Goal: Task Accomplishment & Management: Use online tool/utility

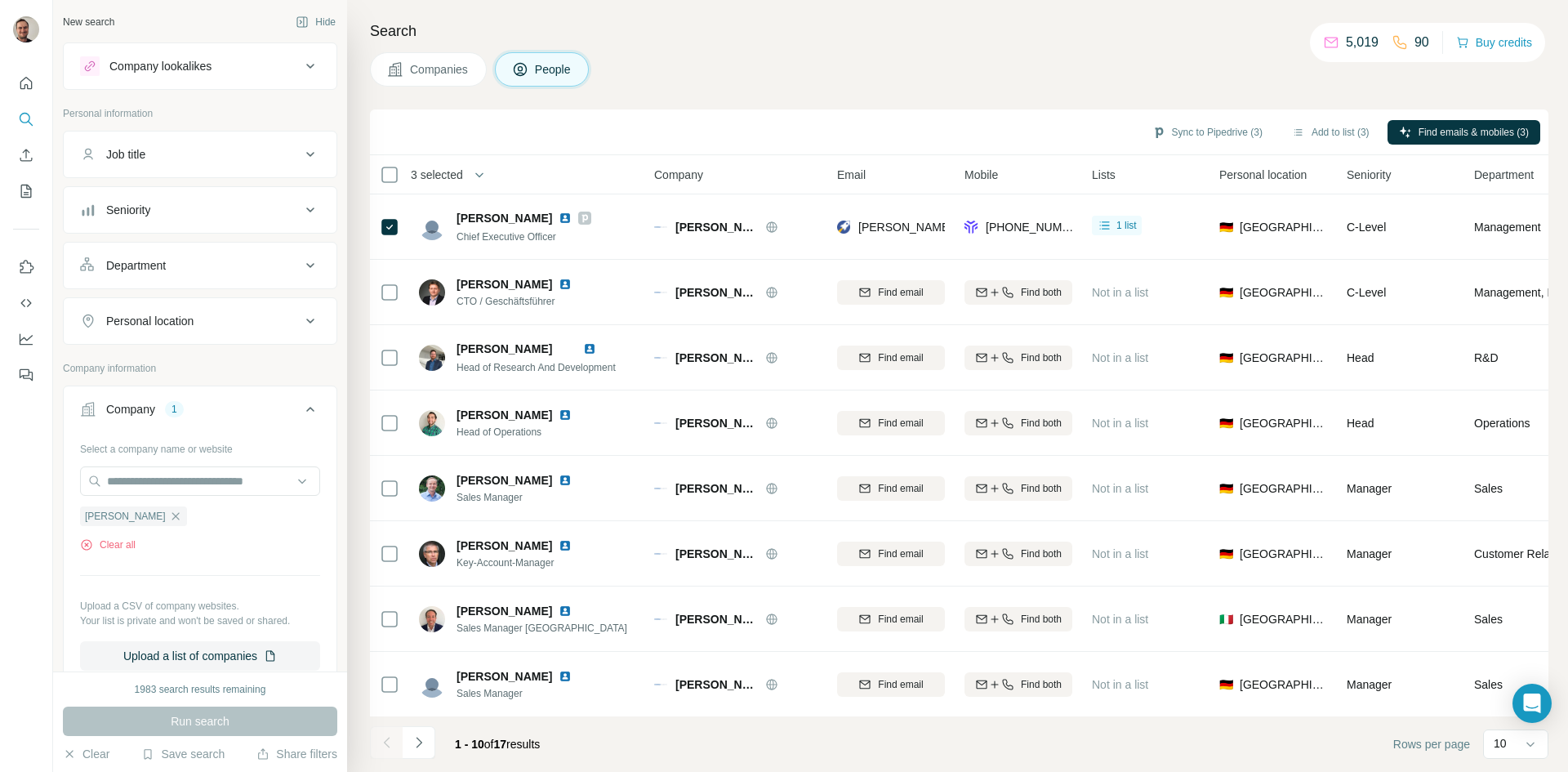
scroll to position [140, 0]
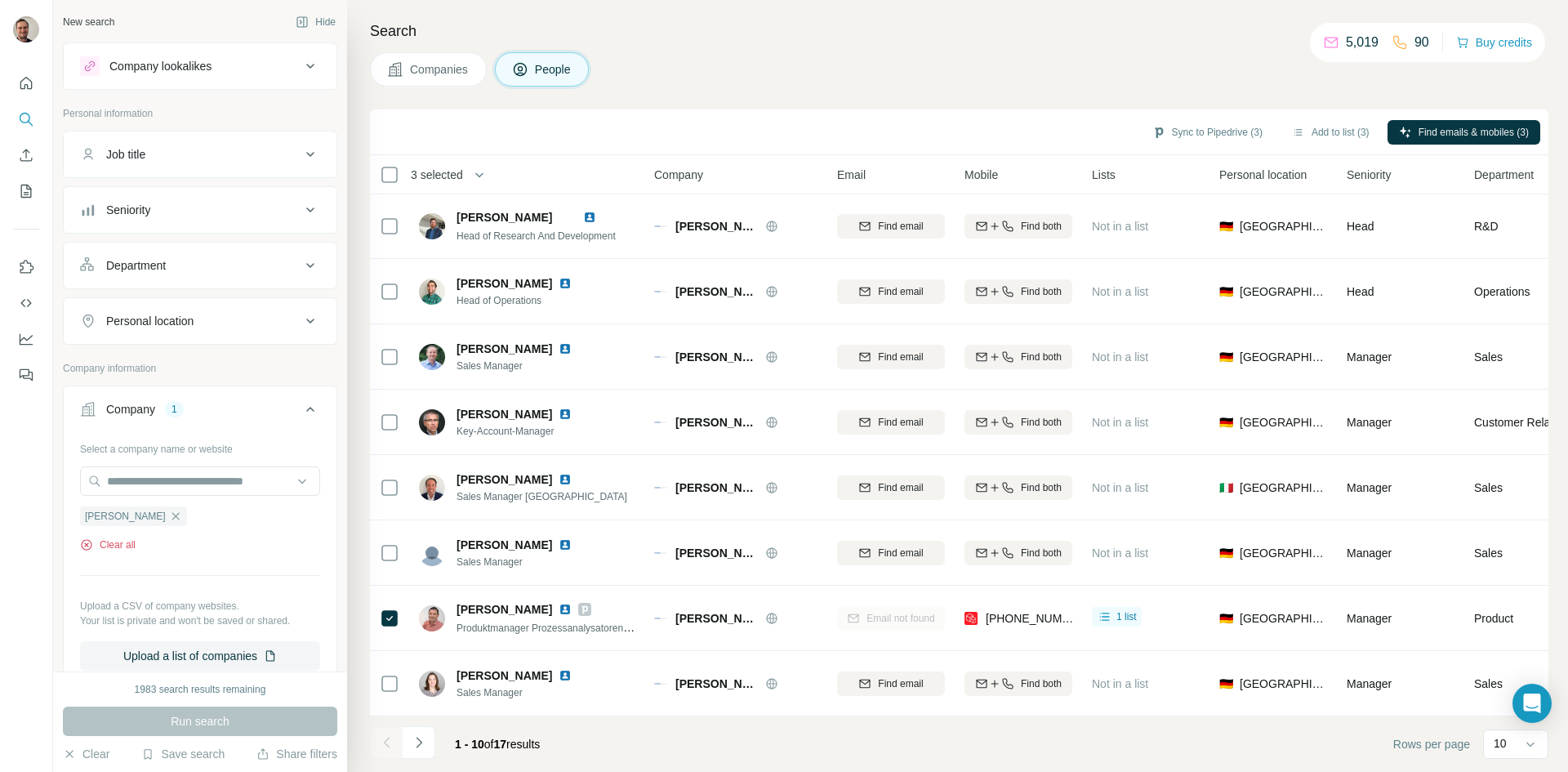
click at [131, 540] on button "Clear all" at bounding box center [107, 544] width 56 height 15
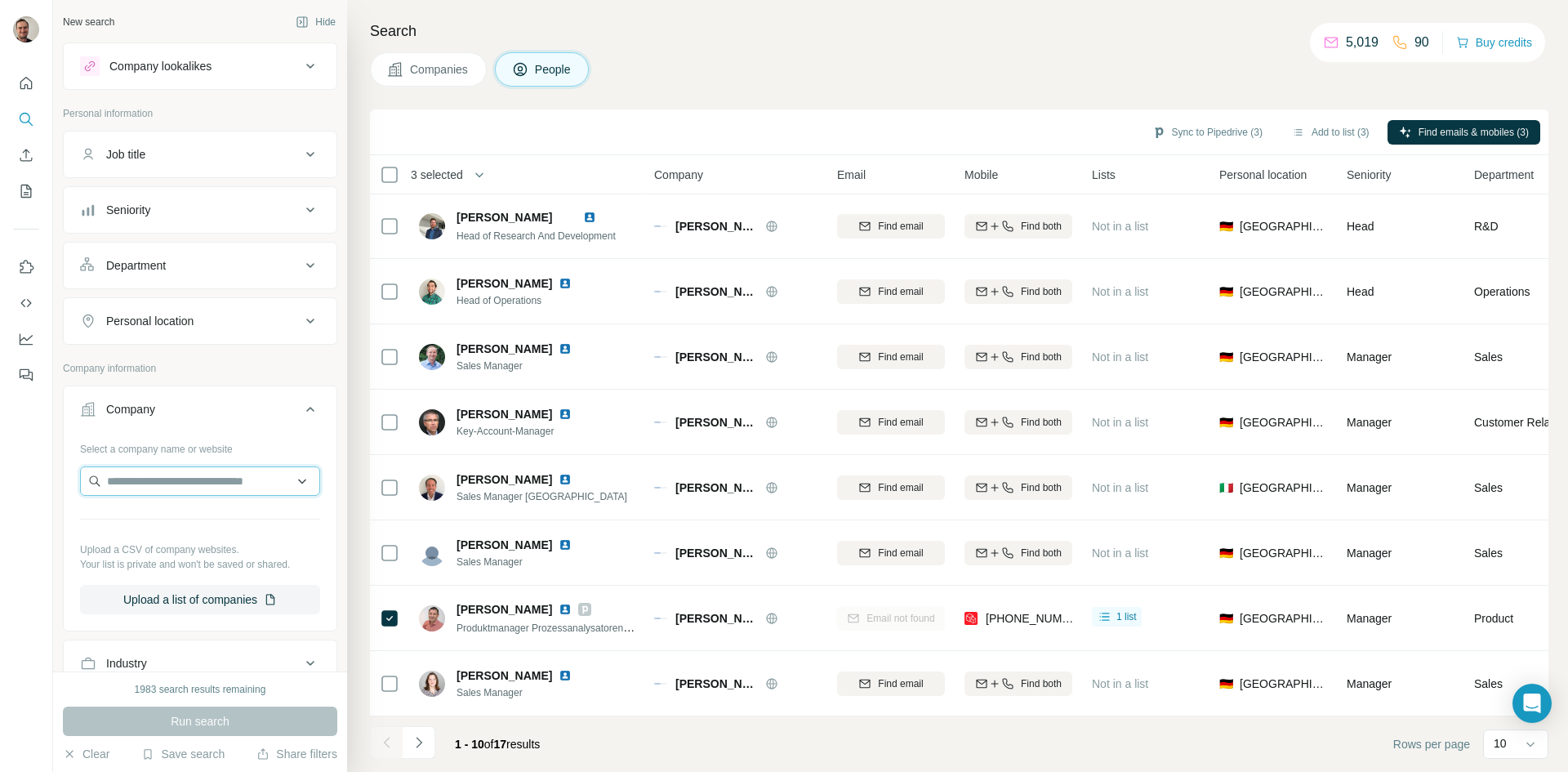
click at [136, 475] on input "text" at bounding box center [200, 481] width 240 height 29
type input "**********"
click at [175, 530] on p "[DOMAIN_NAME]" at bounding box center [189, 533] width 126 height 15
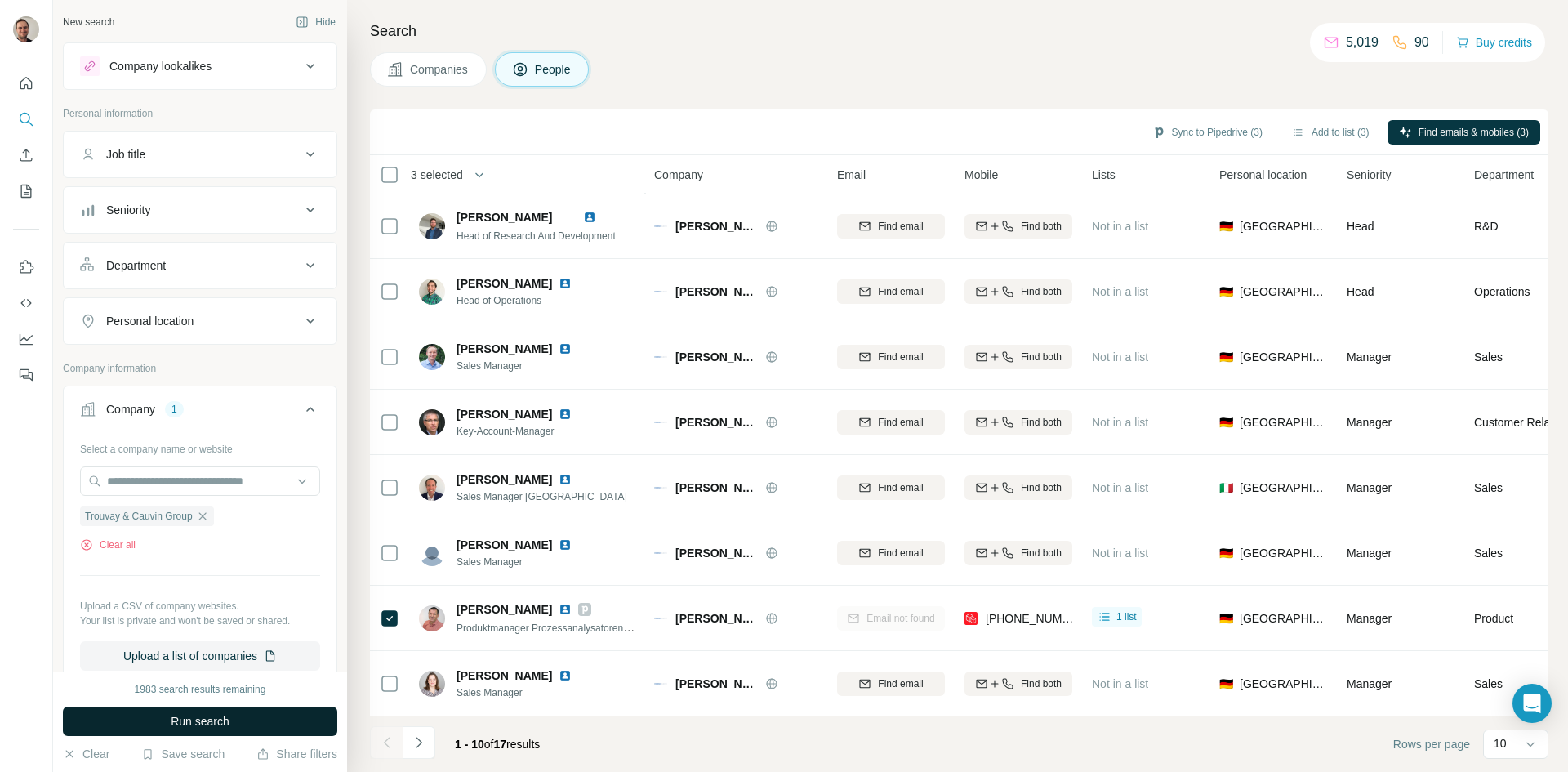
click at [221, 716] on span "Run search" at bounding box center [200, 721] width 59 height 16
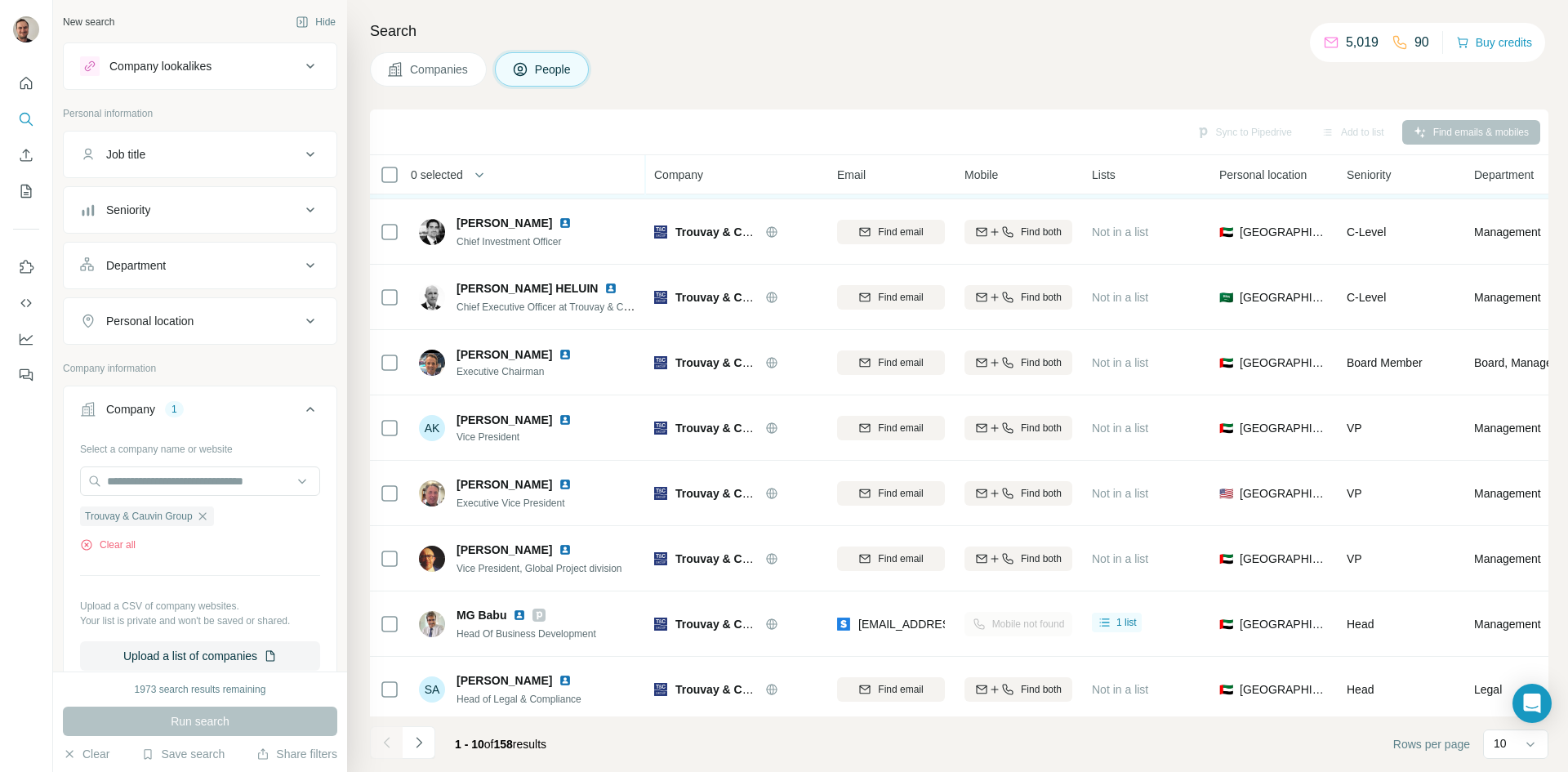
scroll to position [140, 0]
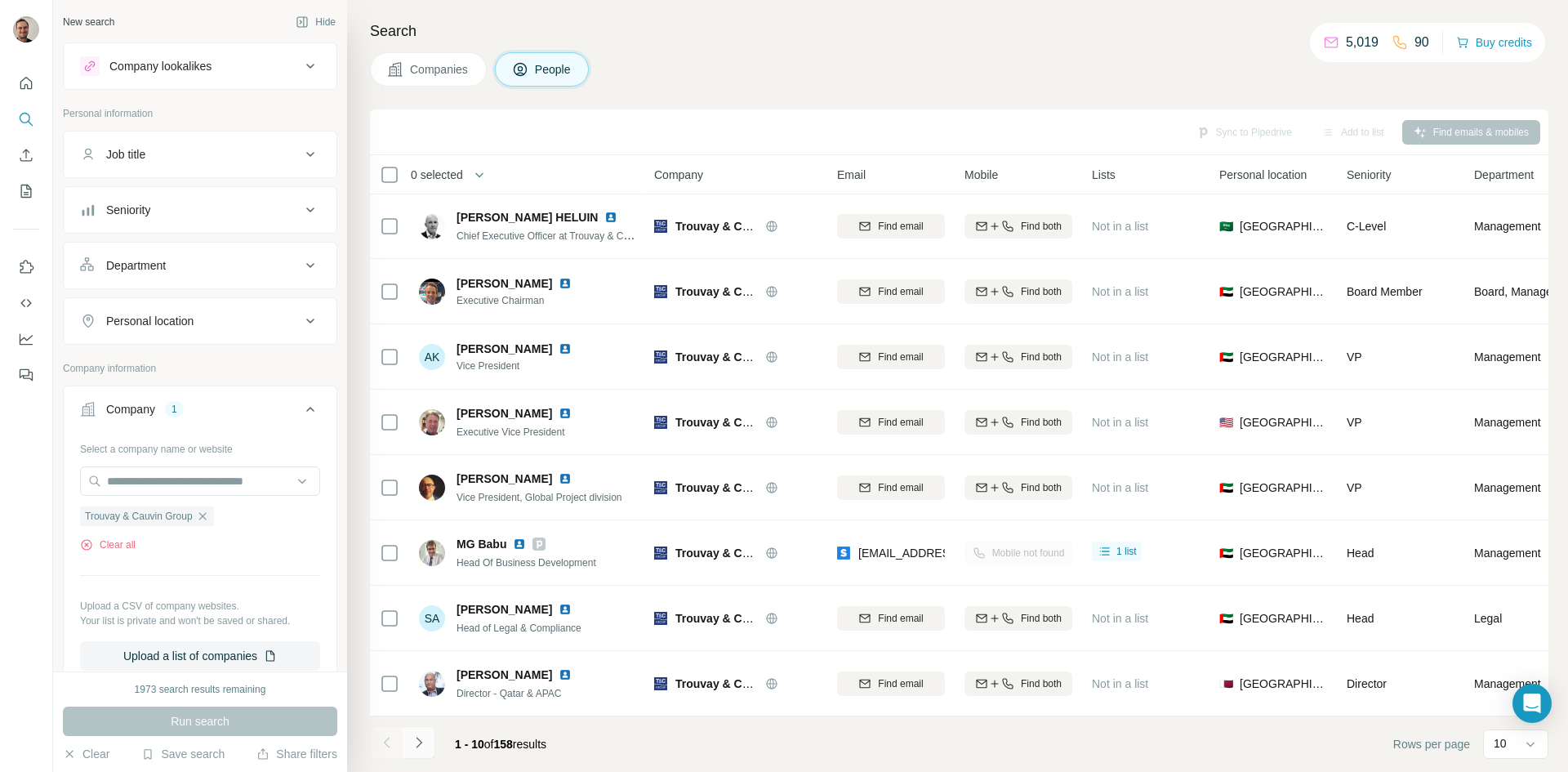
click at [422, 745] on icon "Navigate to next page" at bounding box center [419, 743] width 16 height 16
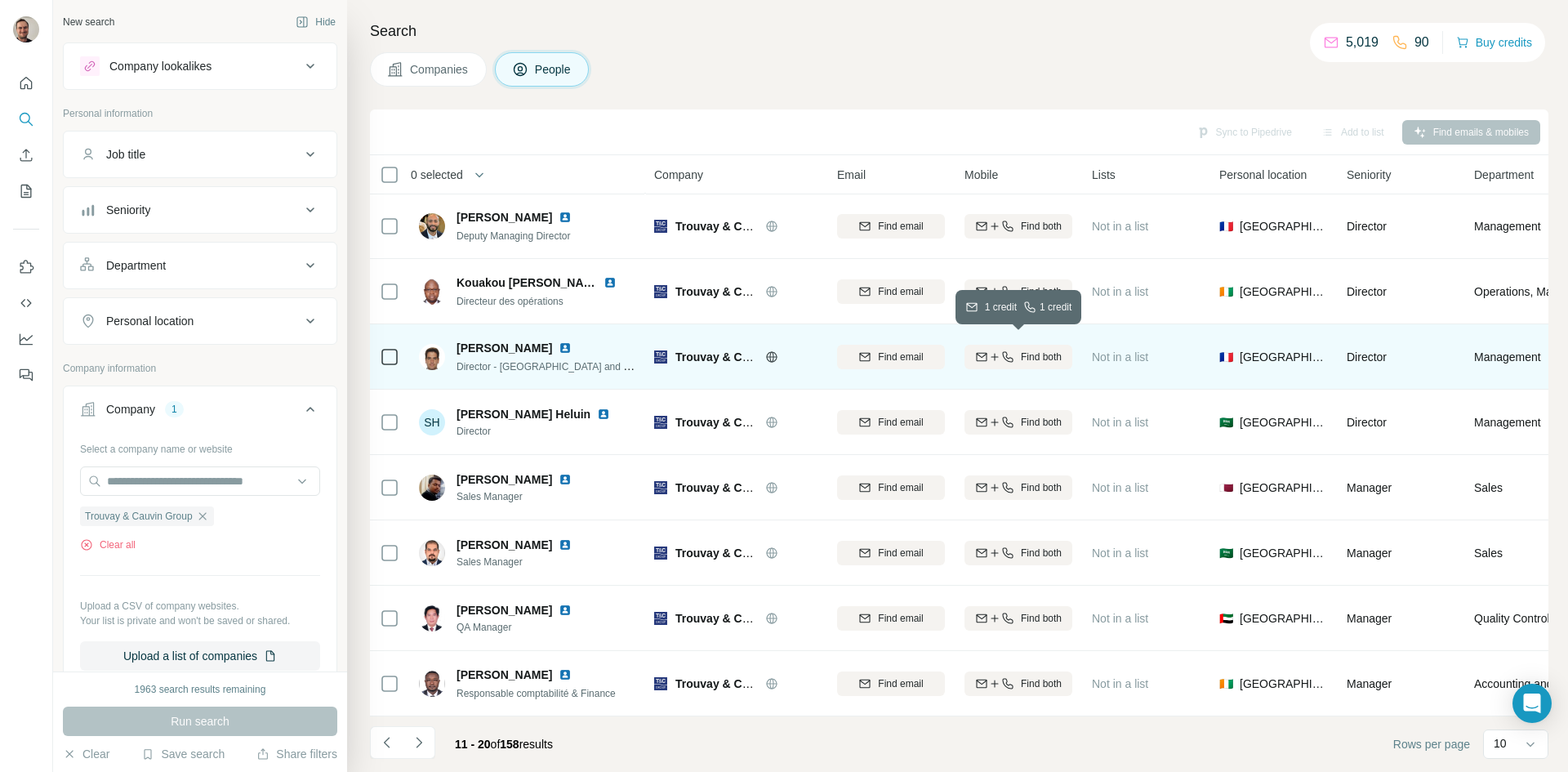
click at [1018, 350] on div "Find both" at bounding box center [1018, 357] width 107 height 15
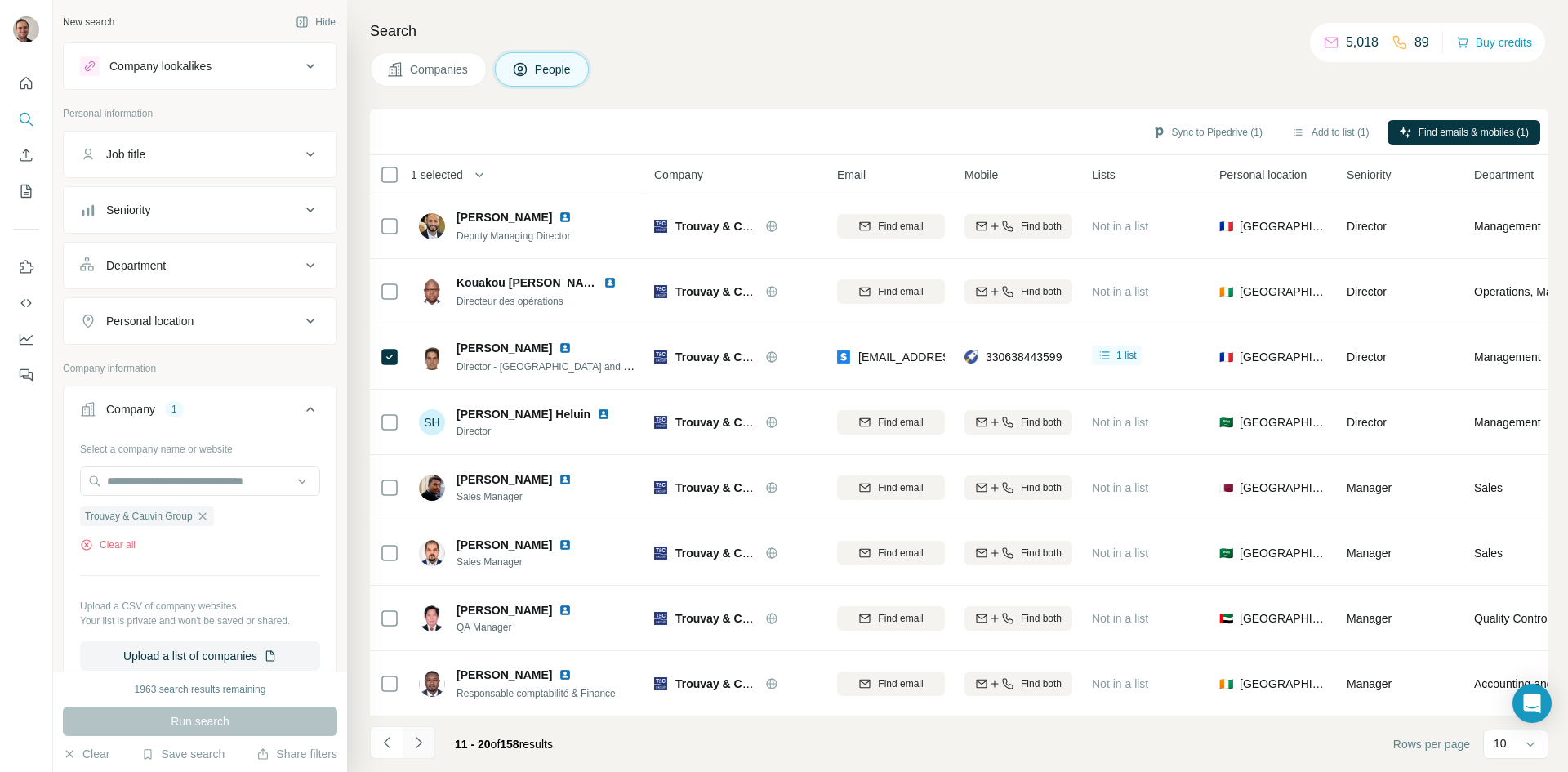
click at [418, 742] on icon "Navigate to next page" at bounding box center [419, 743] width 16 height 16
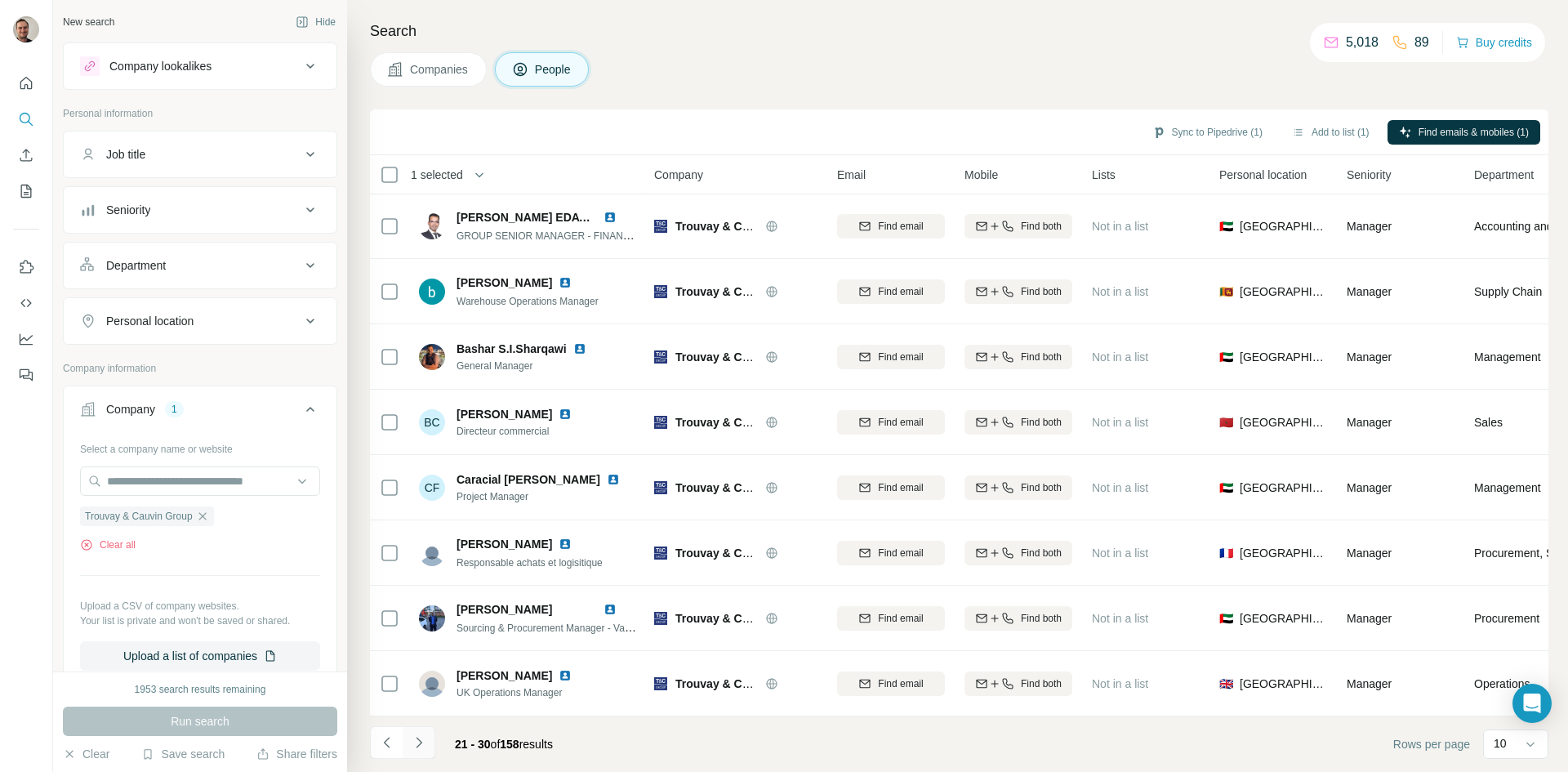
click at [416, 738] on icon "Navigate to next page" at bounding box center [419, 743] width 16 height 16
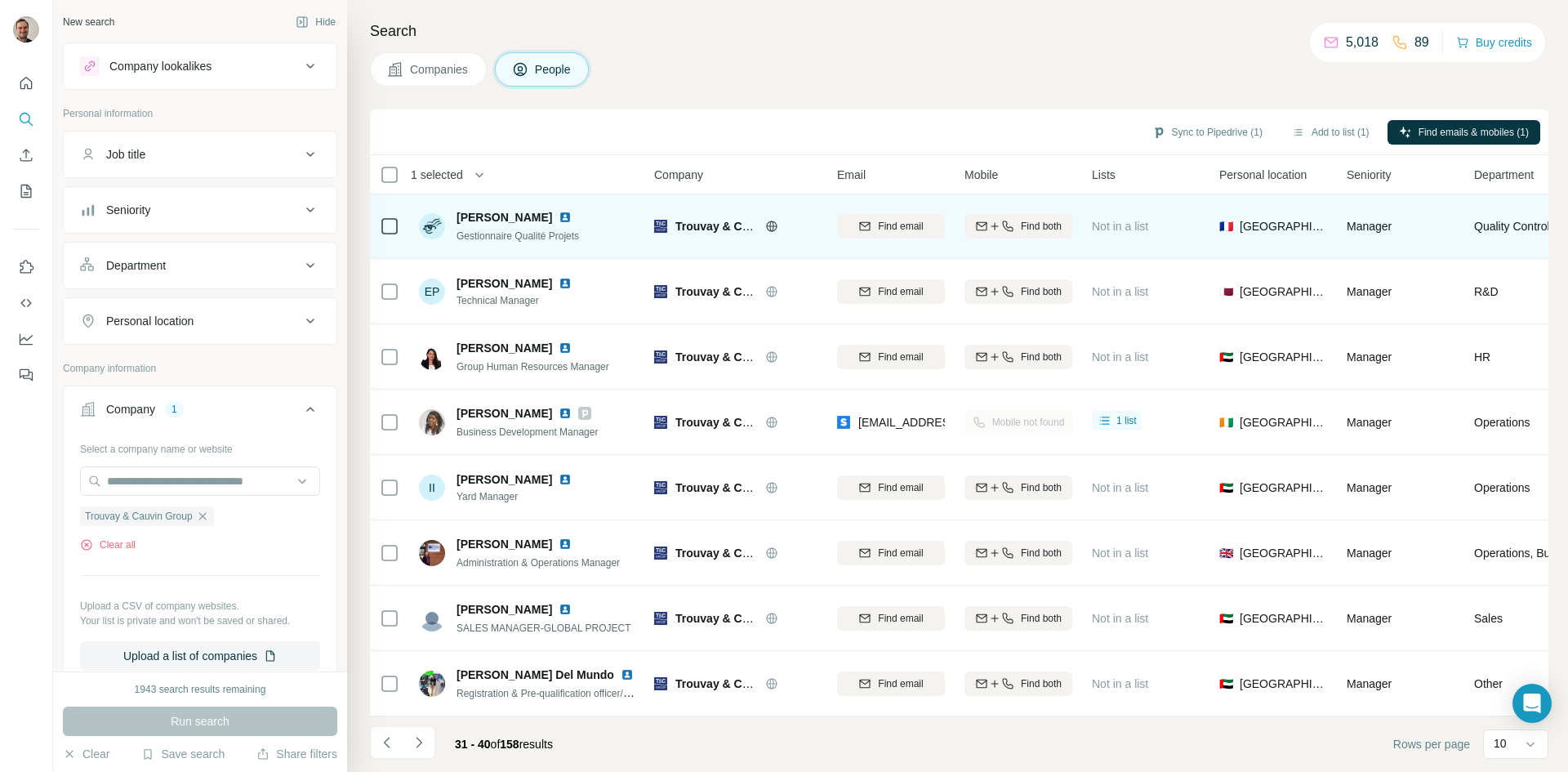
scroll to position [0, 0]
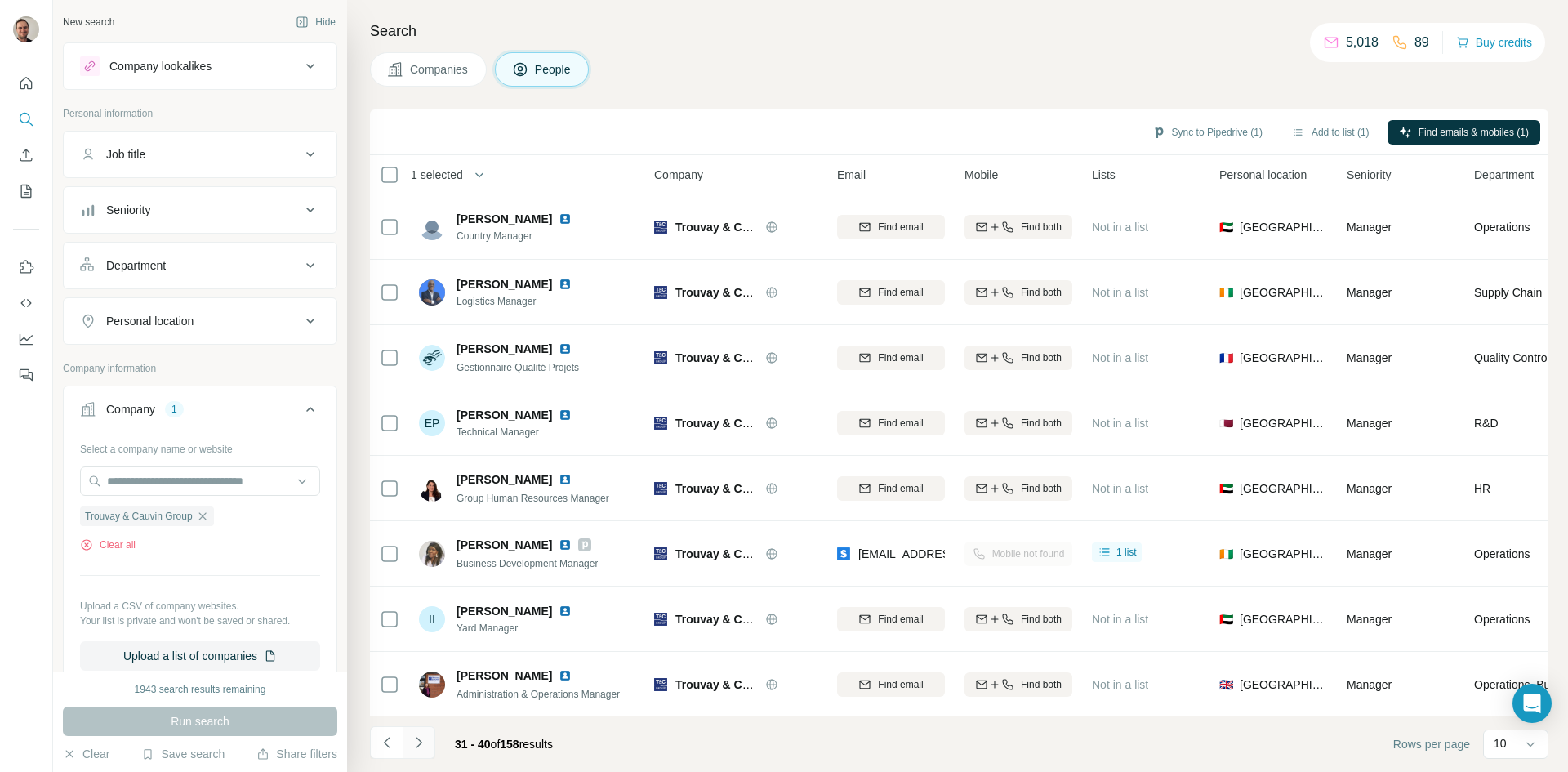
click at [419, 747] on icon "Navigate to next page" at bounding box center [419, 743] width 16 height 16
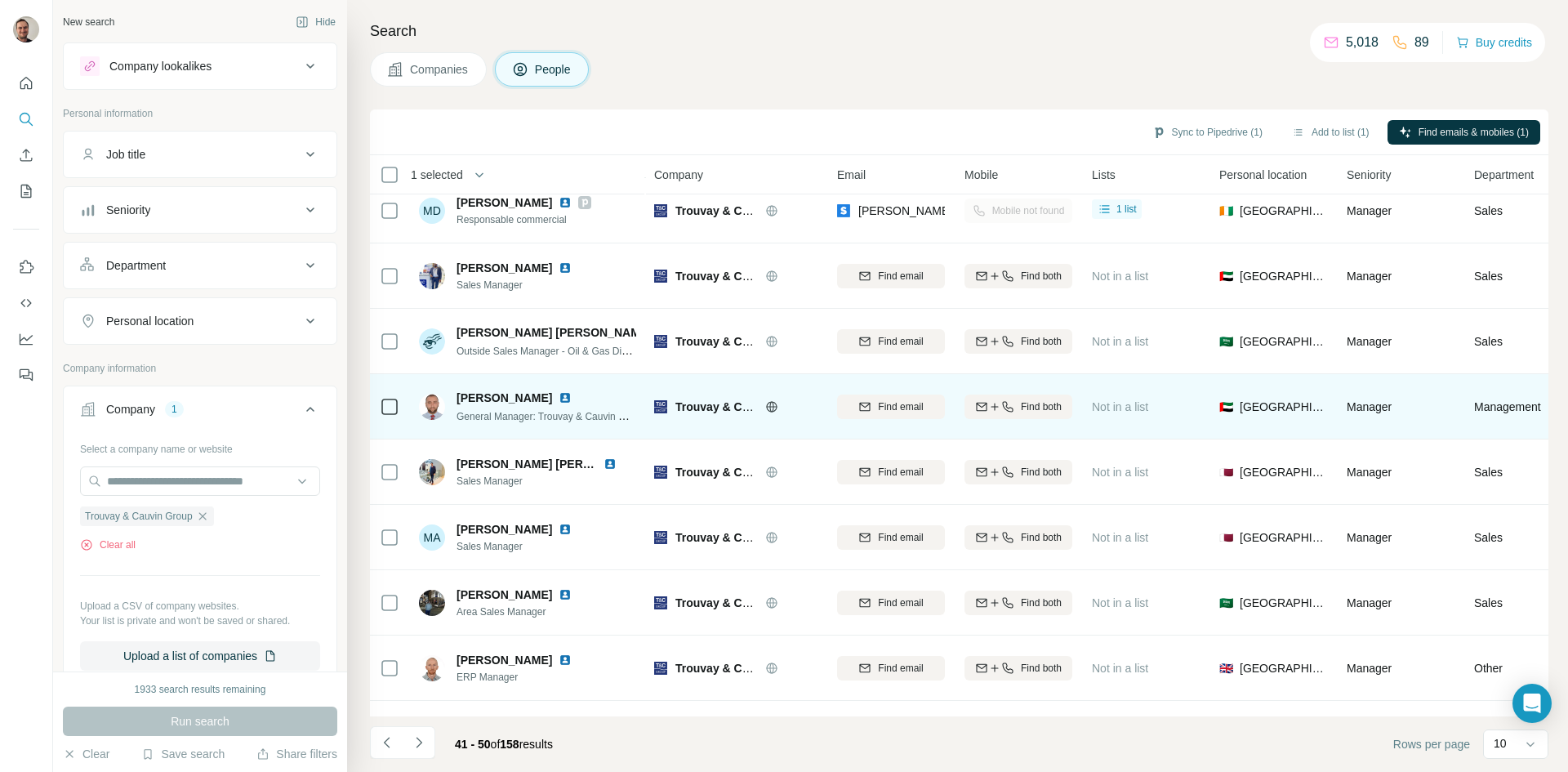
scroll to position [140, 0]
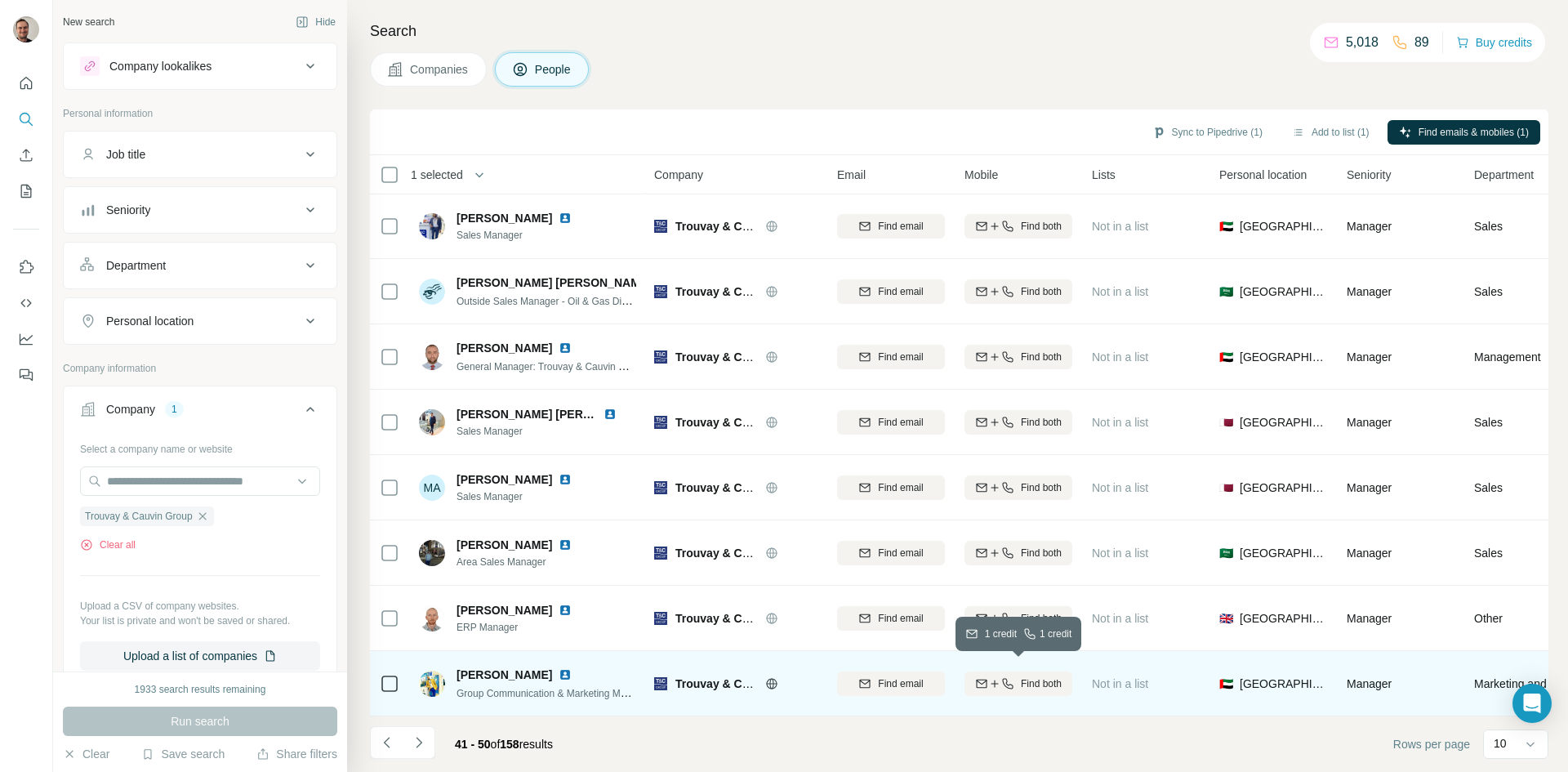
click at [1037, 676] on span "Find both" at bounding box center [1041, 684] width 41 height 15
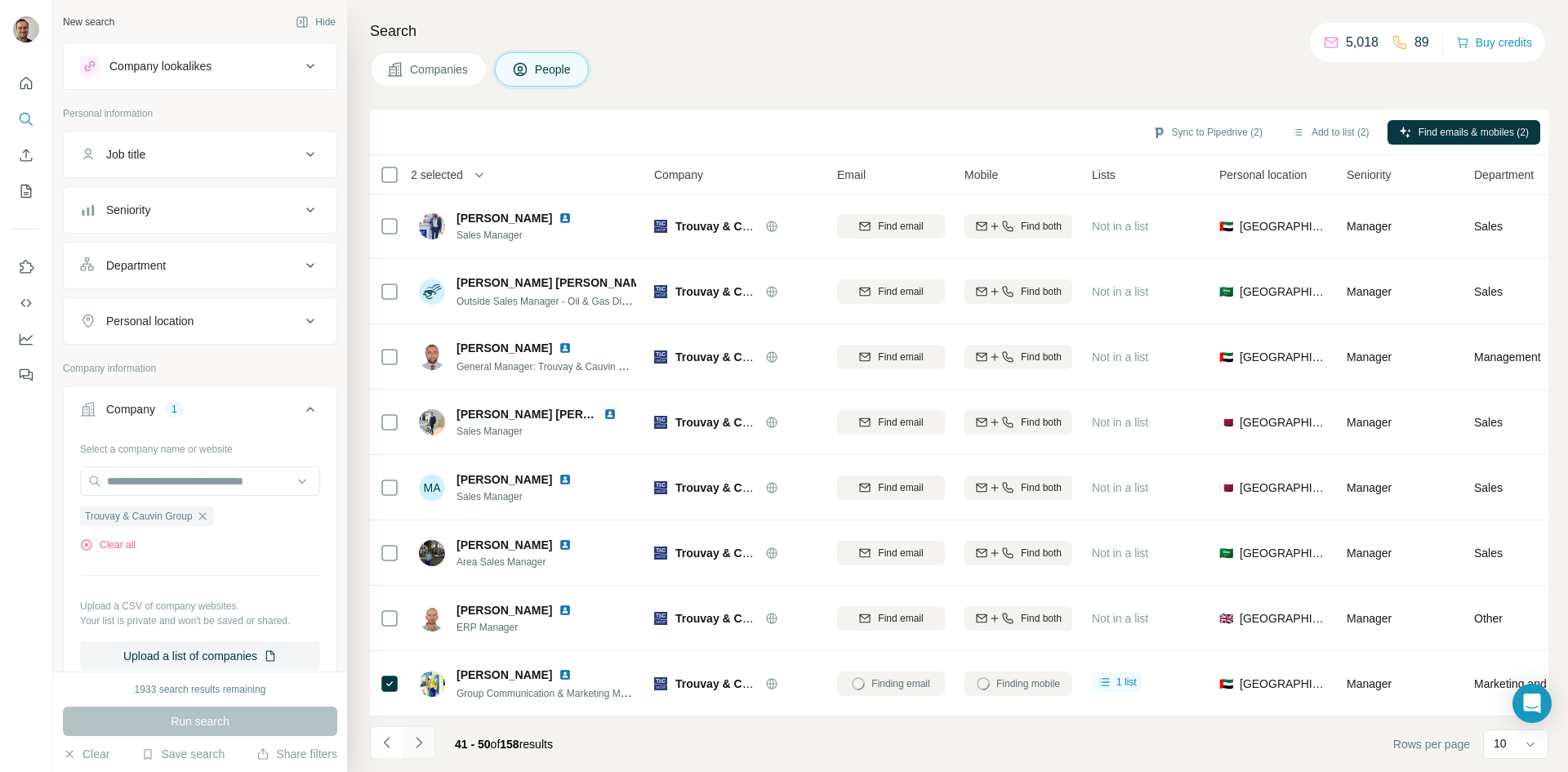
click at [422, 738] on icon "Navigate to next page" at bounding box center [419, 743] width 16 height 16
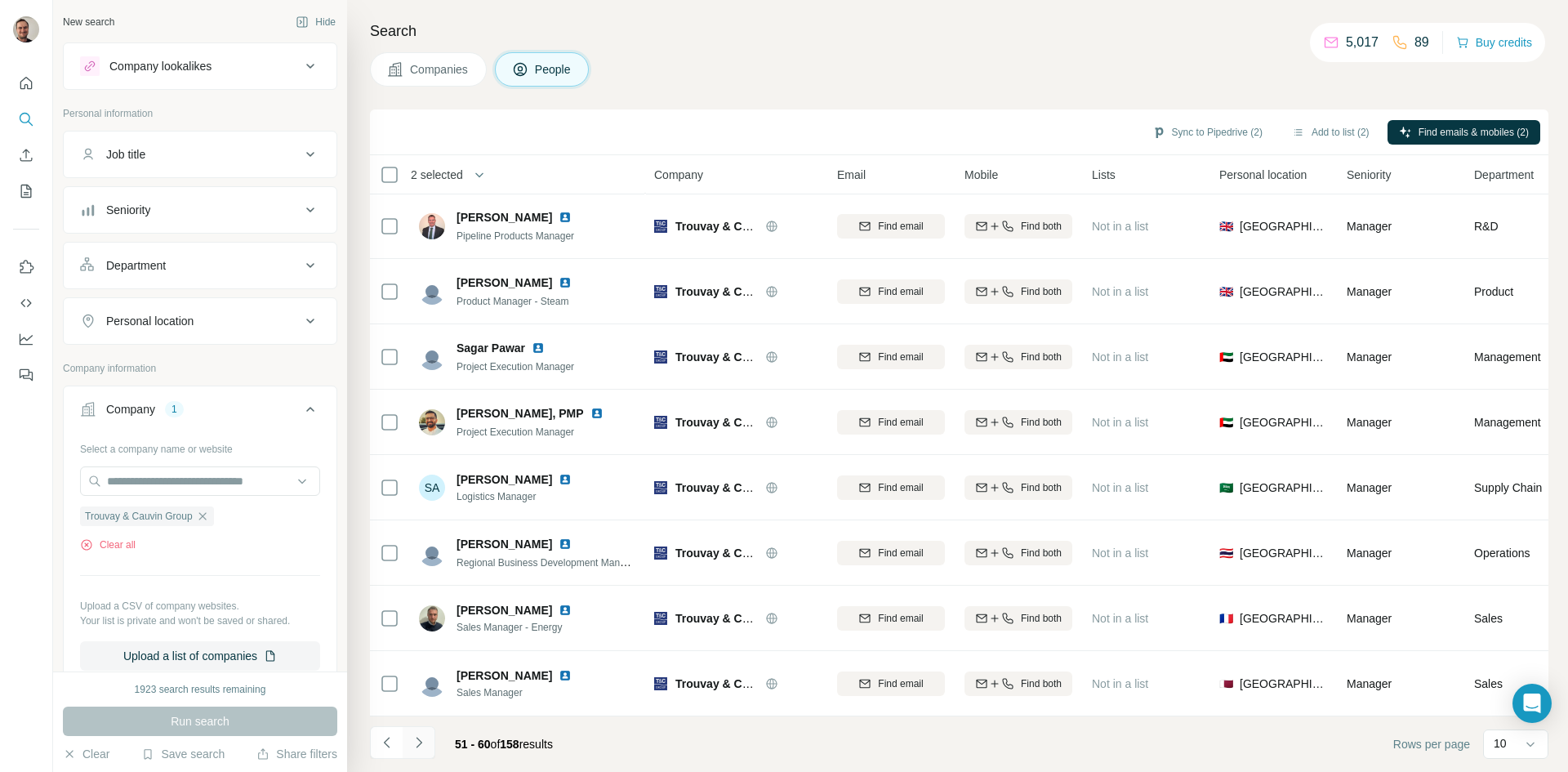
click at [410, 744] on button "Navigate to next page" at bounding box center [419, 743] width 33 height 33
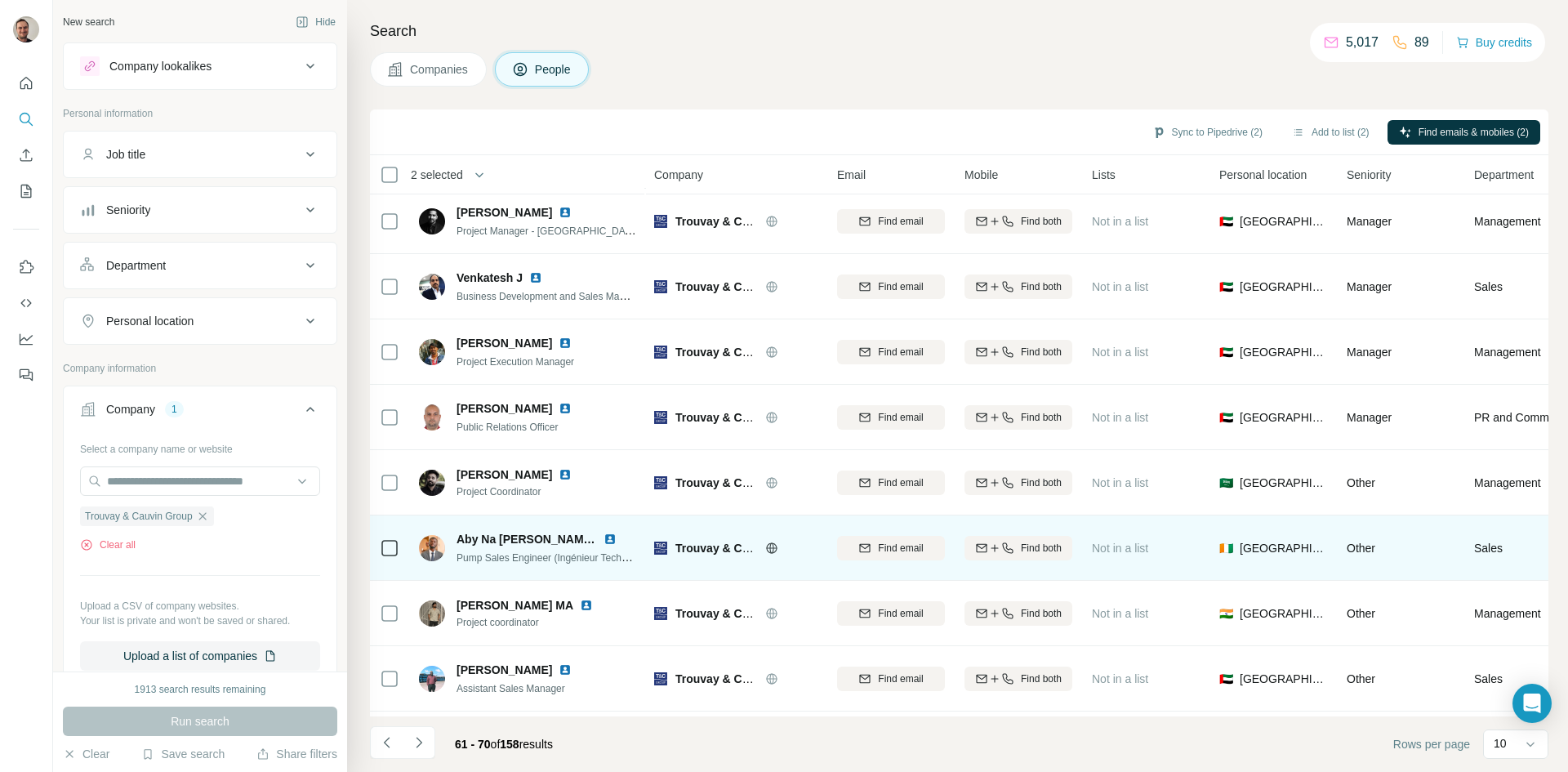
scroll to position [0, 0]
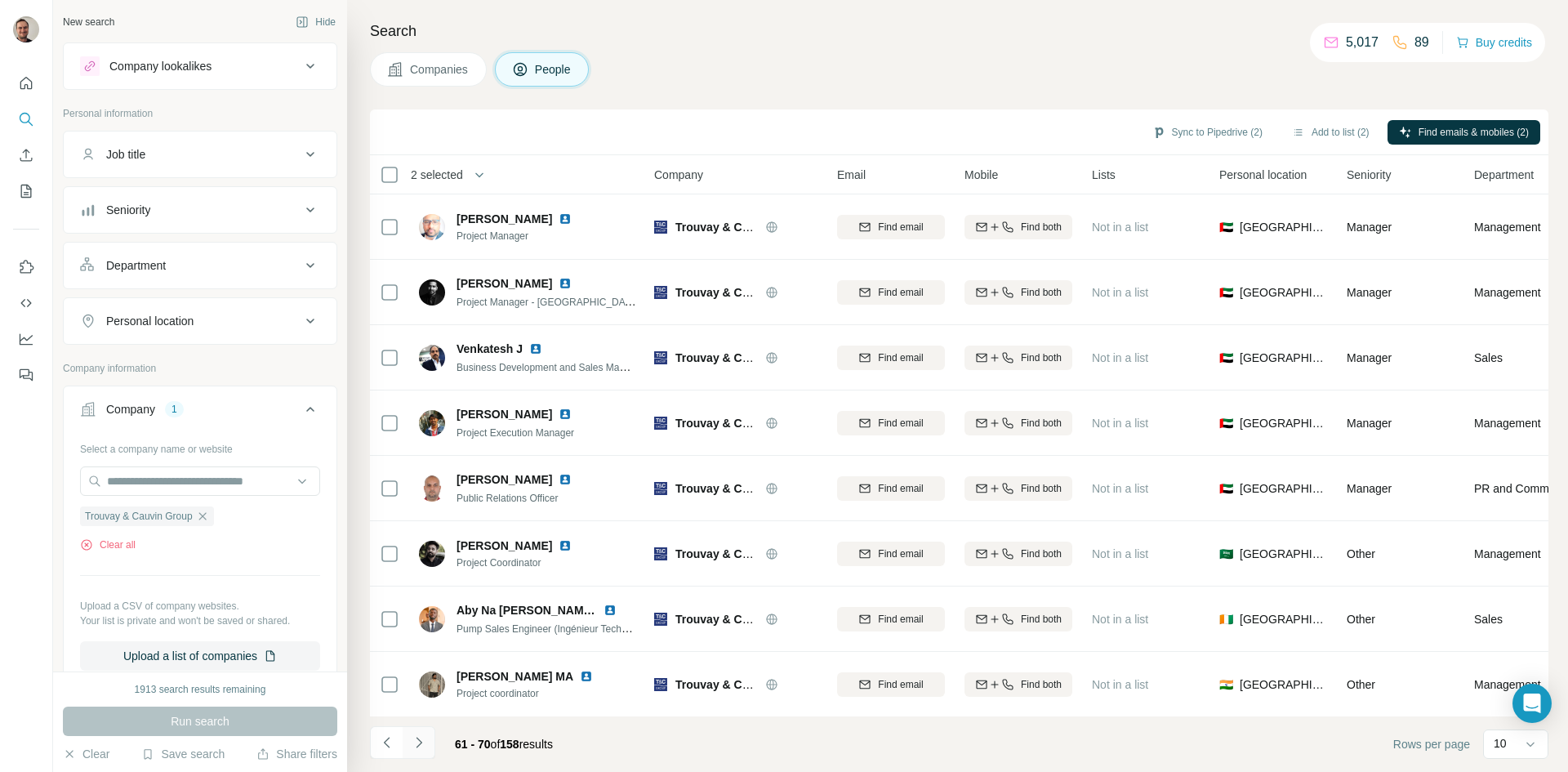
click at [418, 744] on icon "Navigate to next page" at bounding box center [419, 743] width 16 height 16
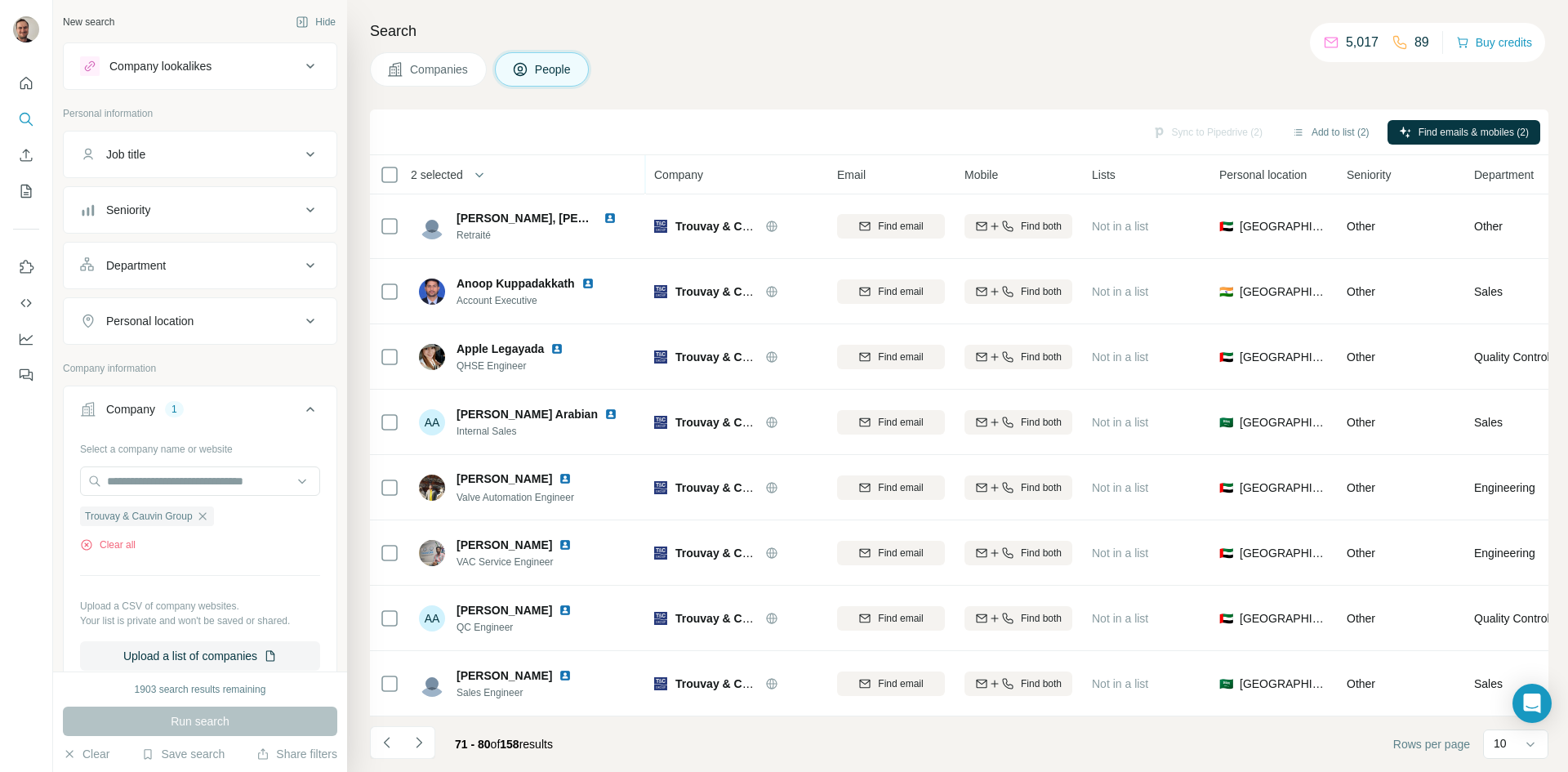
scroll to position [140, 0]
click at [414, 740] on icon "Navigate to next page" at bounding box center [419, 743] width 16 height 16
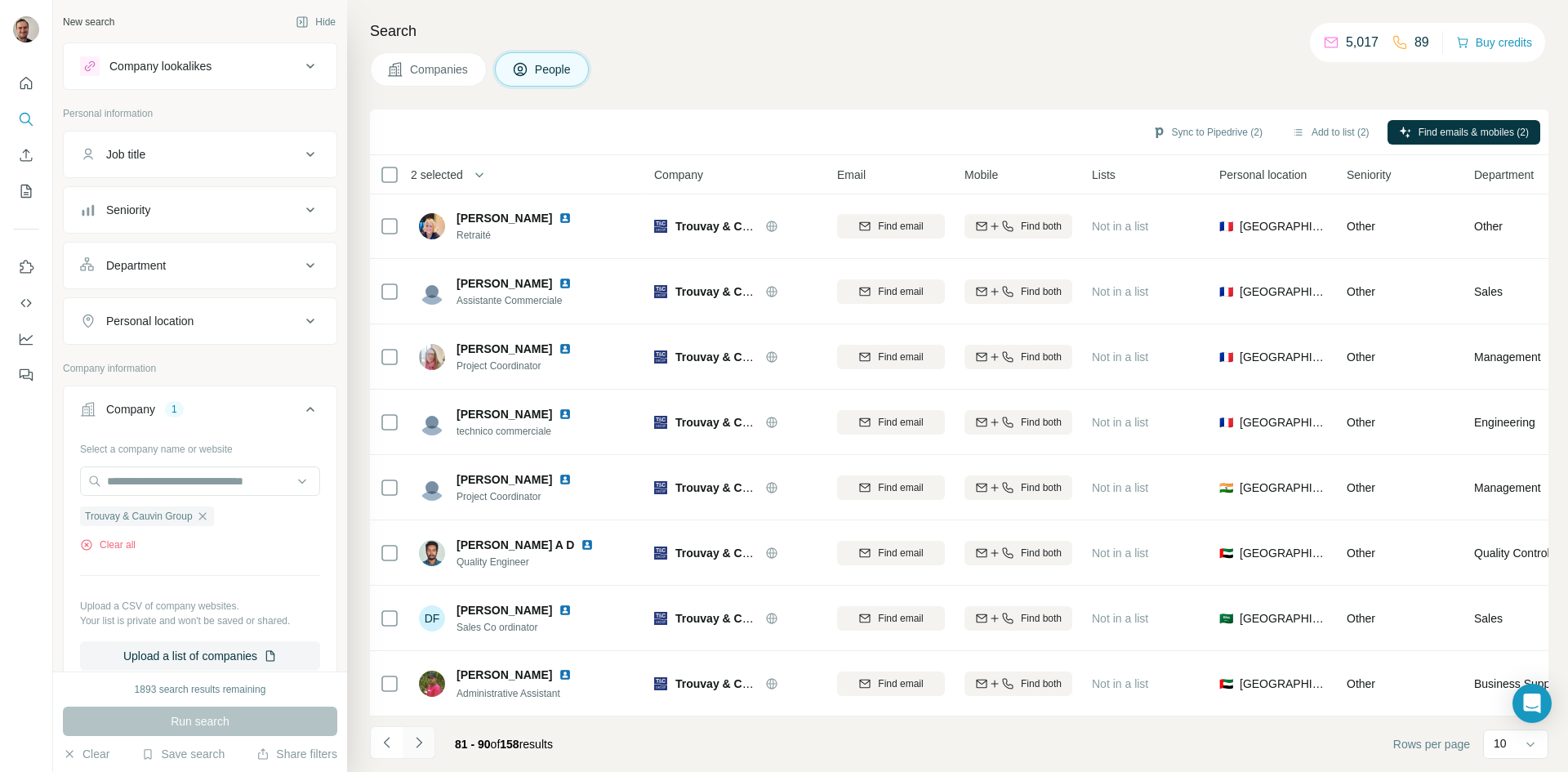
click at [413, 745] on icon "Navigate to next page" at bounding box center [419, 743] width 16 height 16
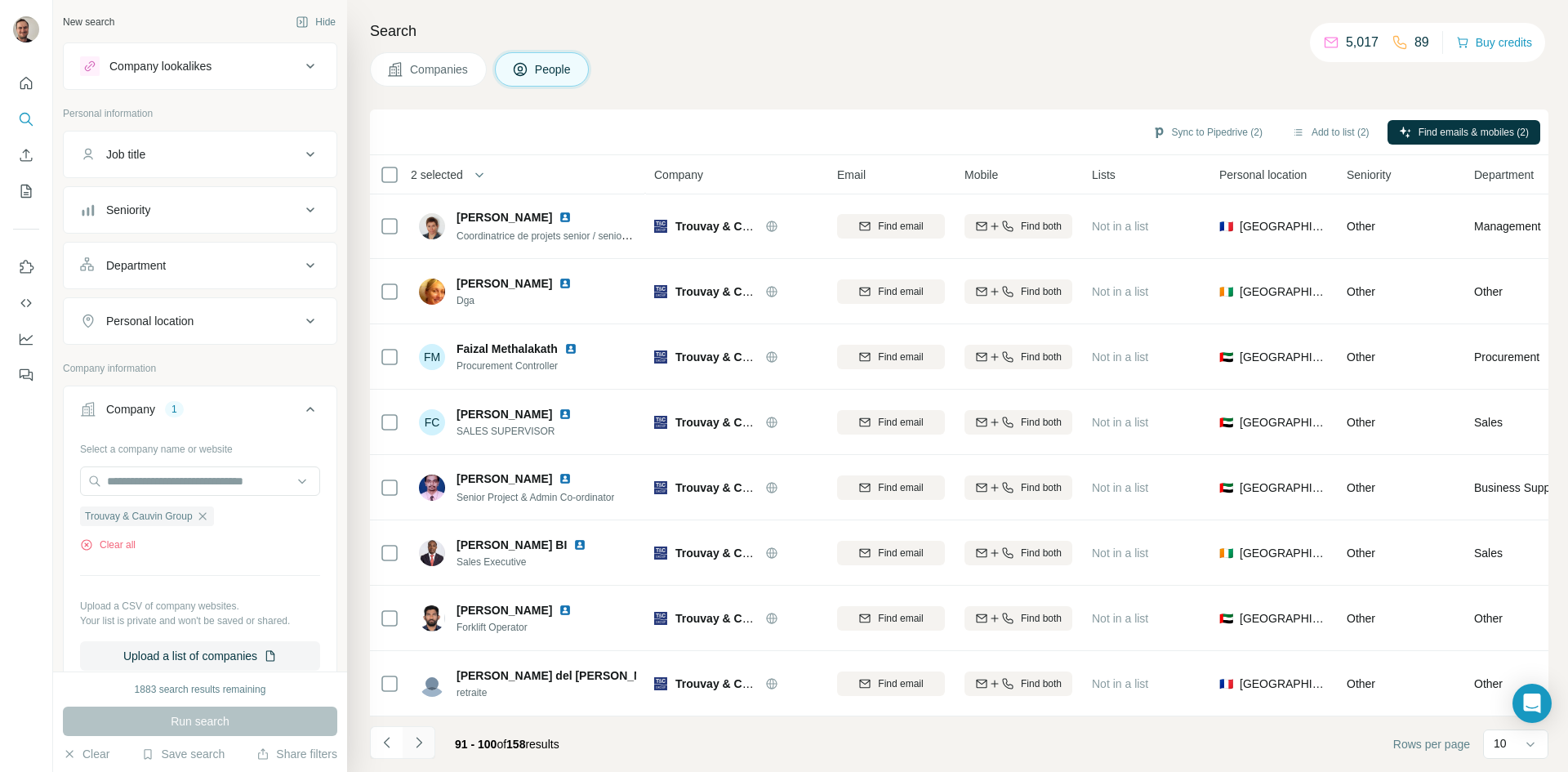
click at [412, 736] on icon "Navigate to next page" at bounding box center [419, 743] width 16 height 16
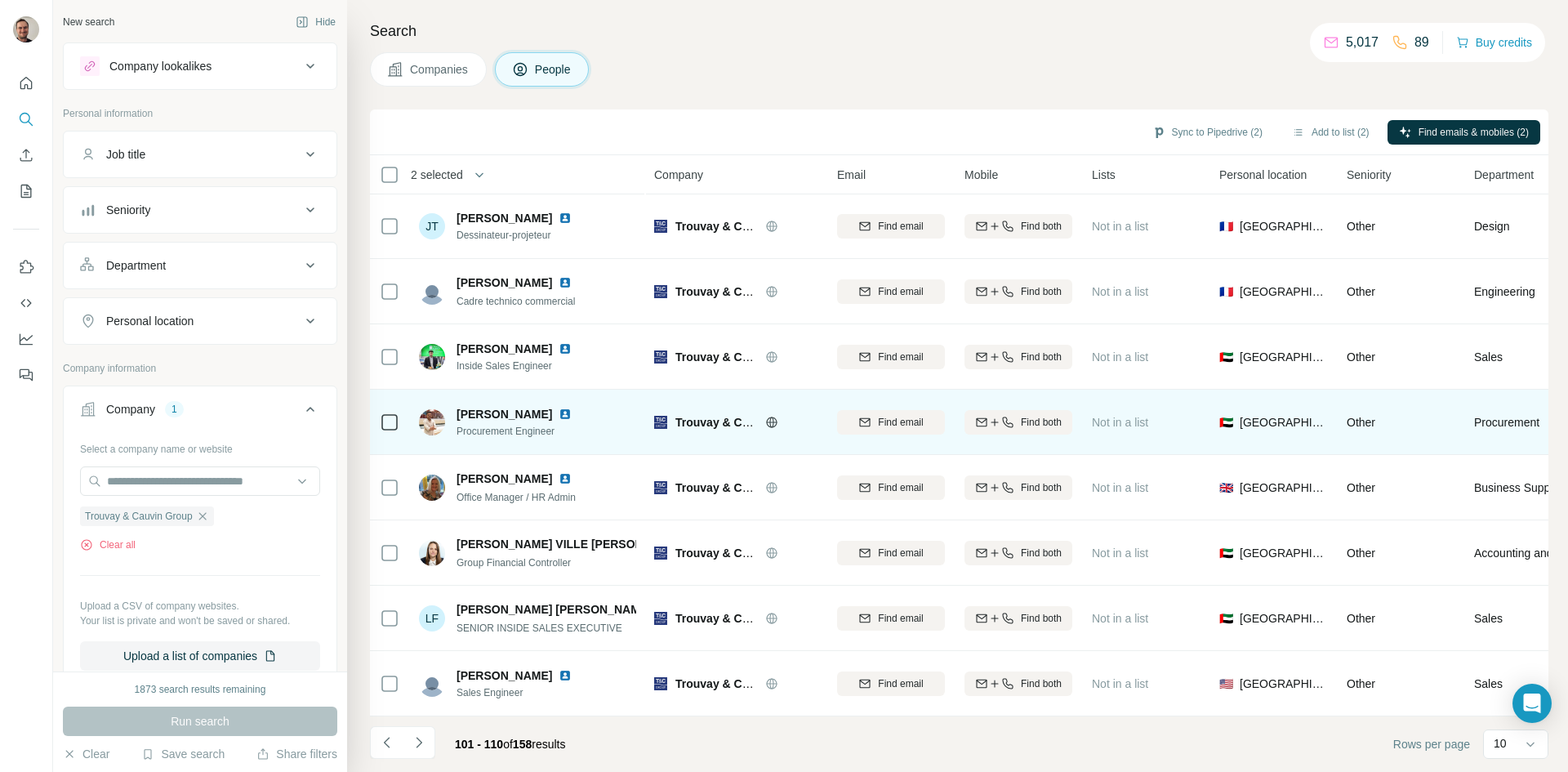
scroll to position [0, 0]
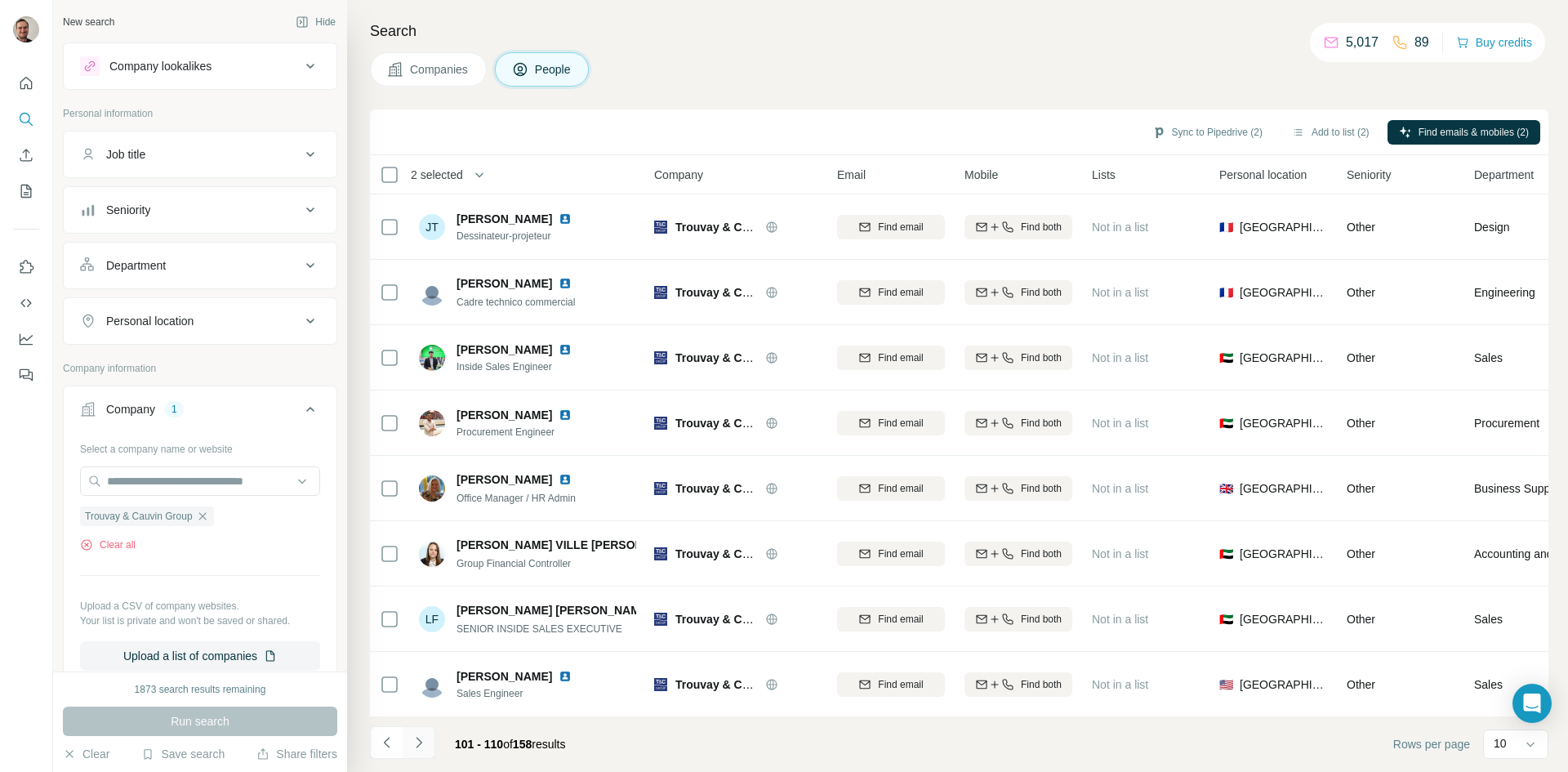
click at [432, 746] on button "Navigate to next page" at bounding box center [419, 743] width 33 height 33
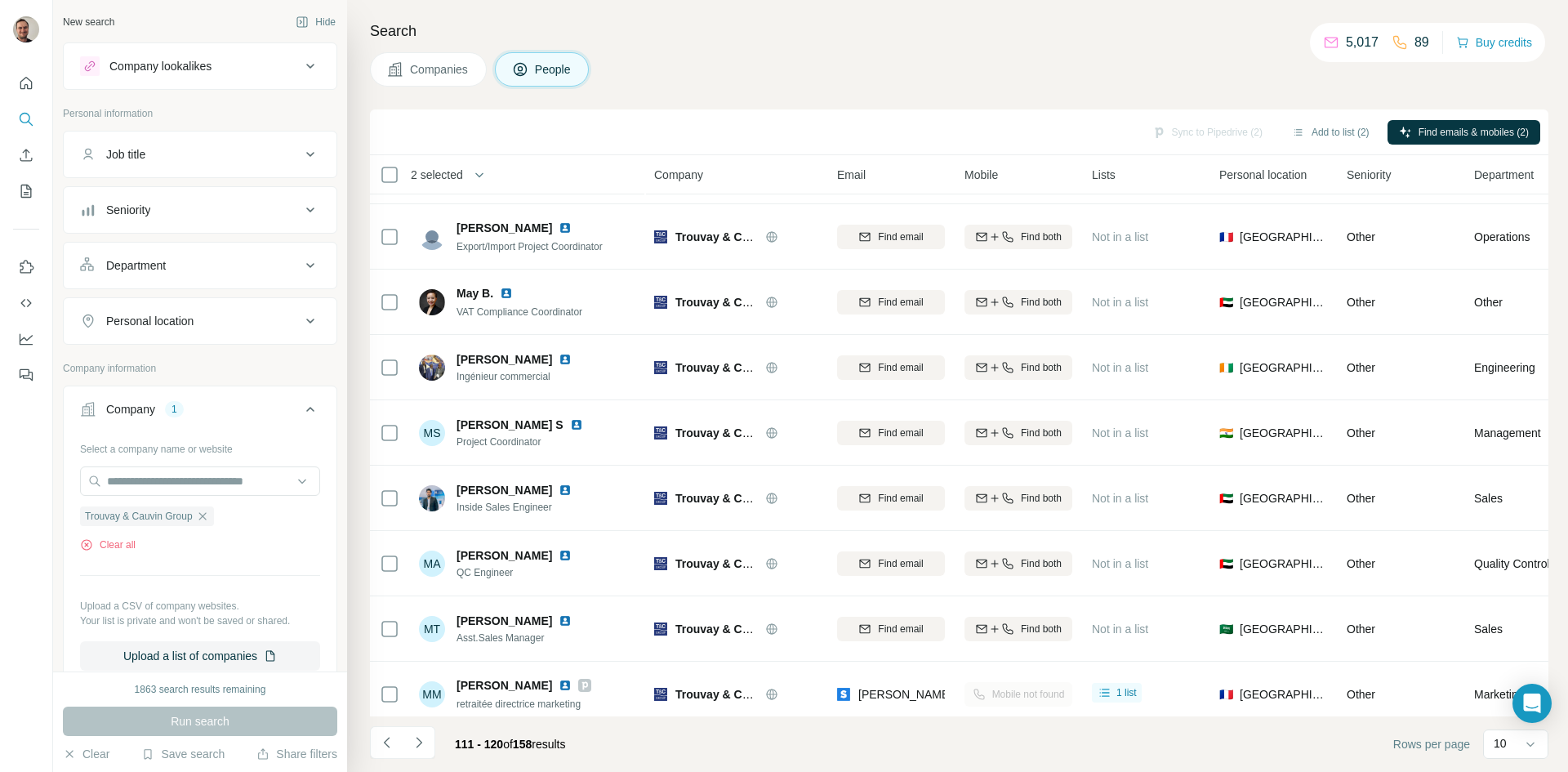
scroll to position [140, 0]
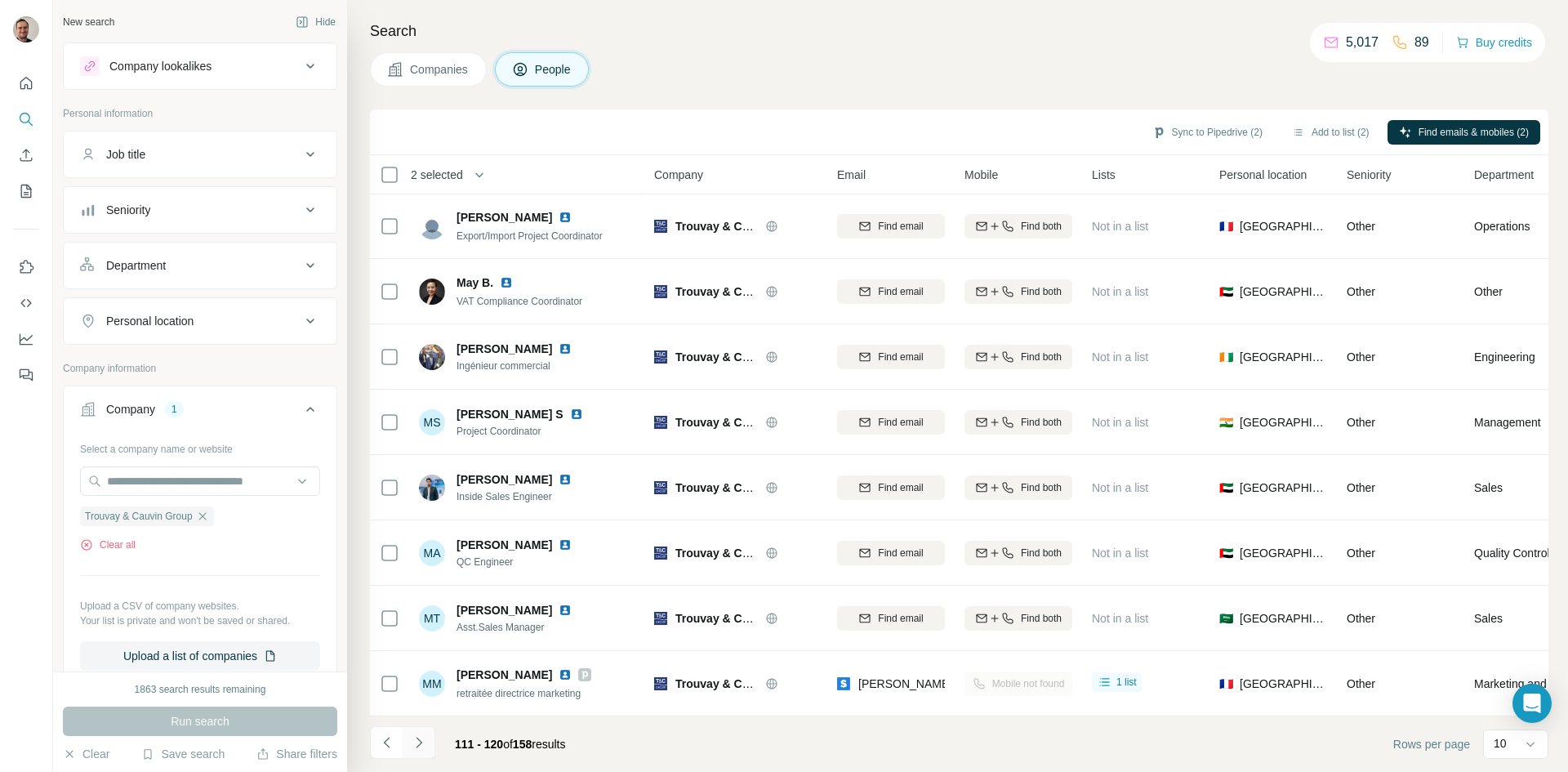
click at [423, 740] on icon "Navigate to next page" at bounding box center [419, 743] width 16 height 16
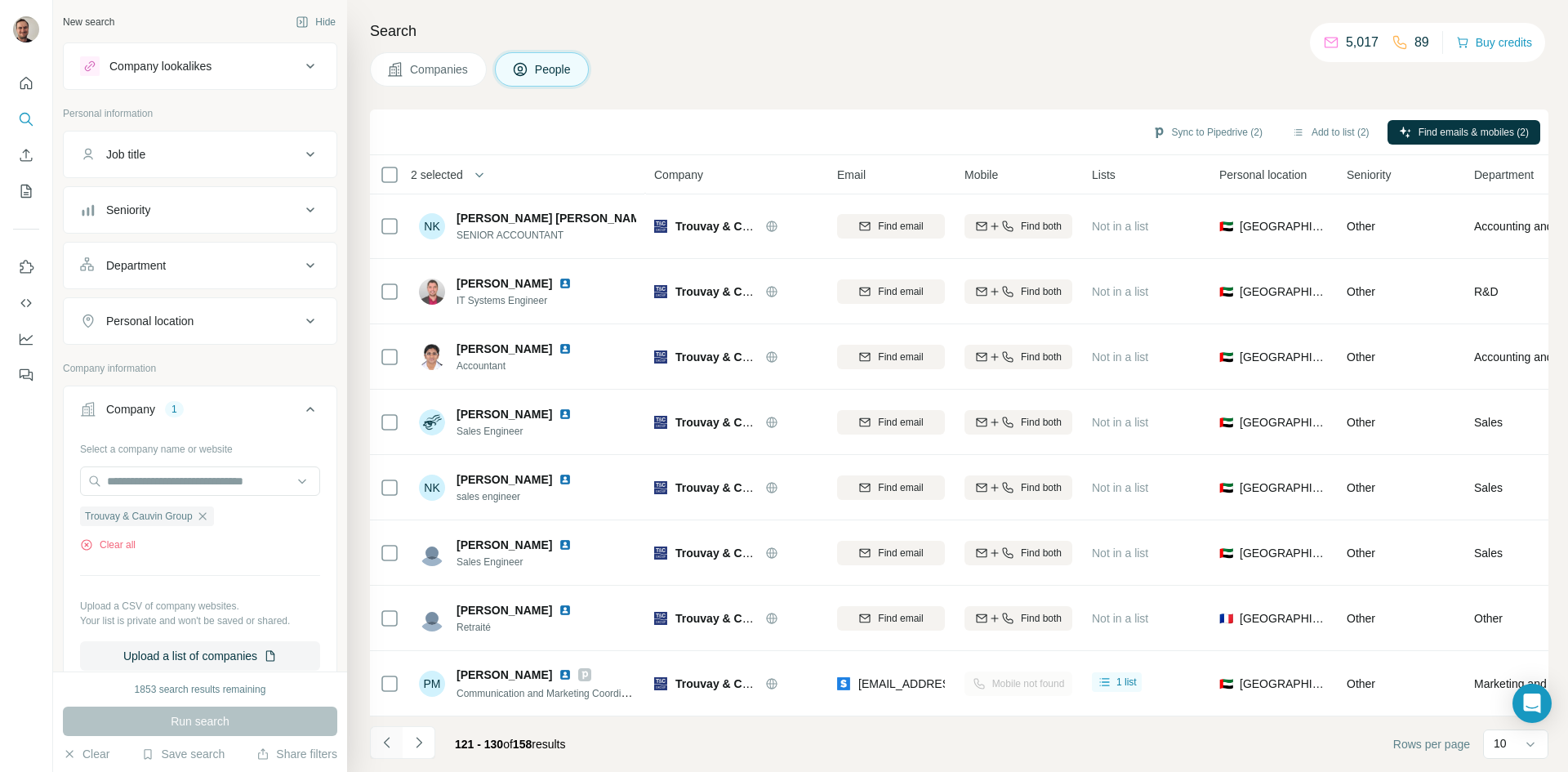
click at [392, 743] on icon "Navigate to previous page" at bounding box center [387, 743] width 16 height 16
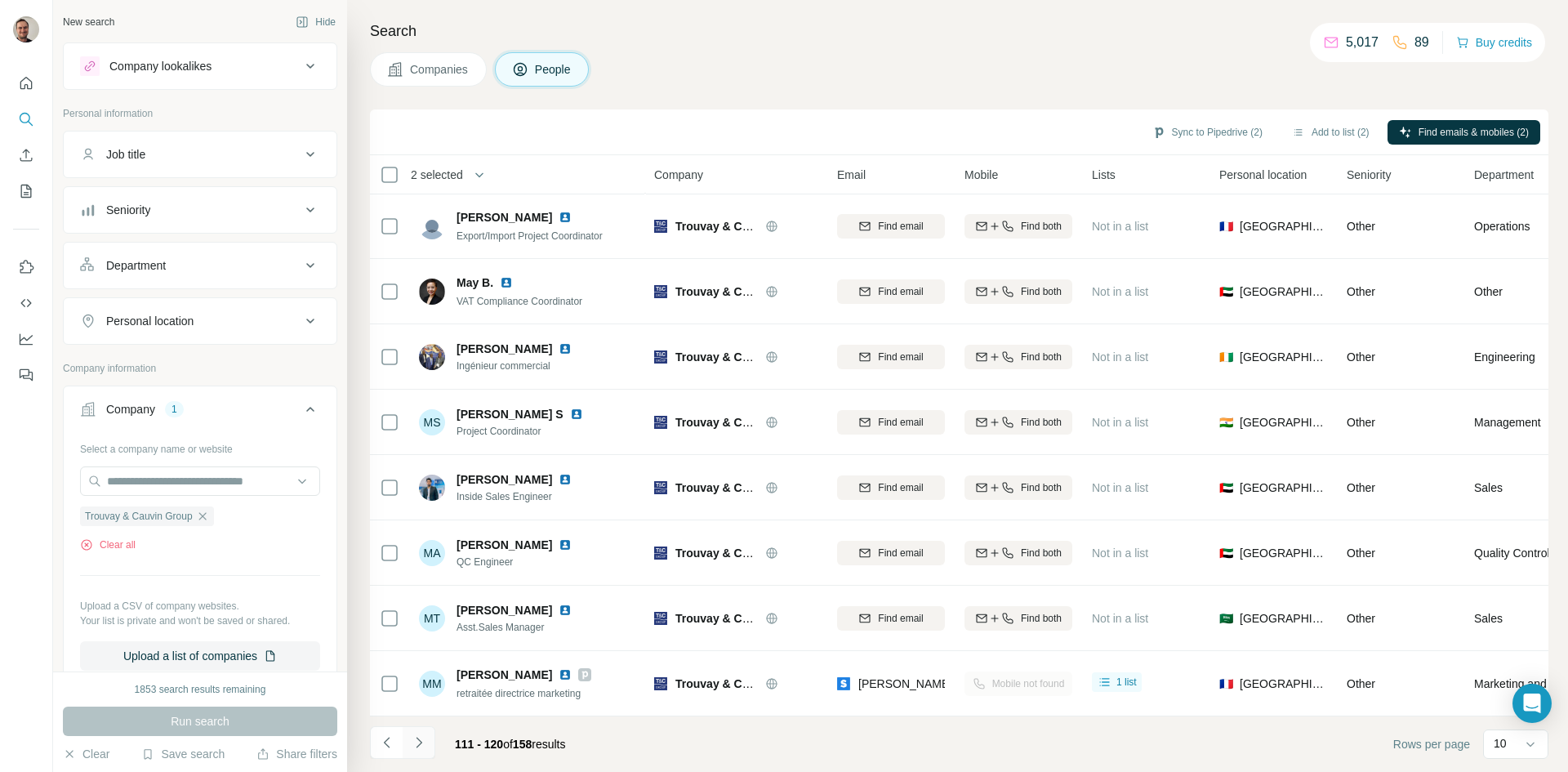
click at [418, 741] on icon "Navigate to next page" at bounding box center [419, 743] width 16 height 16
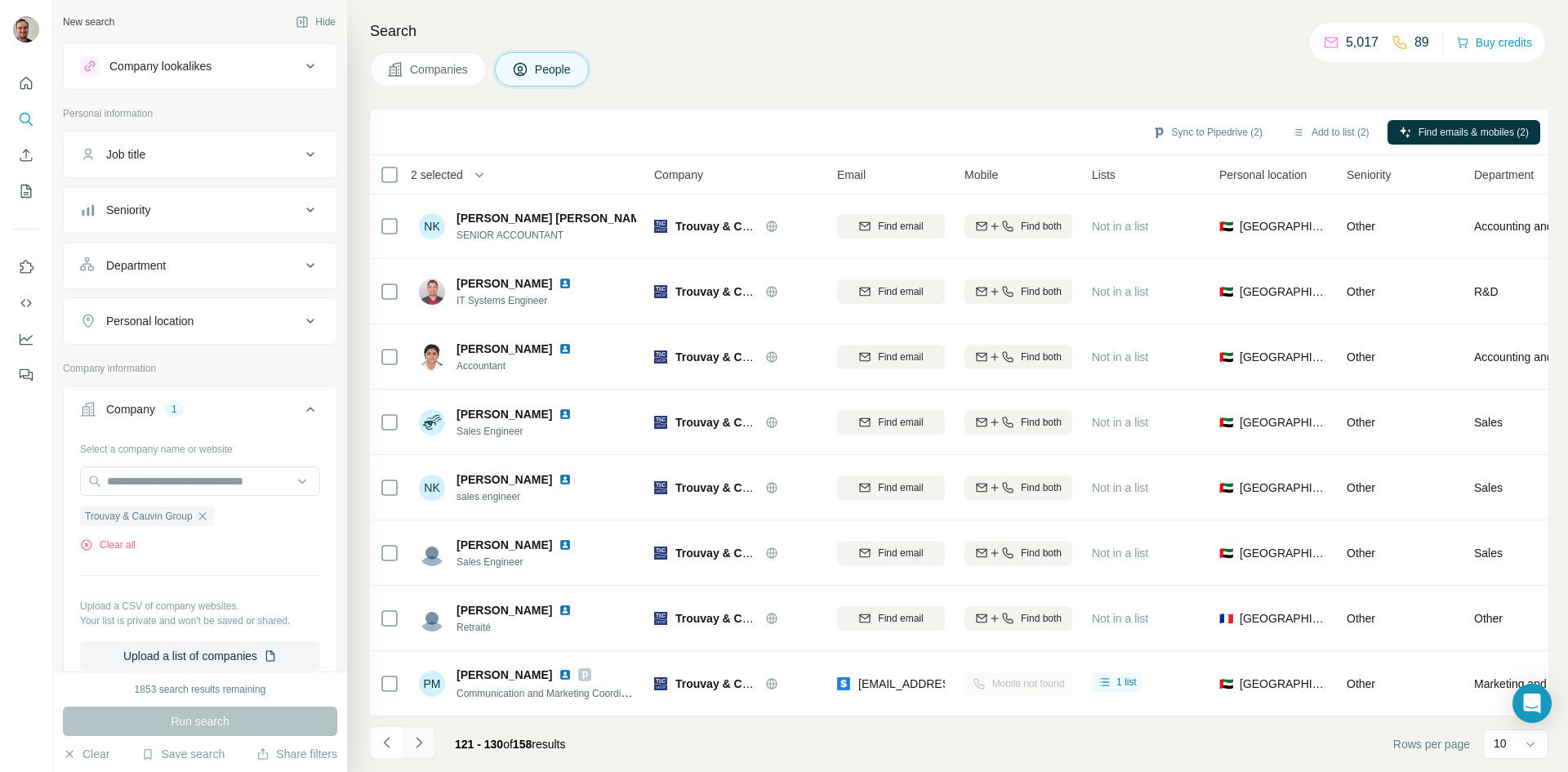
click at [418, 741] on icon "Navigate to next page" at bounding box center [419, 743] width 16 height 16
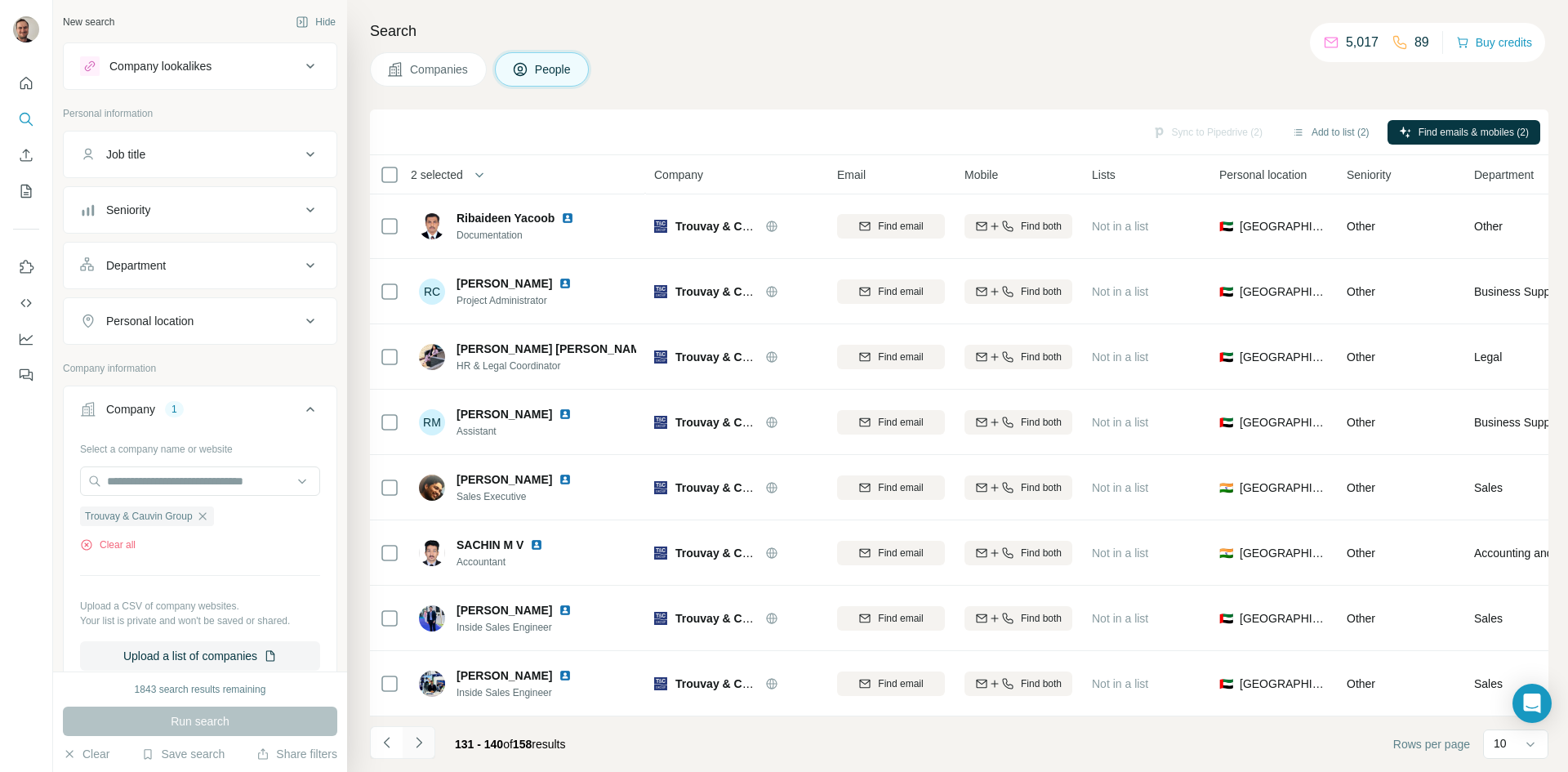
click at [416, 738] on icon "Navigate to next page" at bounding box center [419, 743] width 16 height 16
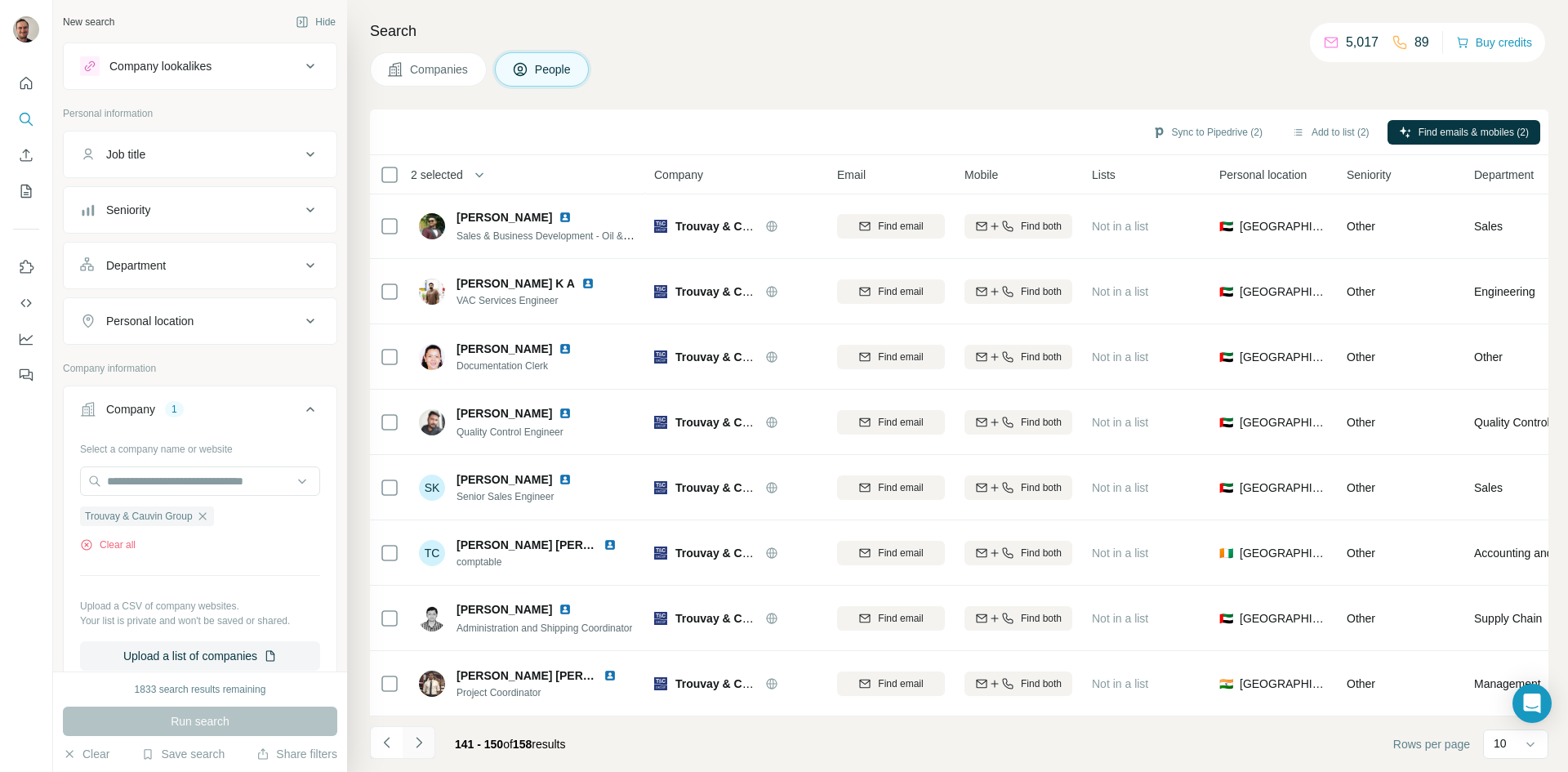
click at [421, 739] on icon "Navigate to next page" at bounding box center [419, 743] width 16 height 16
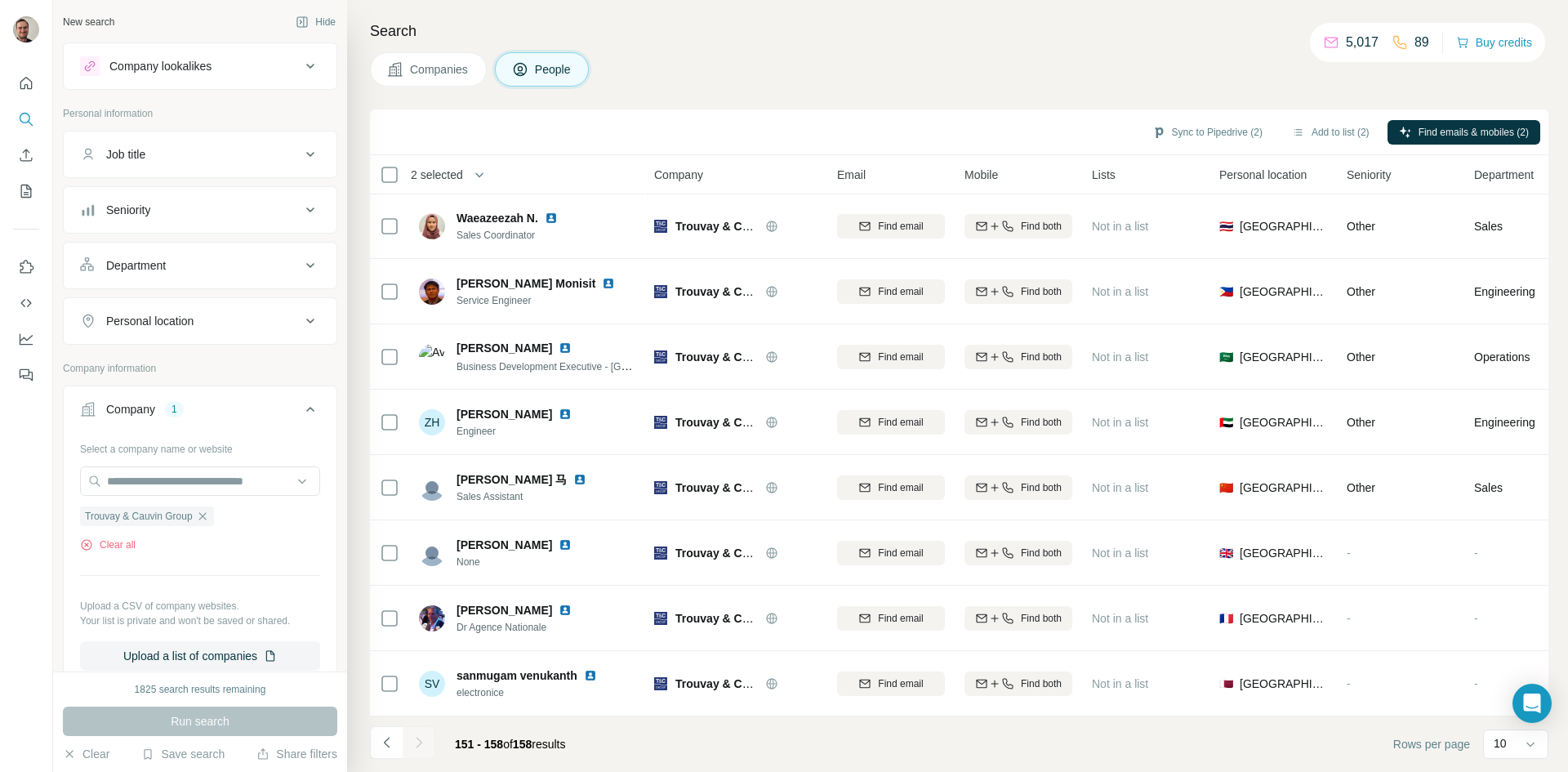
scroll to position [10, 0]
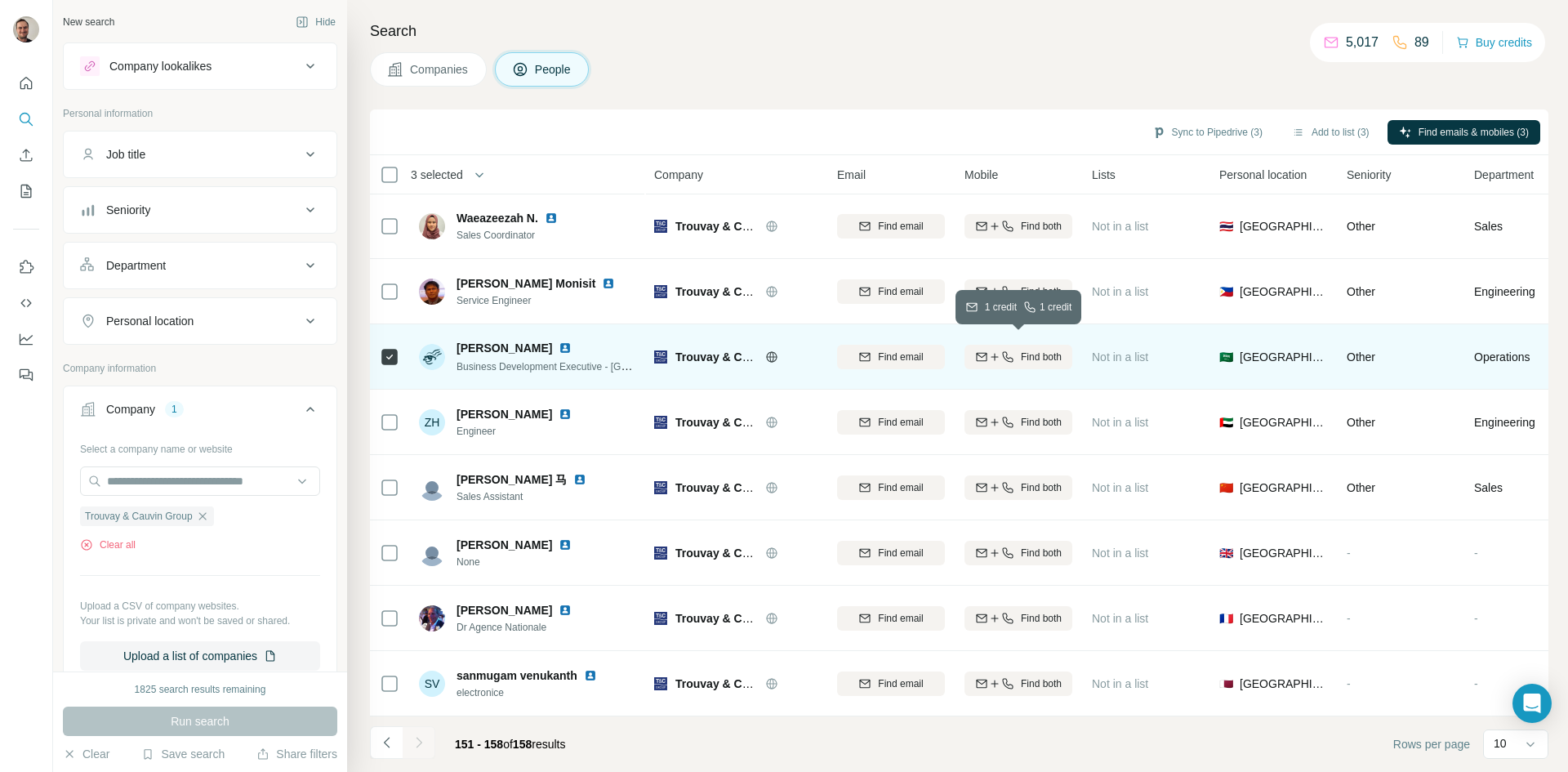
click at [1032, 350] on span "Find both" at bounding box center [1041, 357] width 41 height 15
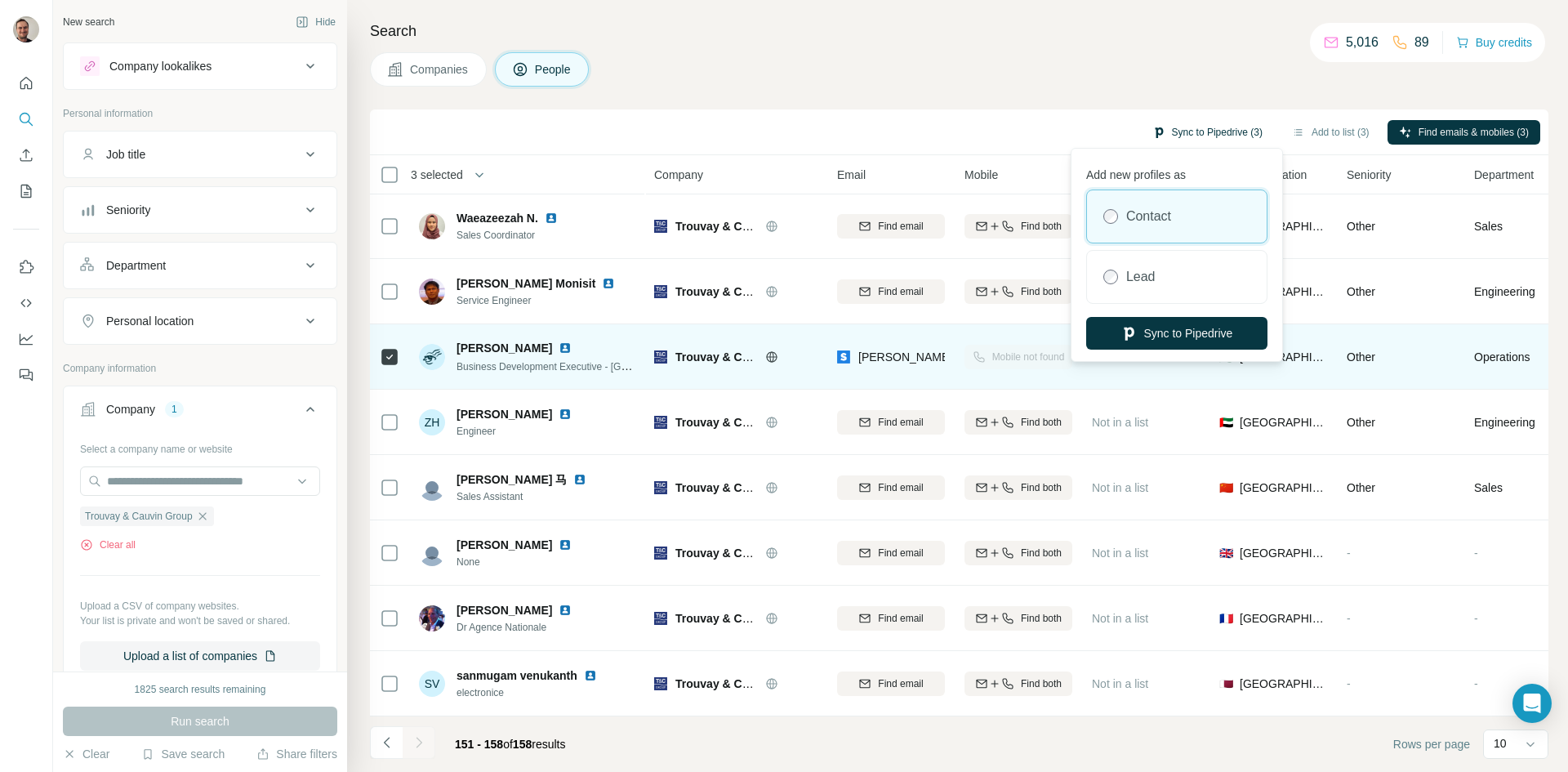
click at [1220, 132] on button "Sync to Pipedrive (3)" at bounding box center [1208, 132] width 133 height 25
click at [1206, 333] on button "Sync to Pipedrive" at bounding box center [1176, 333] width 181 height 33
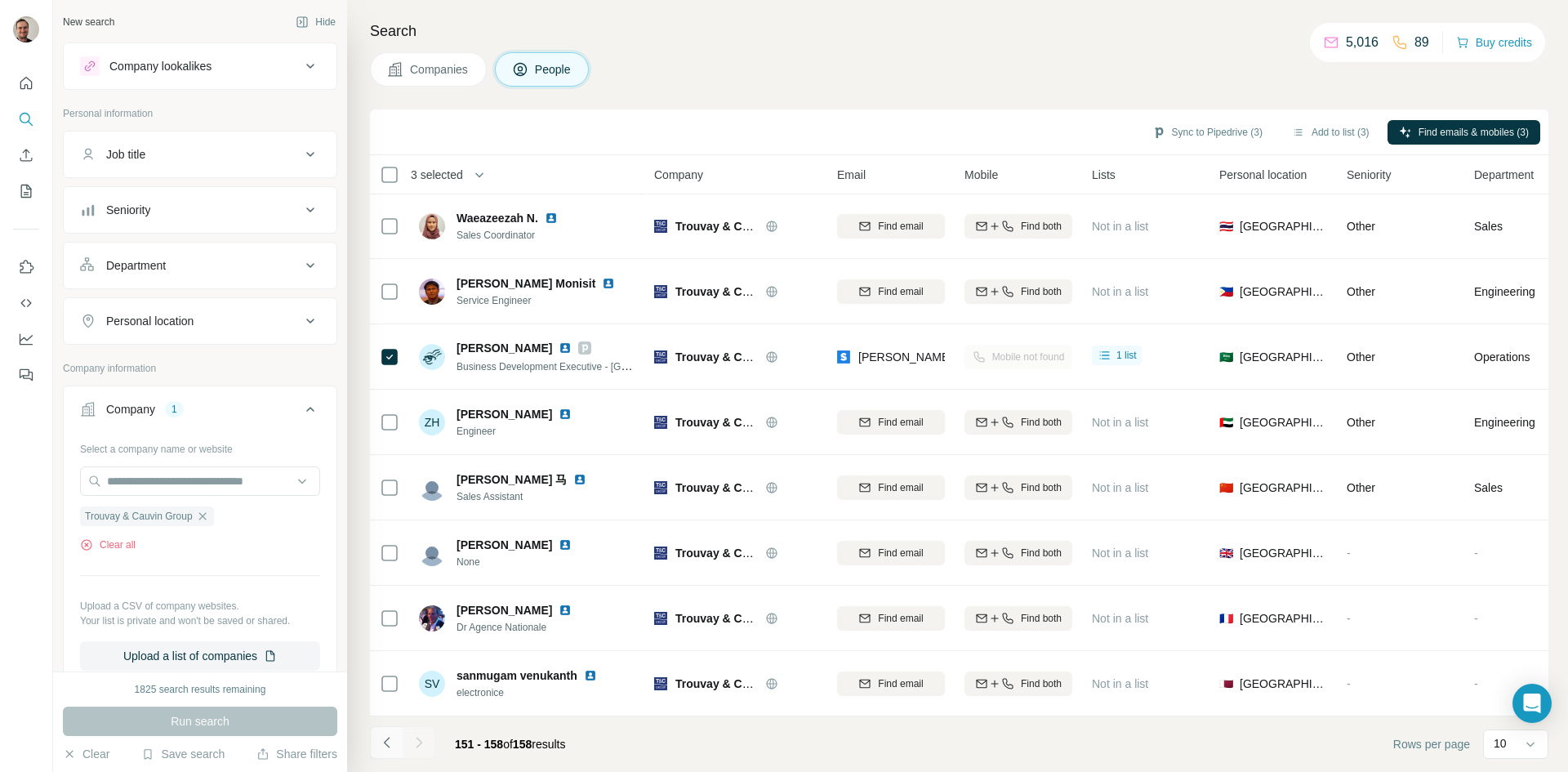
click at [385, 742] on icon "Navigate to previous page" at bounding box center [386, 742] width 5 height 11
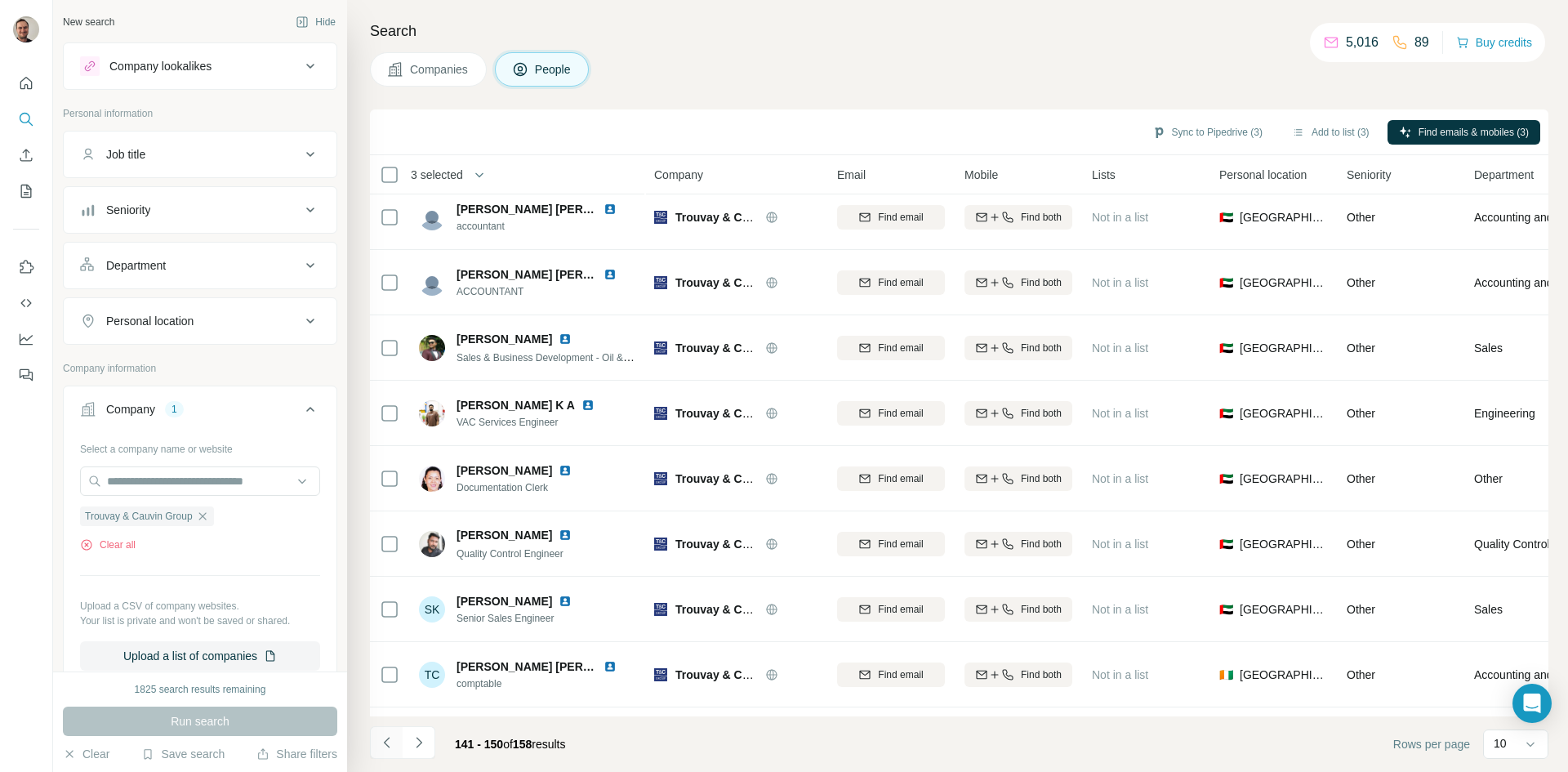
click at [386, 742] on icon "Navigate to previous page" at bounding box center [386, 742] width 5 height 11
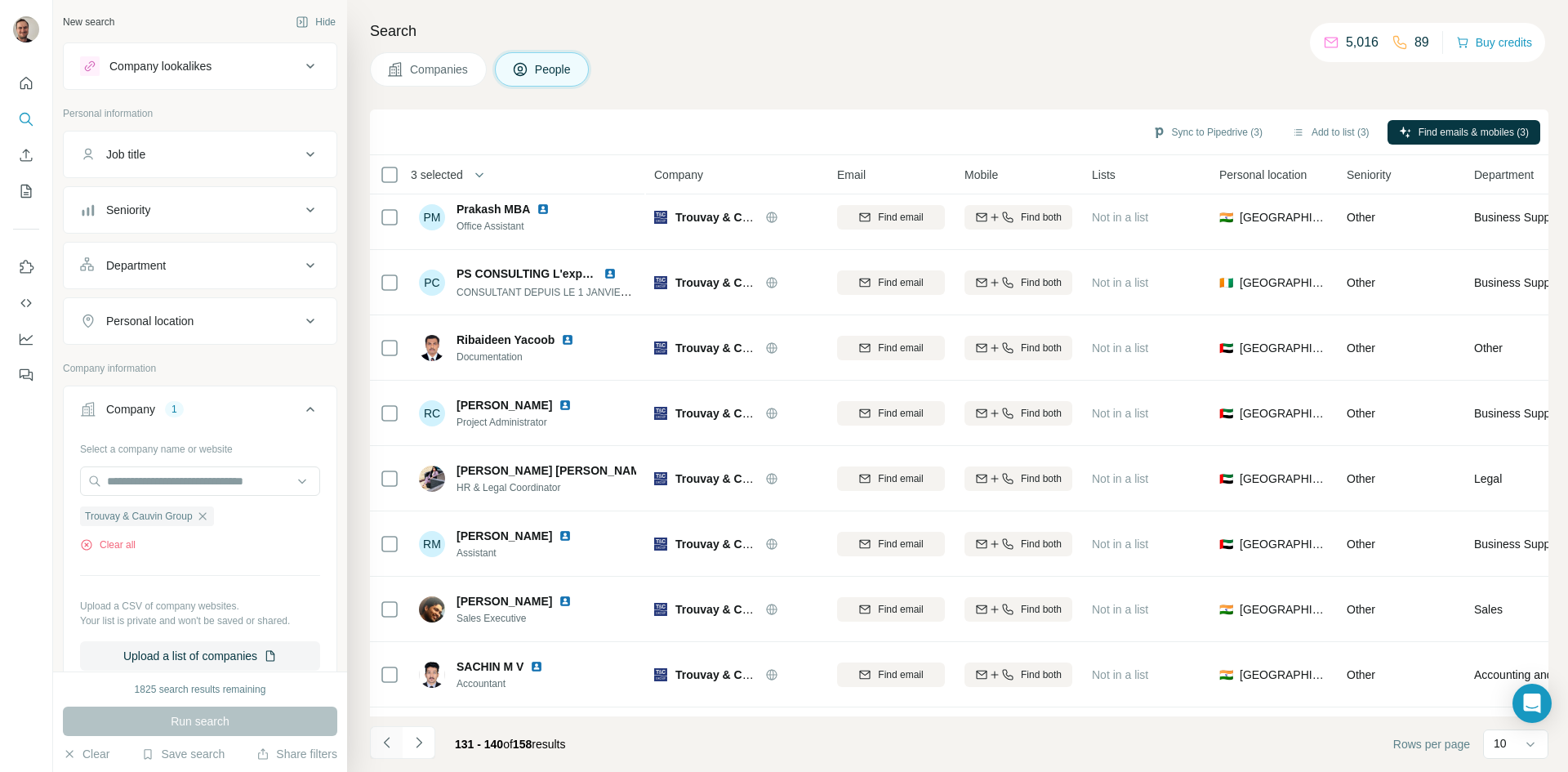
click at [386, 742] on icon "Navigate to previous page" at bounding box center [386, 742] width 5 height 11
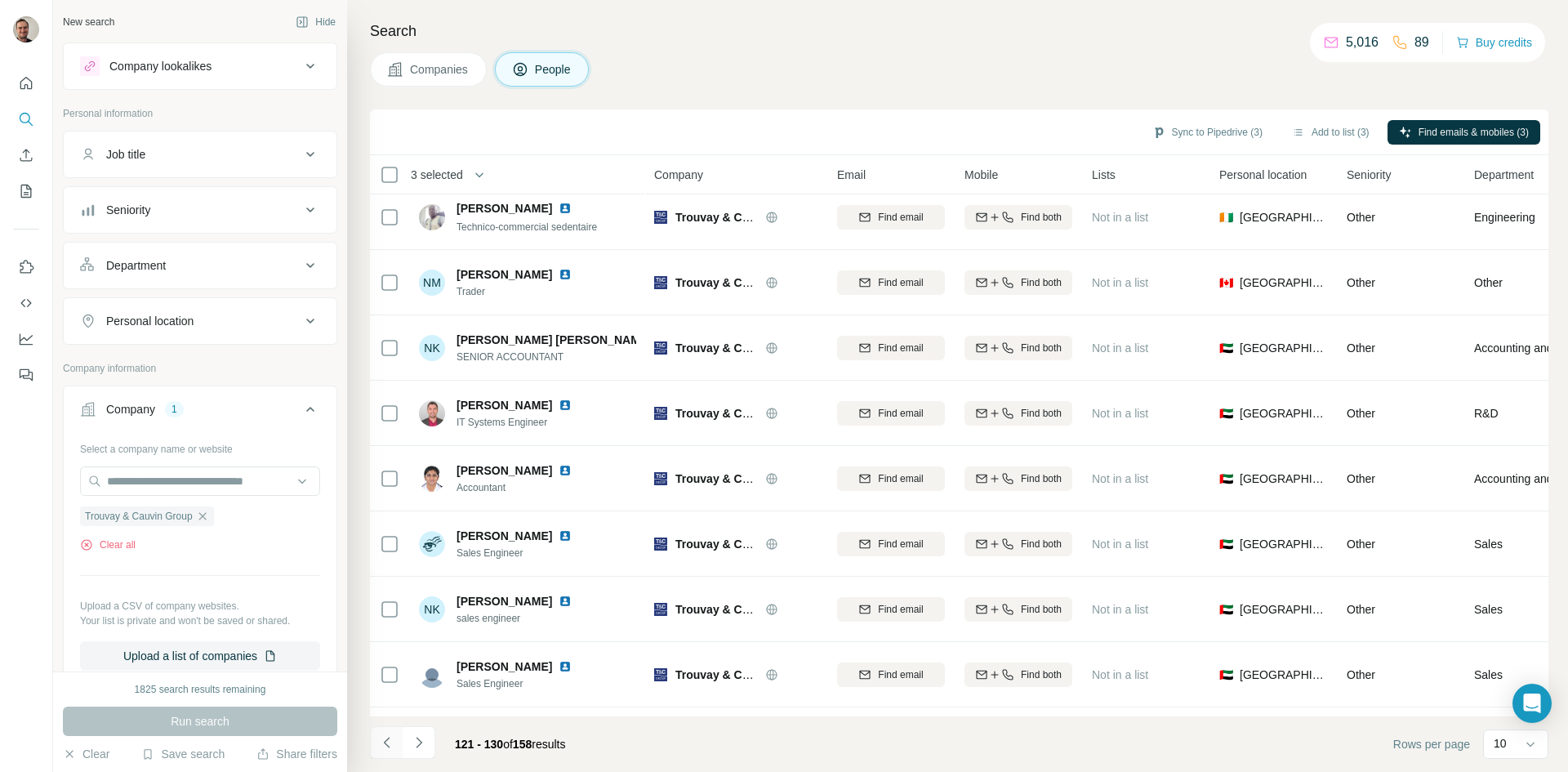
click at [386, 742] on icon "Navigate to previous page" at bounding box center [386, 742] width 5 height 11
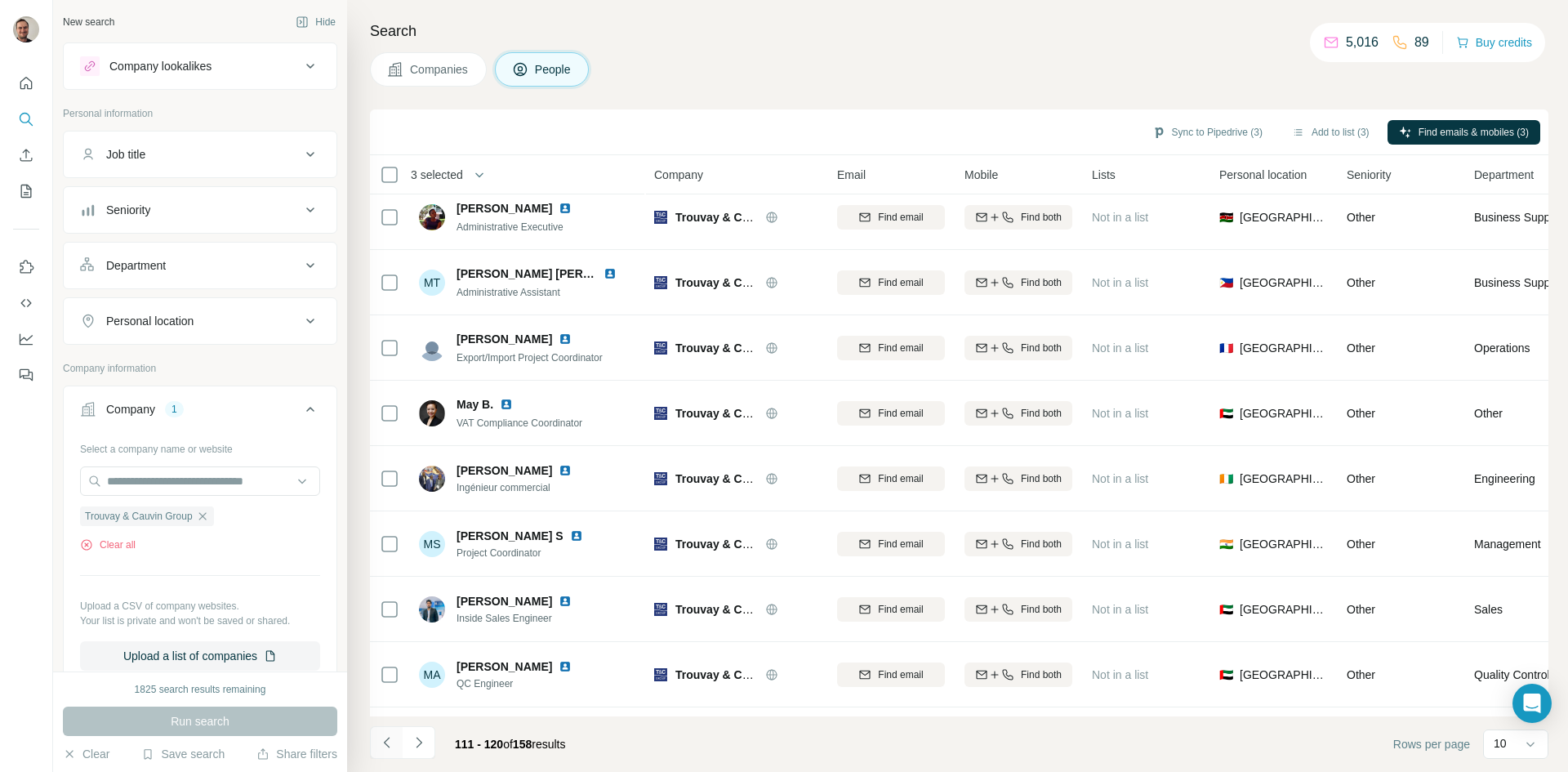
click at [386, 742] on icon "Navigate to previous page" at bounding box center [386, 742] width 5 height 11
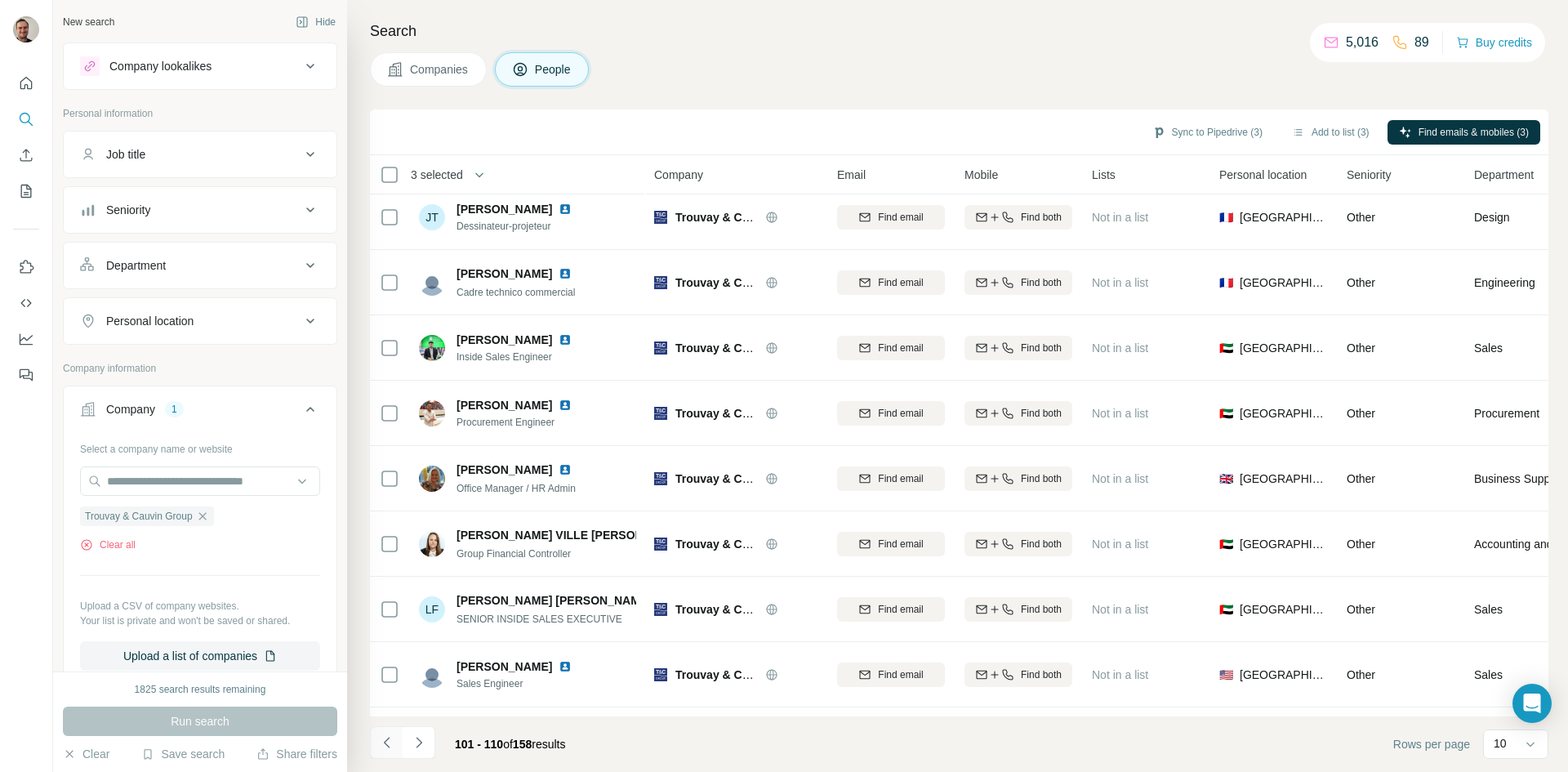
click at [386, 742] on icon "Navigate to previous page" at bounding box center [386, 742] width 5 height 11
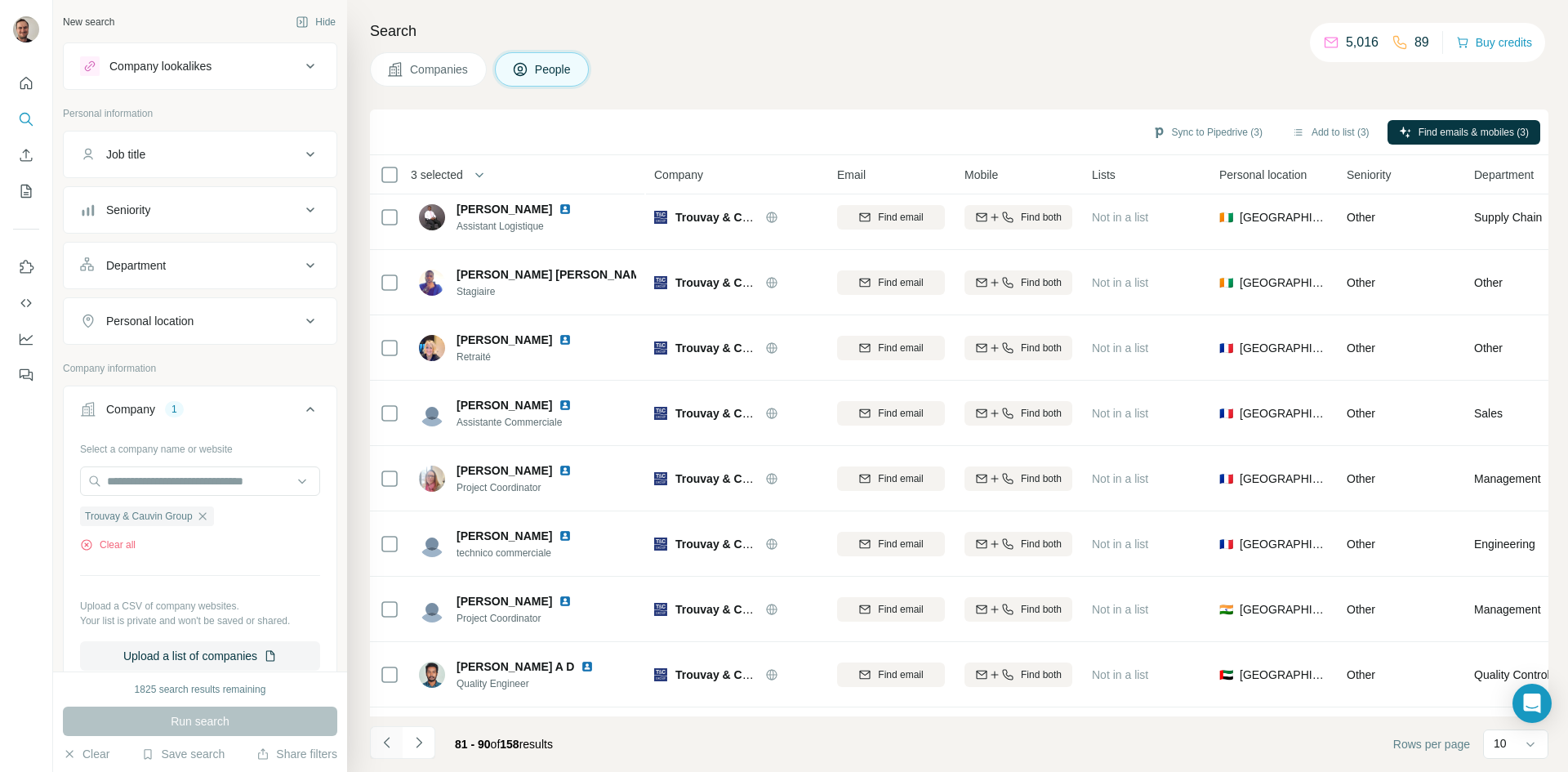
click at [386, 742] on icon "Navigate to previous page" at bounding box center [386, 742] width 5 height 11
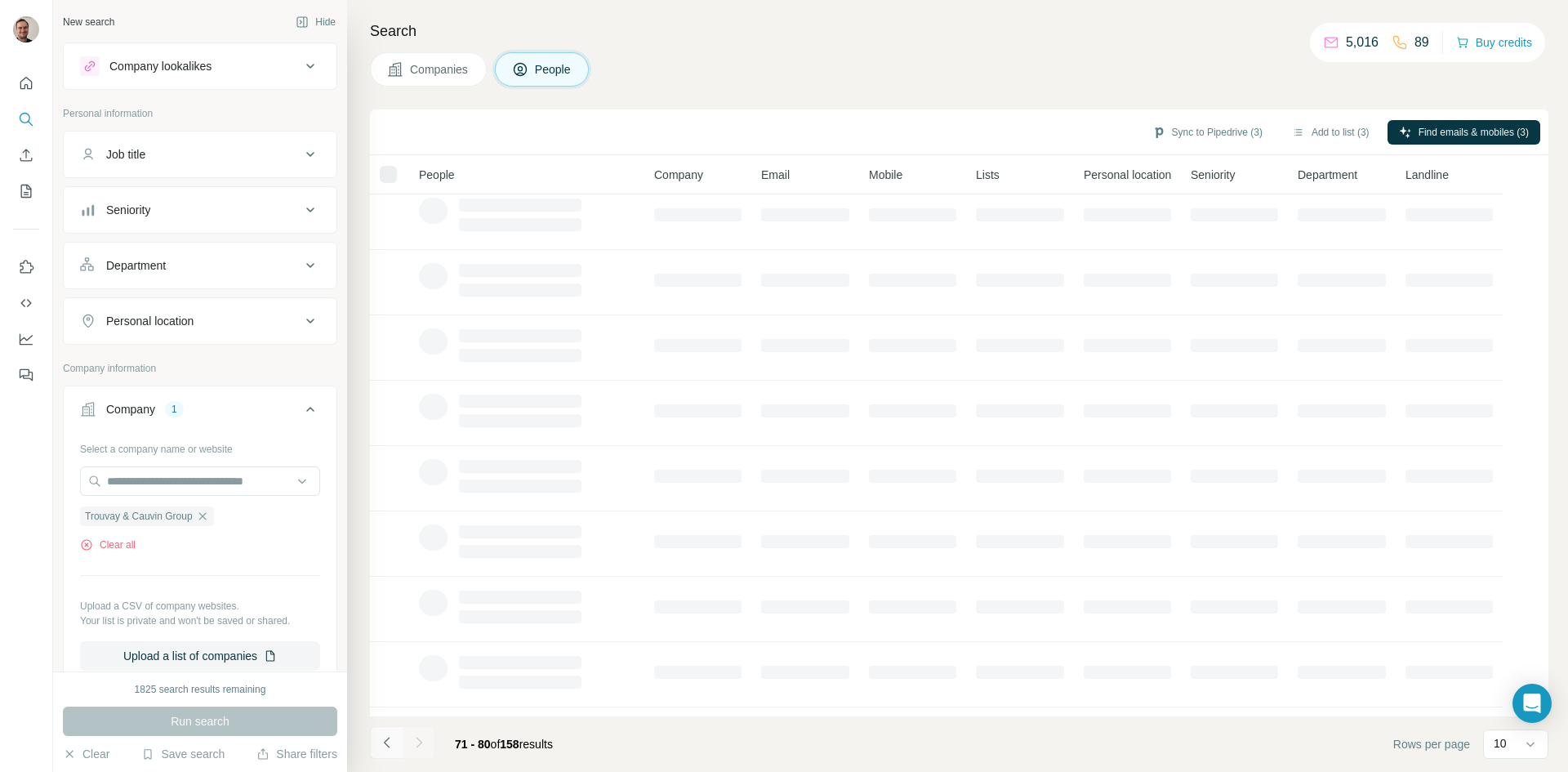
click at [386, 742] on icon "Navigate to previous page" at bounding box center [386, 742] width 5 height 11
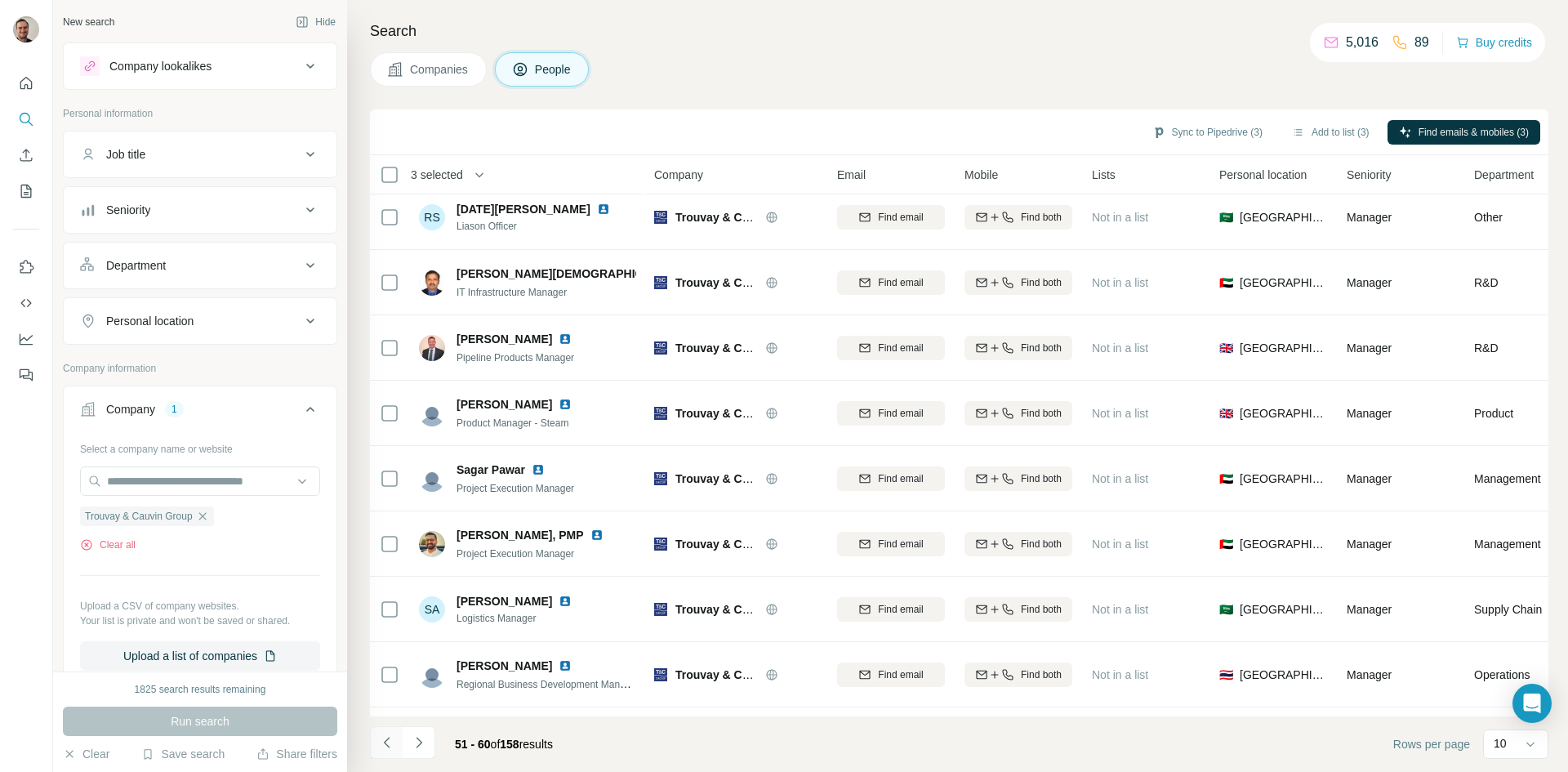
click at [386, 742] on icon "Navigate to previous page" at bounding box center [386, 742] width 5 height 11
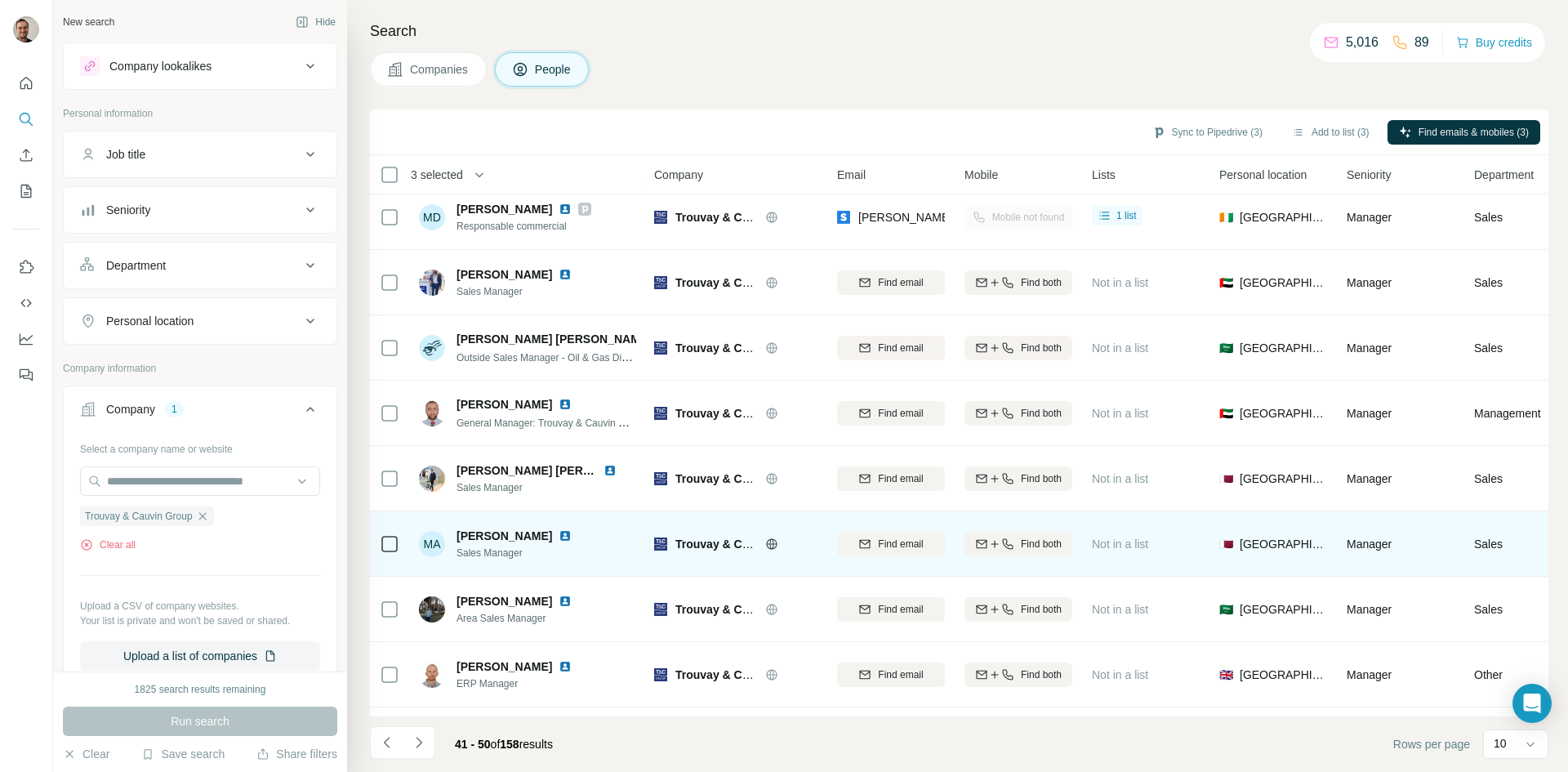
scroll to position [140, 0]
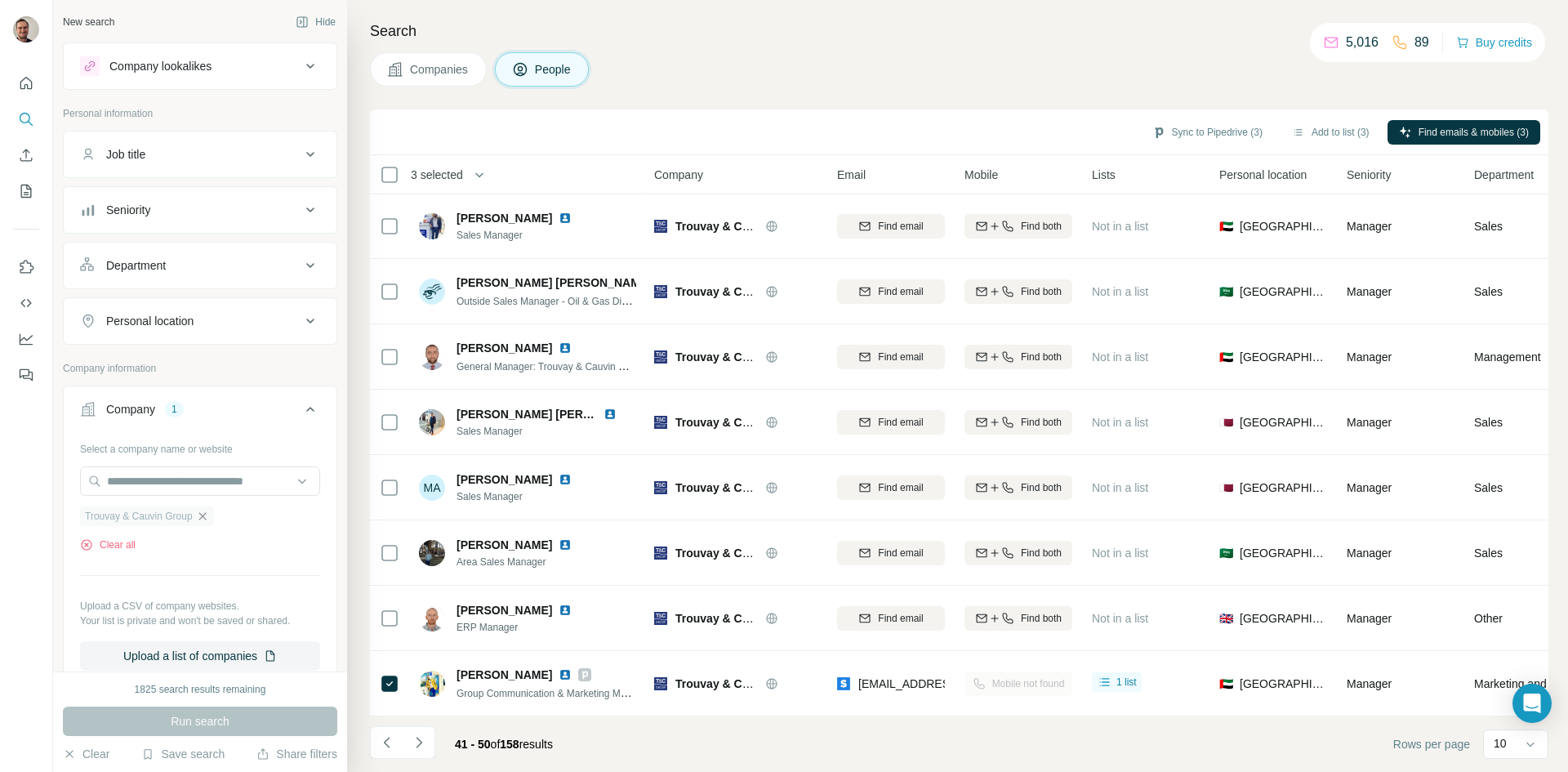
click at [202, 519] on icon "button" at bounding box center [202, 516] width 13 height 13
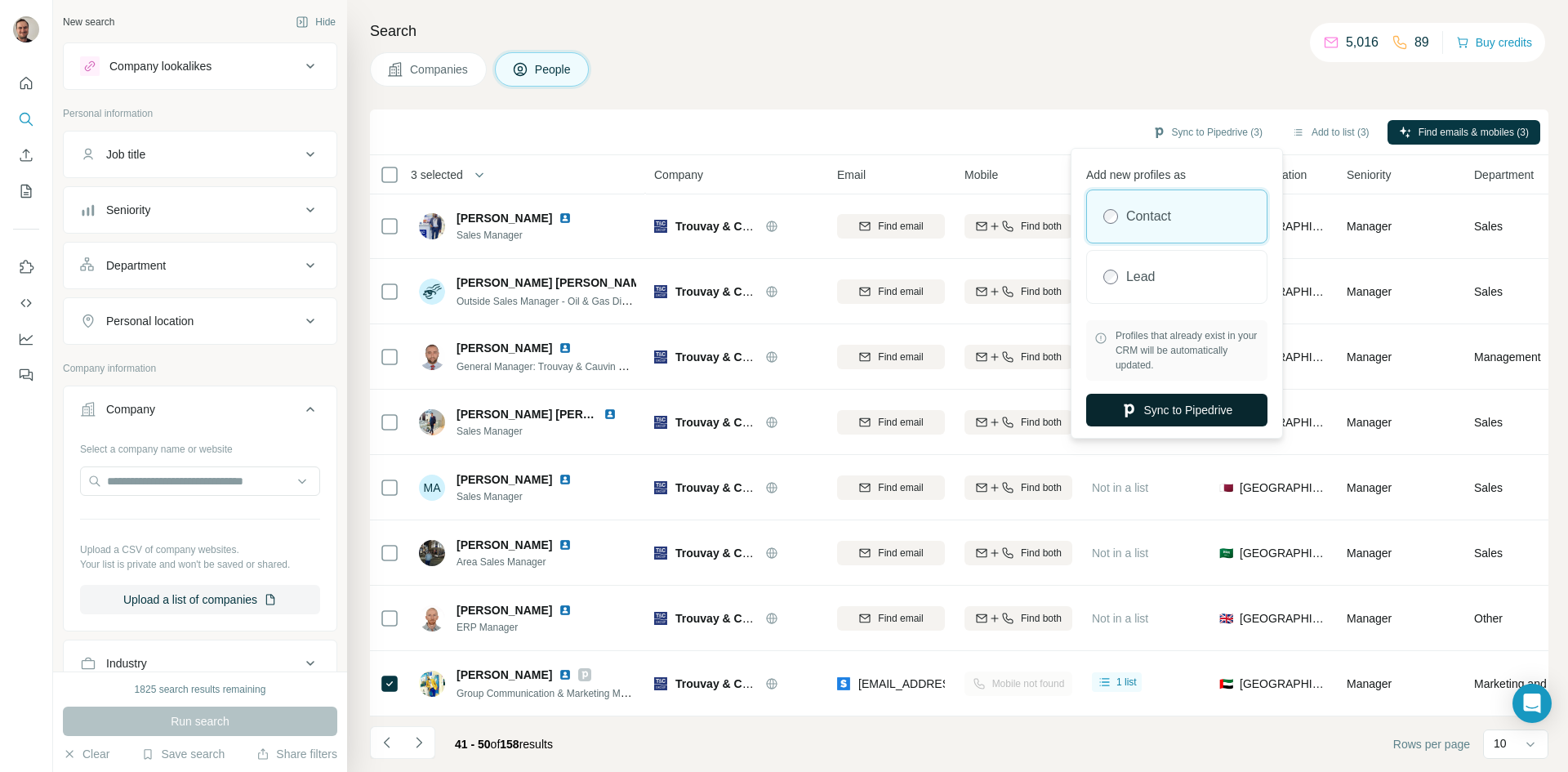
click at [1218, 395] on button "Sync to Pipedrive" at bounding box center [1176, 411] width 181 height 33
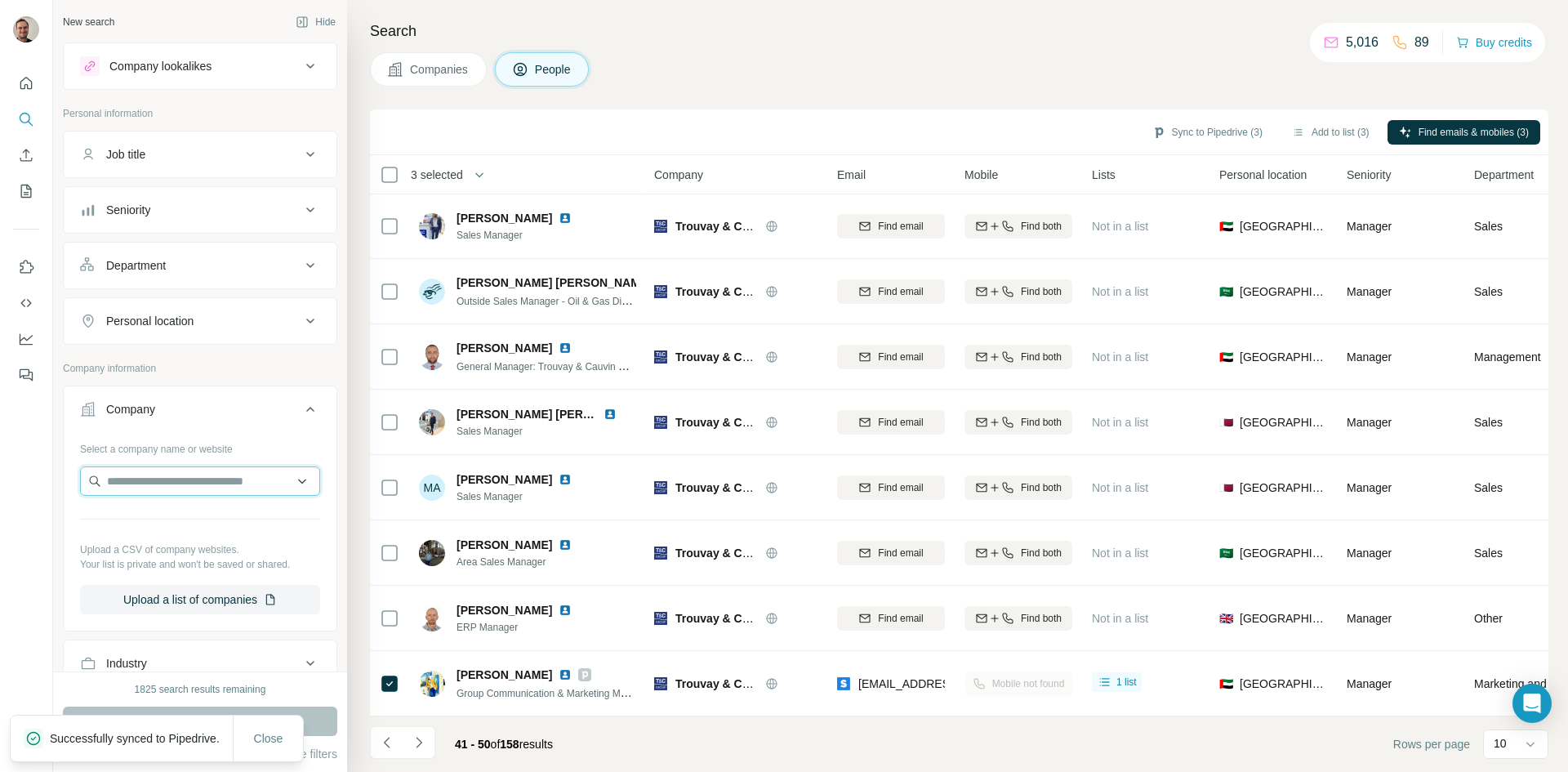
click at [129, 482] on input "text" at bounding box center [200, 481] width 240 height 29
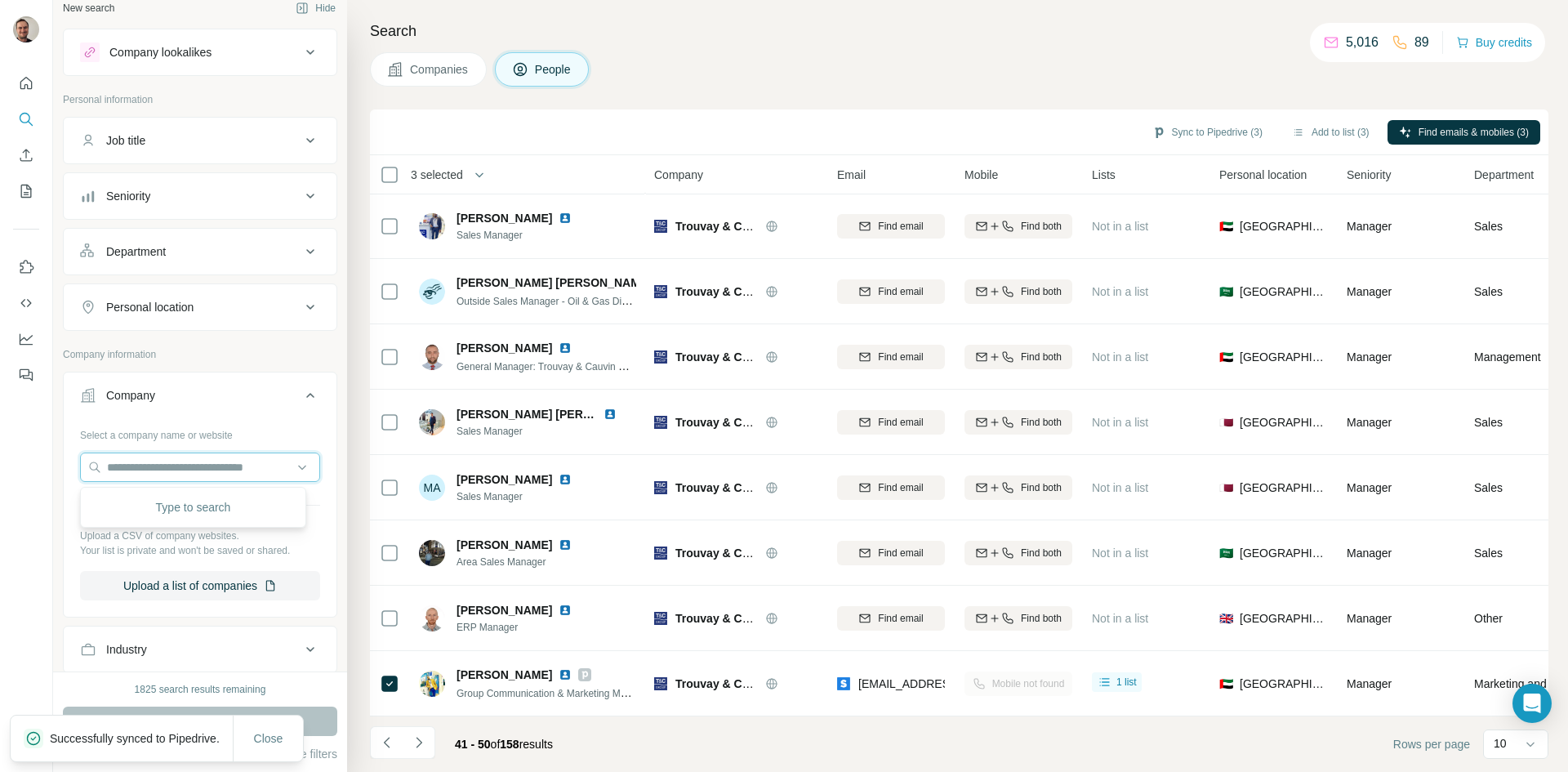
scroll to position [12, 0]
click at [183, 462] on input "text" at bounding box center [200, 469] width 240 height 29
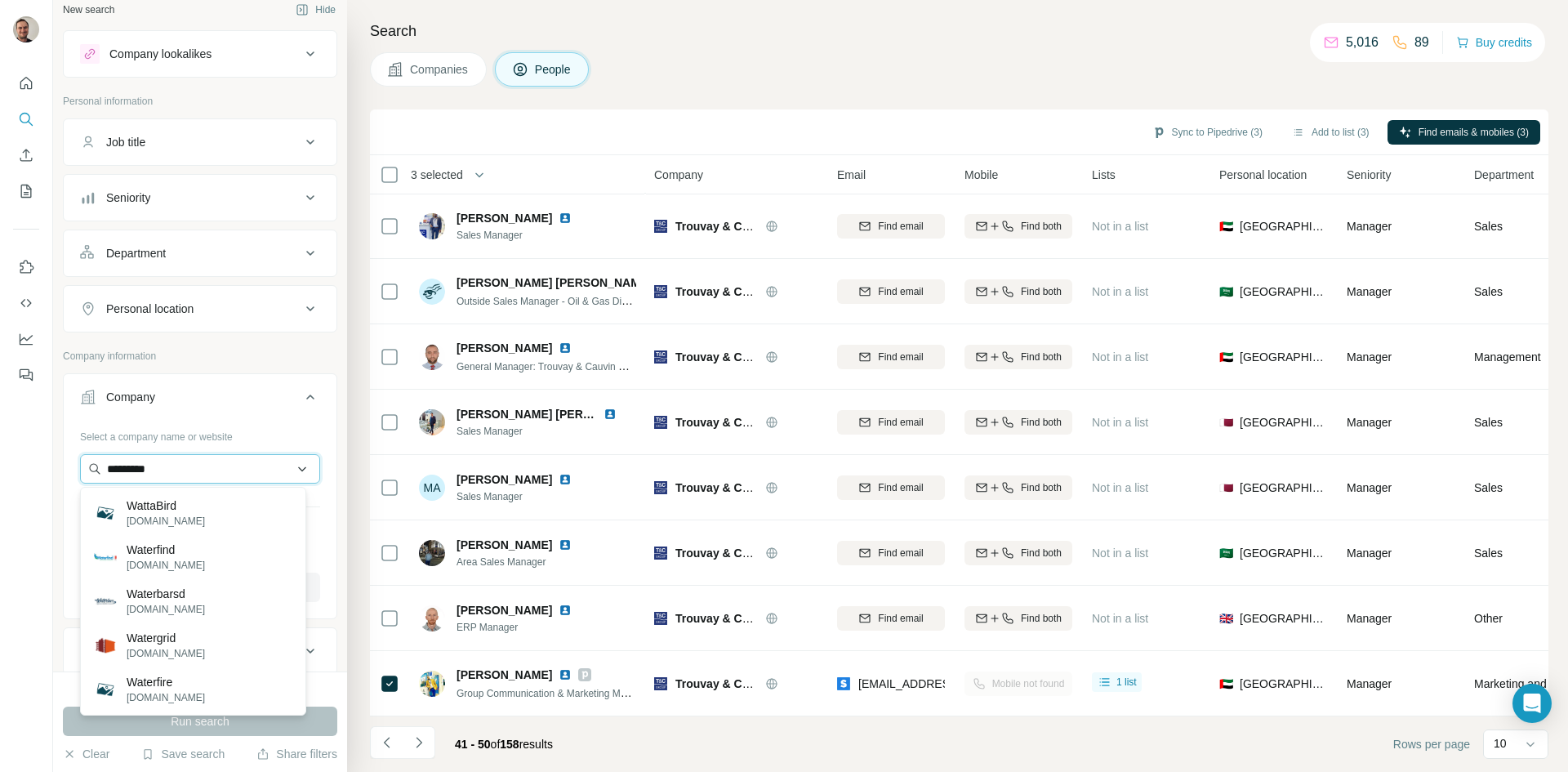
click at [134, 469] on input "*********" at bounding box center [200, 469] width 240 height 29
click at [167, 465] on input "**********" at bounding box center [200, 469] width 240 height 29
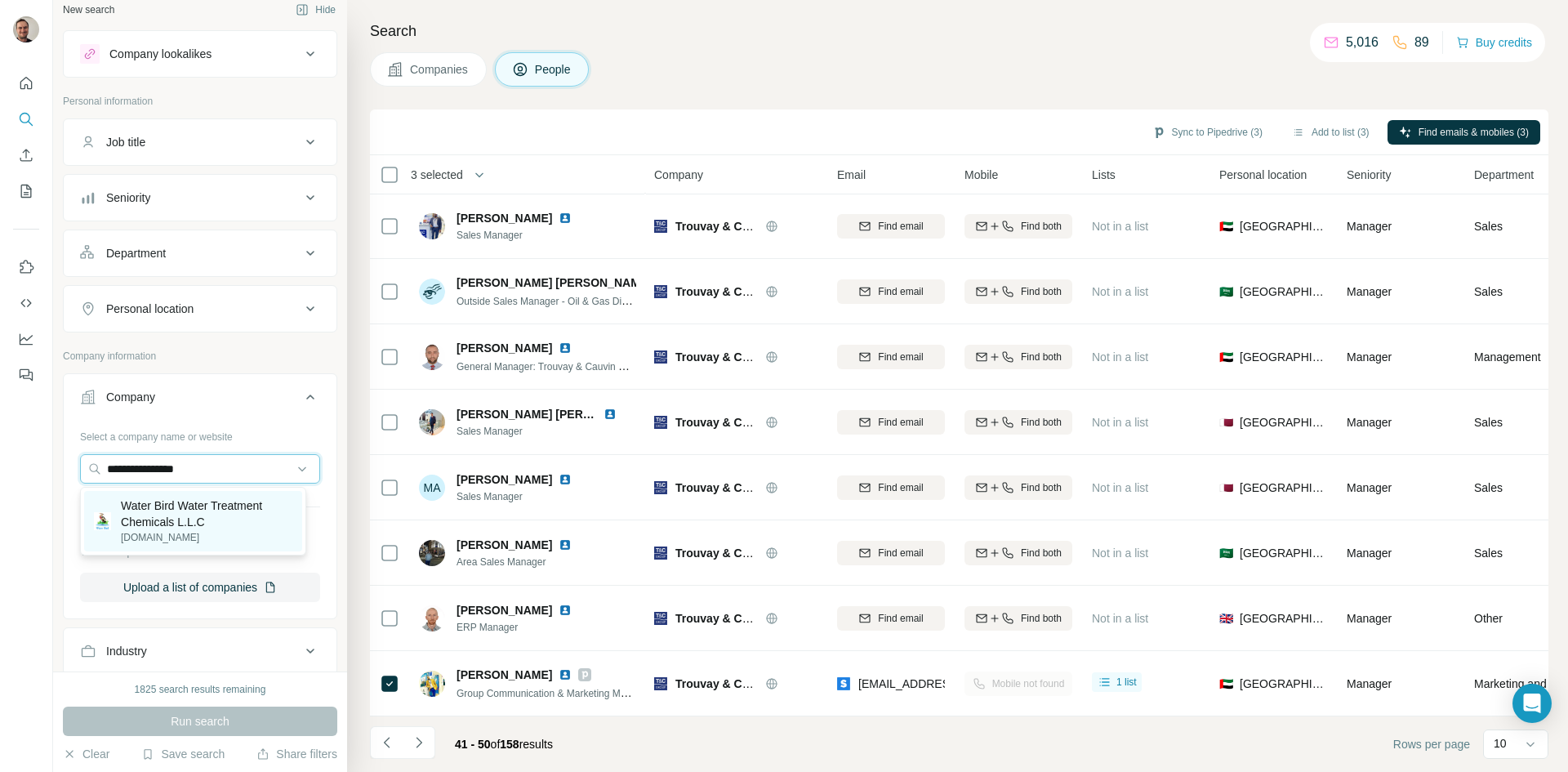
type input "**********"
click at [164, 504] on p "Water Bird Water Treatment Chemicals L.L.C" at bounding box center [207, 513] width 171 height 33
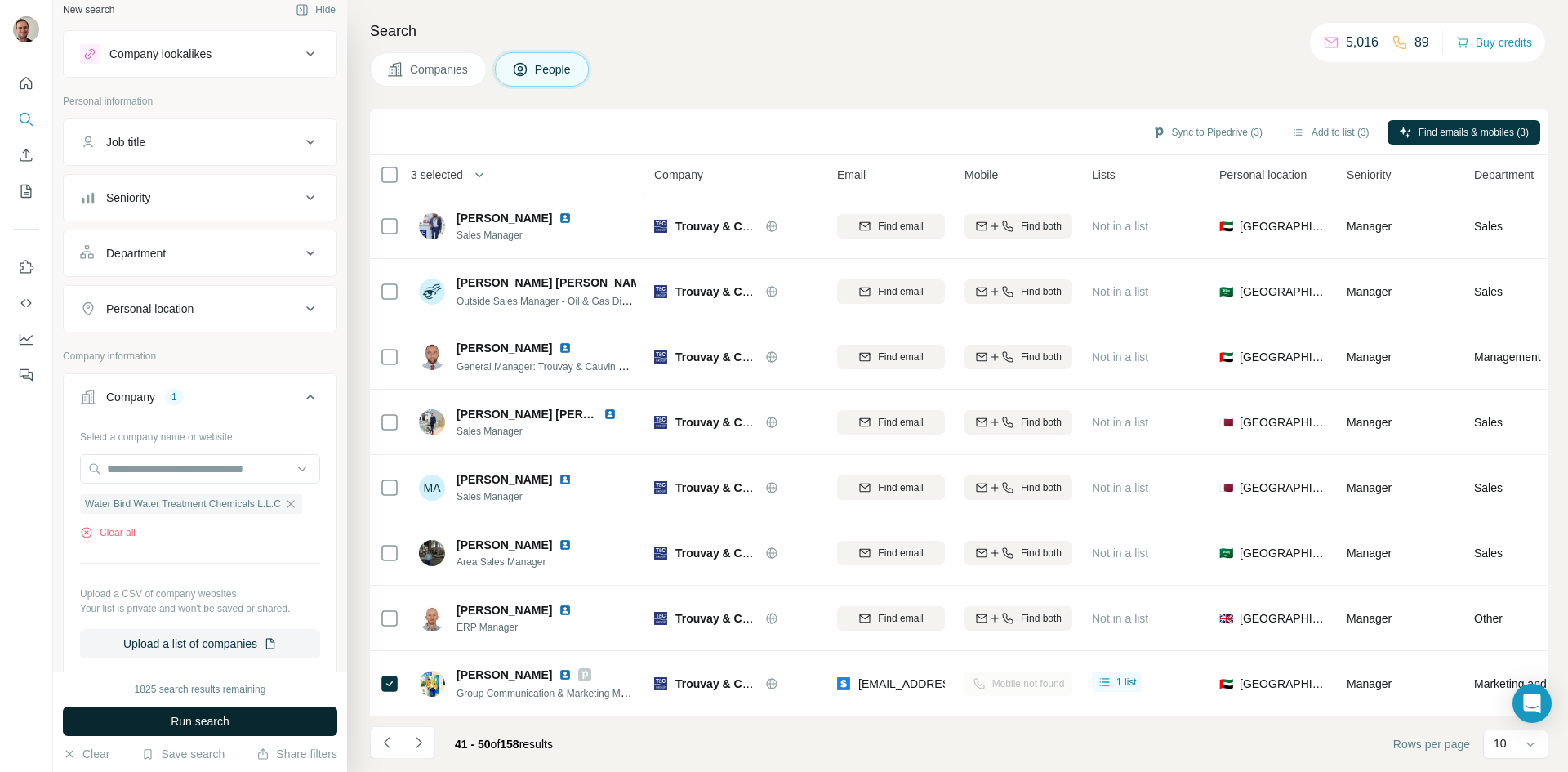
click at [175, 712] on button "Run search" at bounding box center [199, 721] width 274 height 29
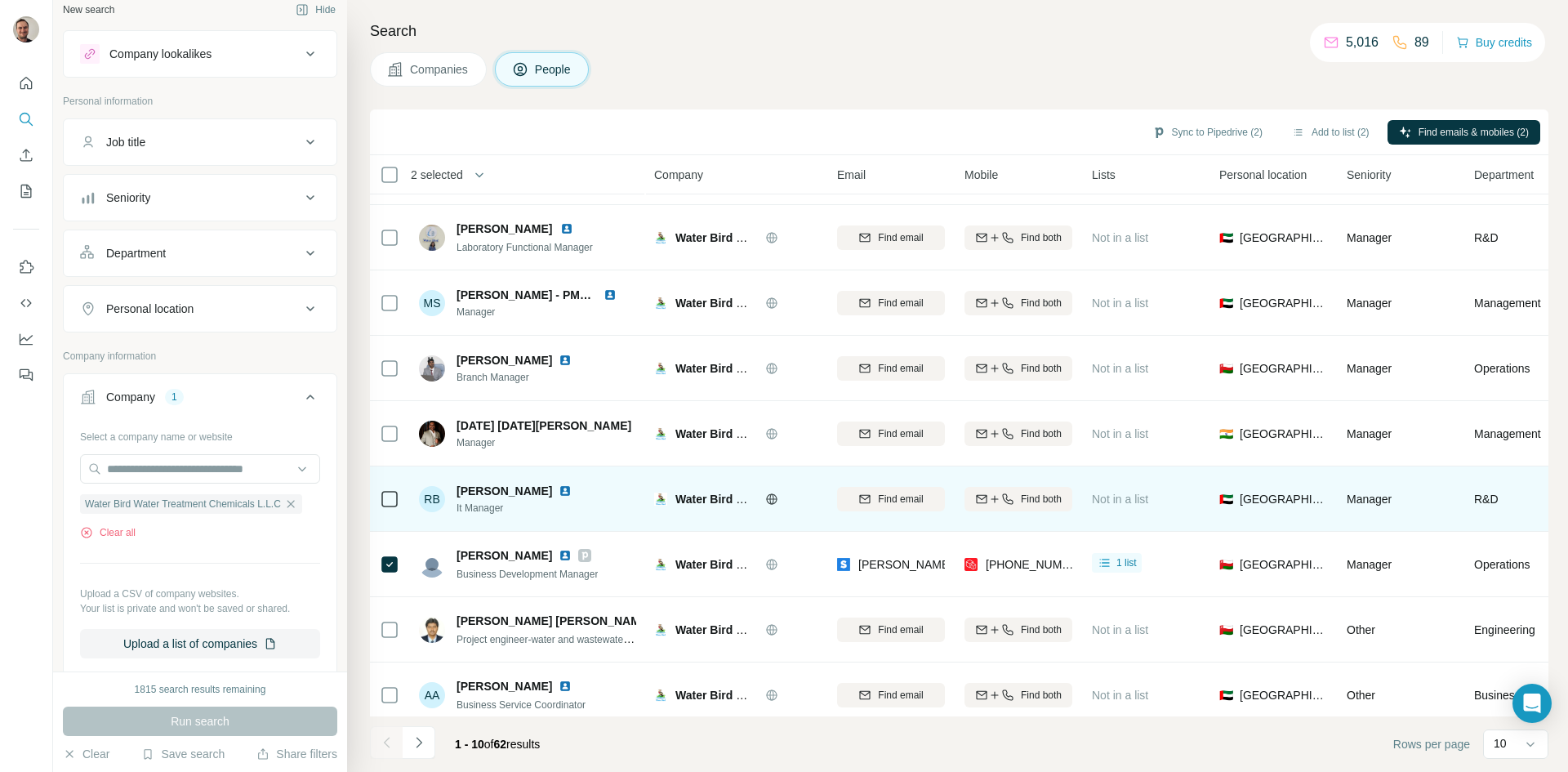
scroll to position [140, 0]
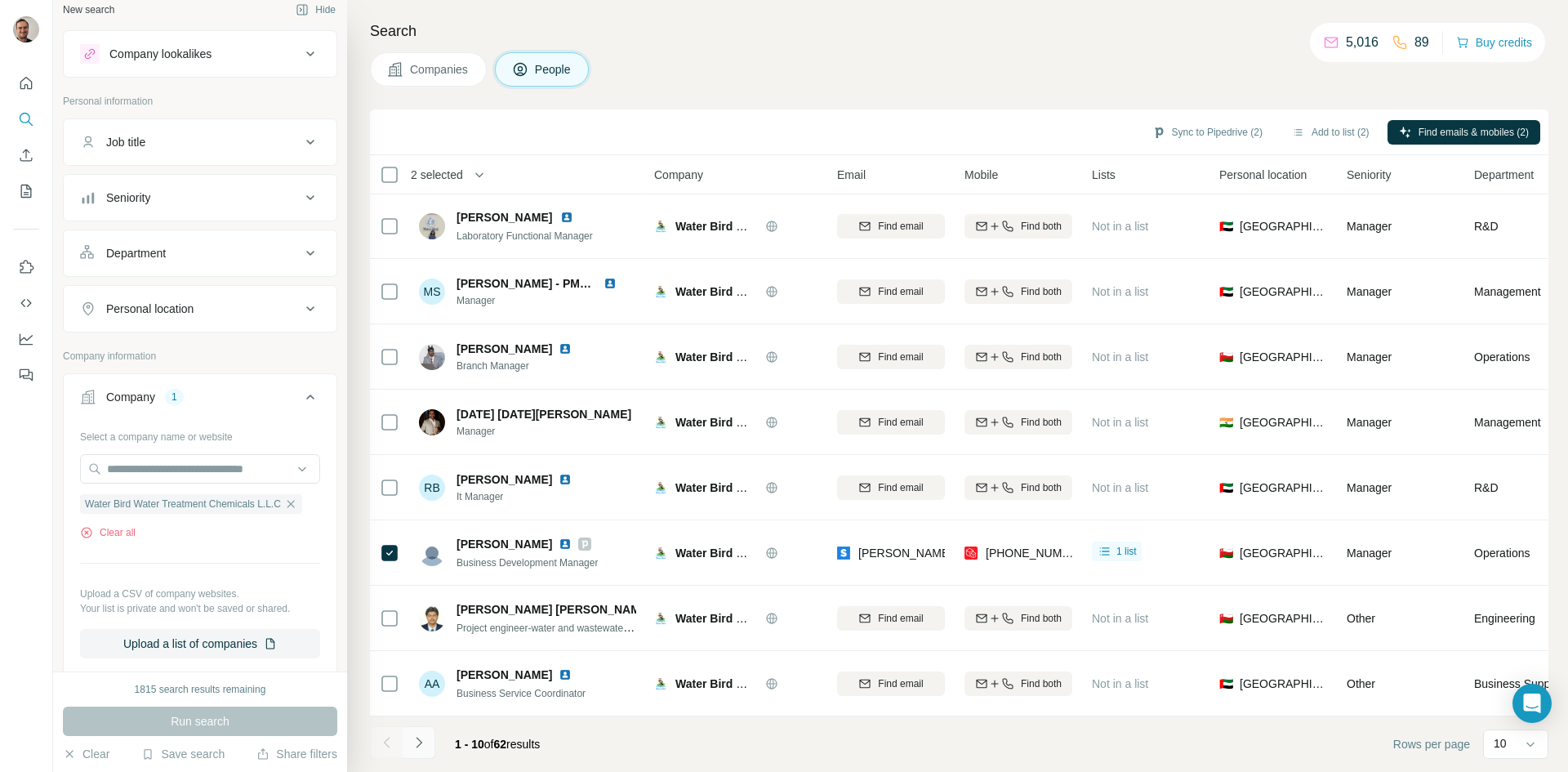
click at [417, 740] on icon "Navigate to next page" at bounding box center [419, 743] width 16 height 16
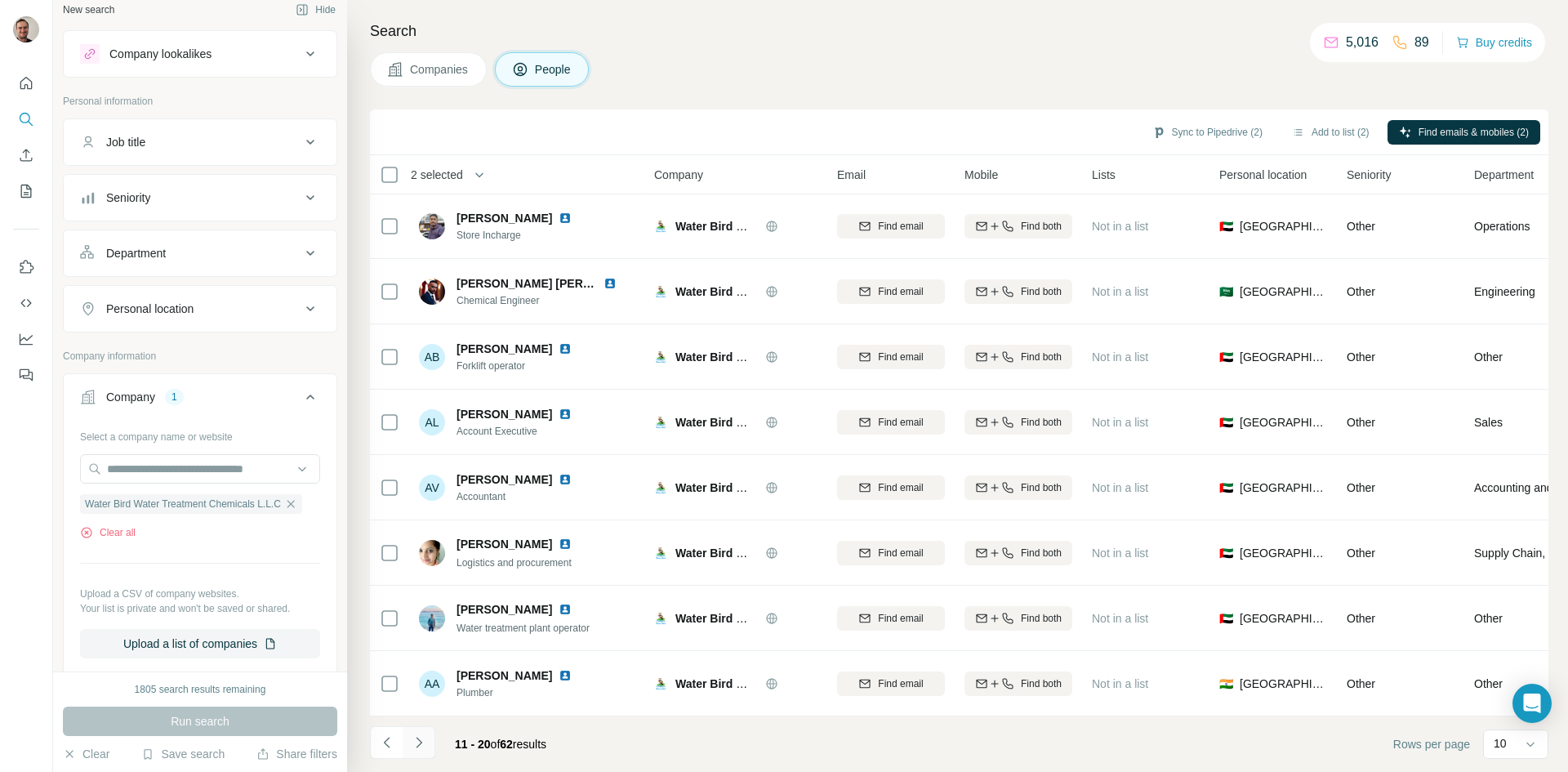
click at [414, 743] on icon "Navigate to next page" at bounding box center [419, 743] width 16 height 16
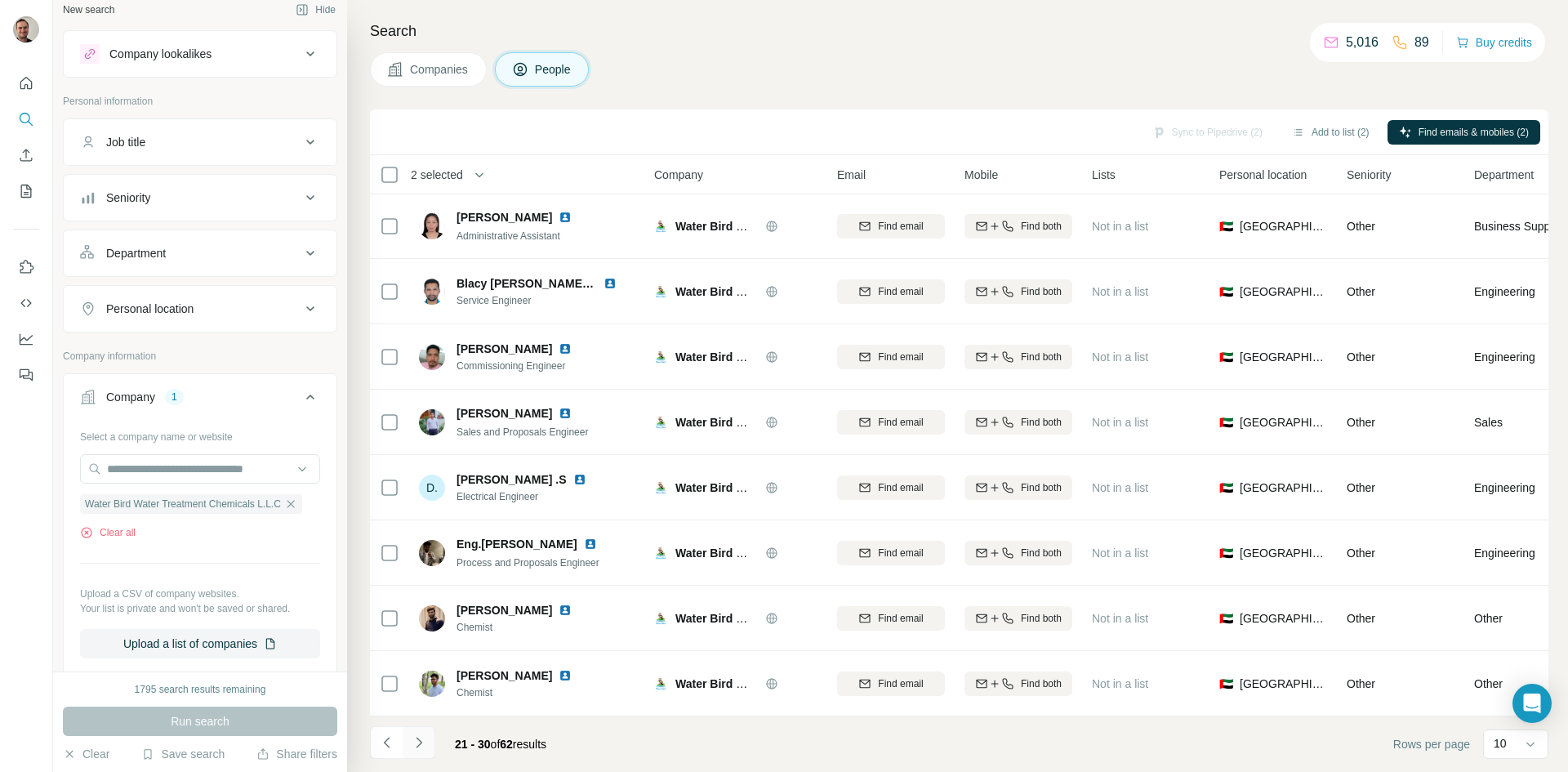
click at [425, 739] on icon "Navigate to next page" at bounding box center [419, 743] width 16 height 16
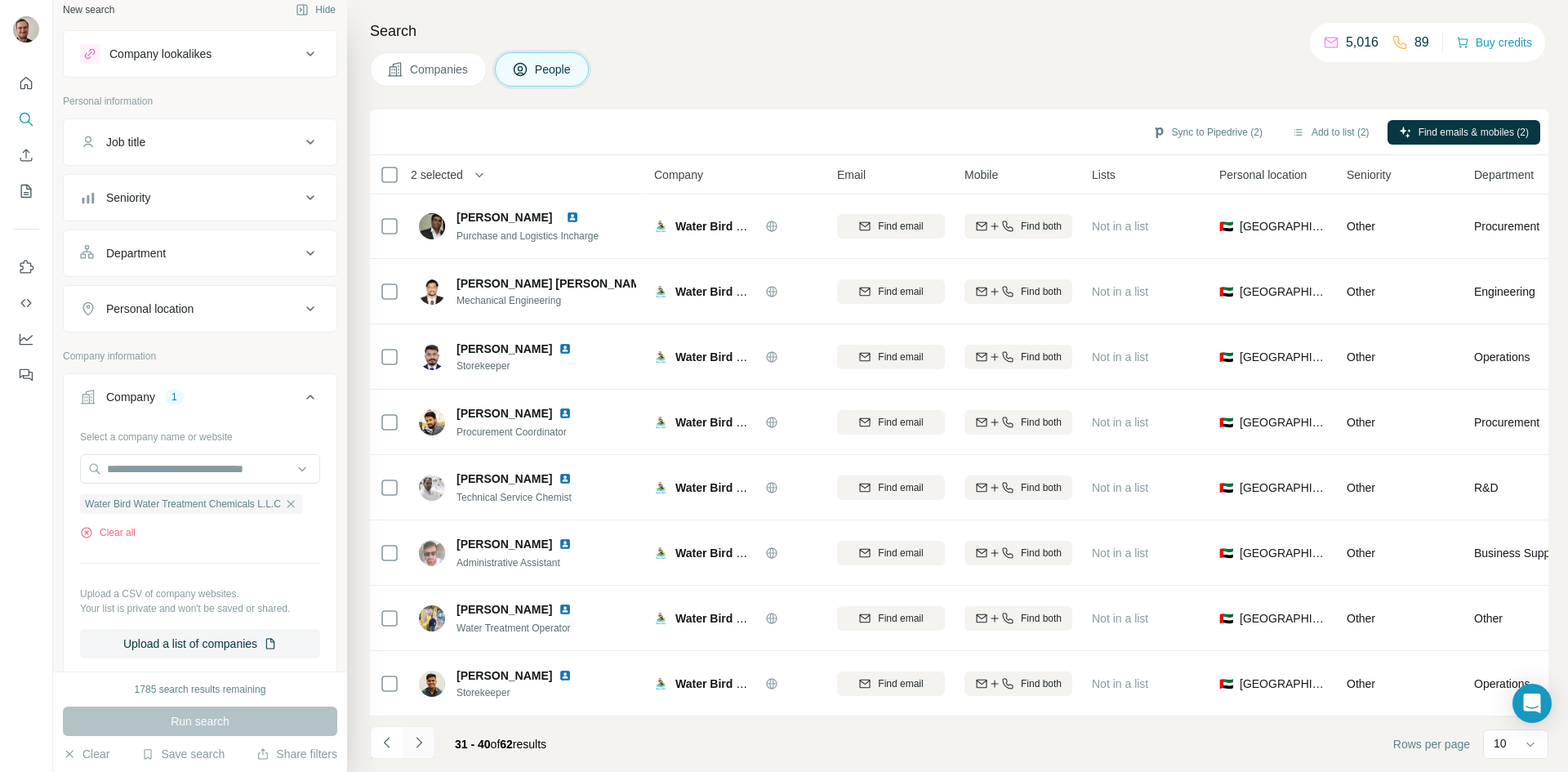
click at [427, 742] on button "Navigate to next page" at bounding box center [419, 743] width 33 height 33
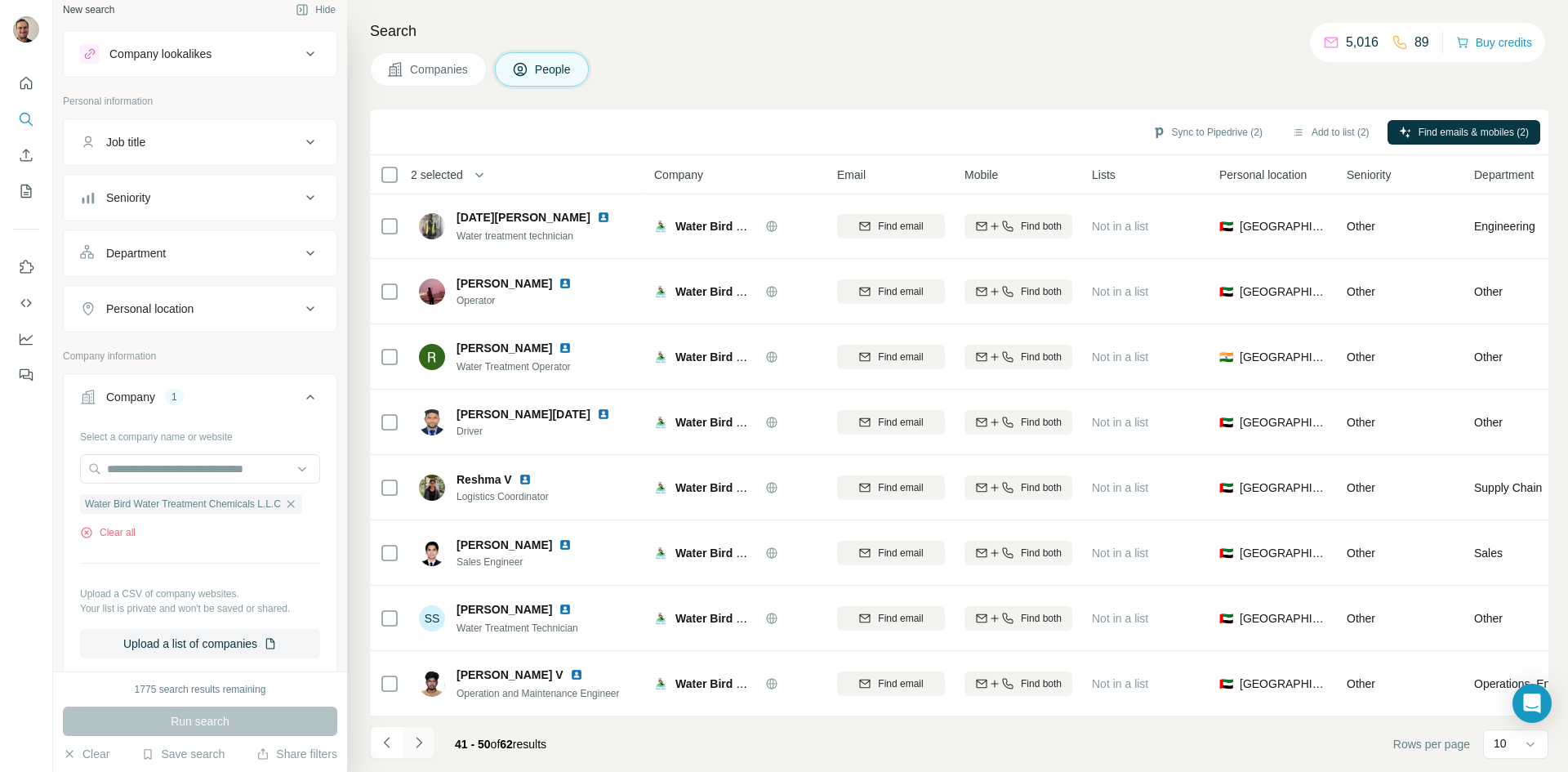
click at [411, 736] on icon "Navigate to next page" at bounding box center [419, 743] width 16 height 16
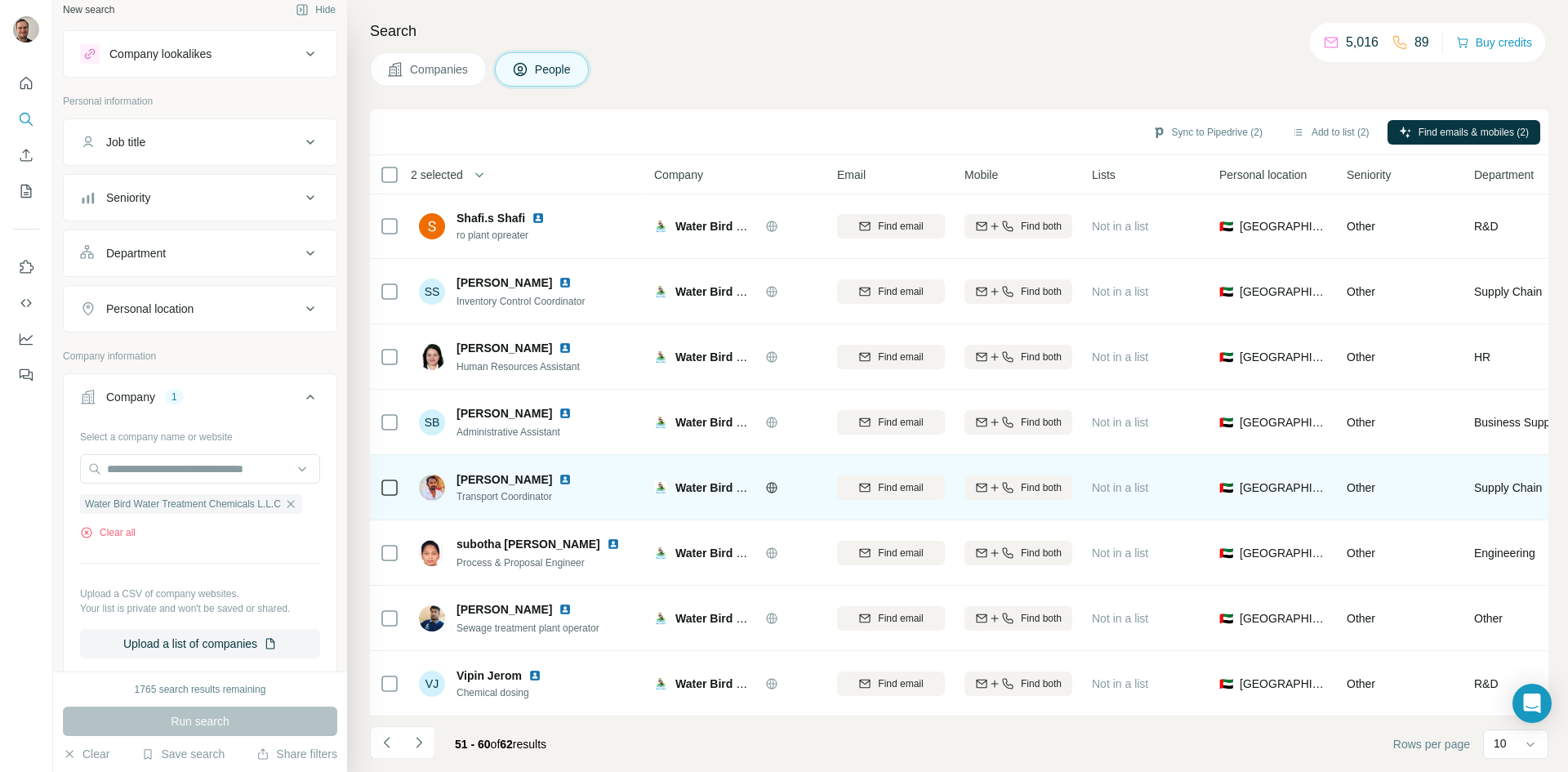
scroll to position [0, 0]
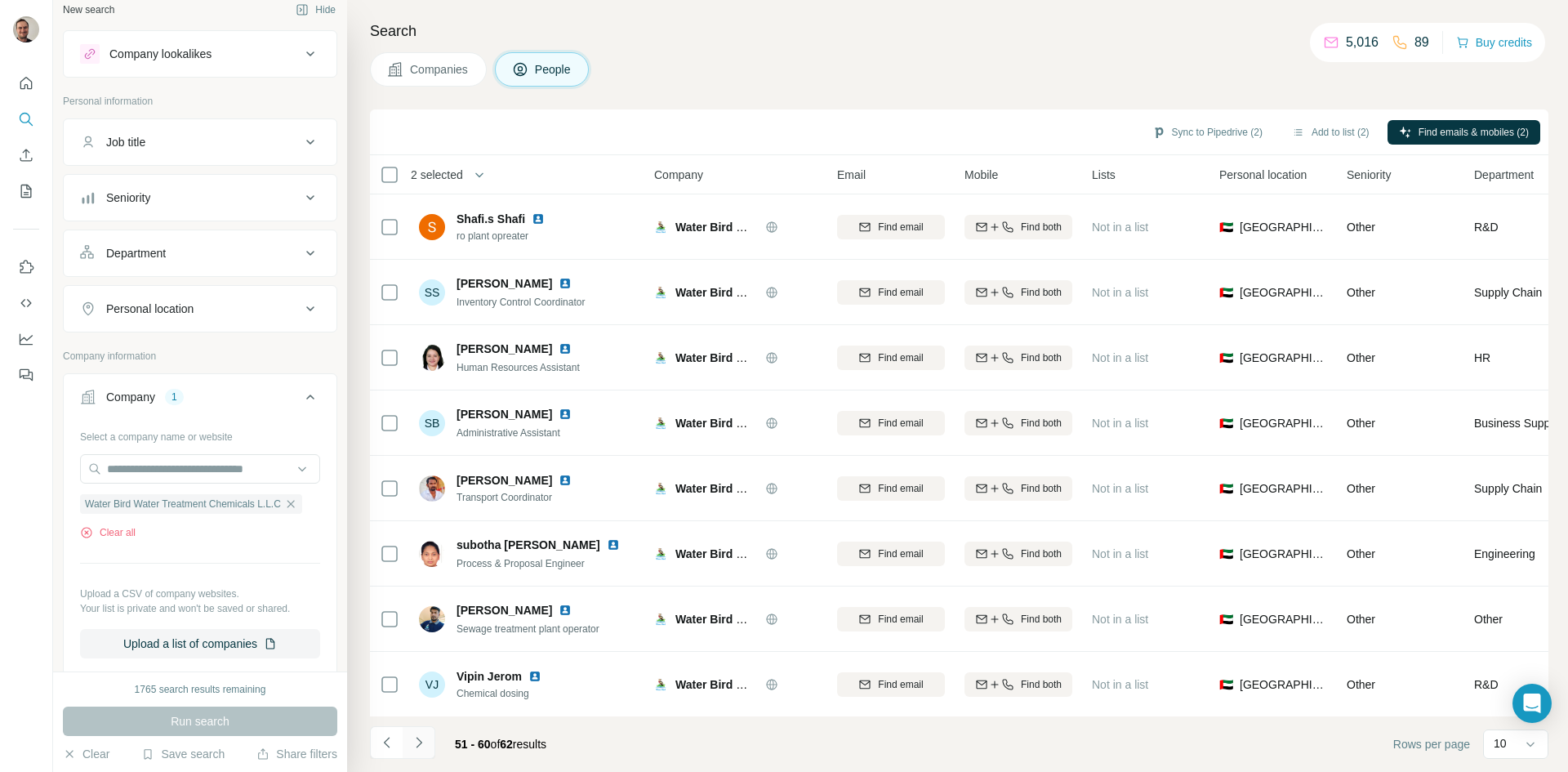
click at [419, 740] on icon "Navigate to next page" at bounding box center [419, 742] width 5 height 11
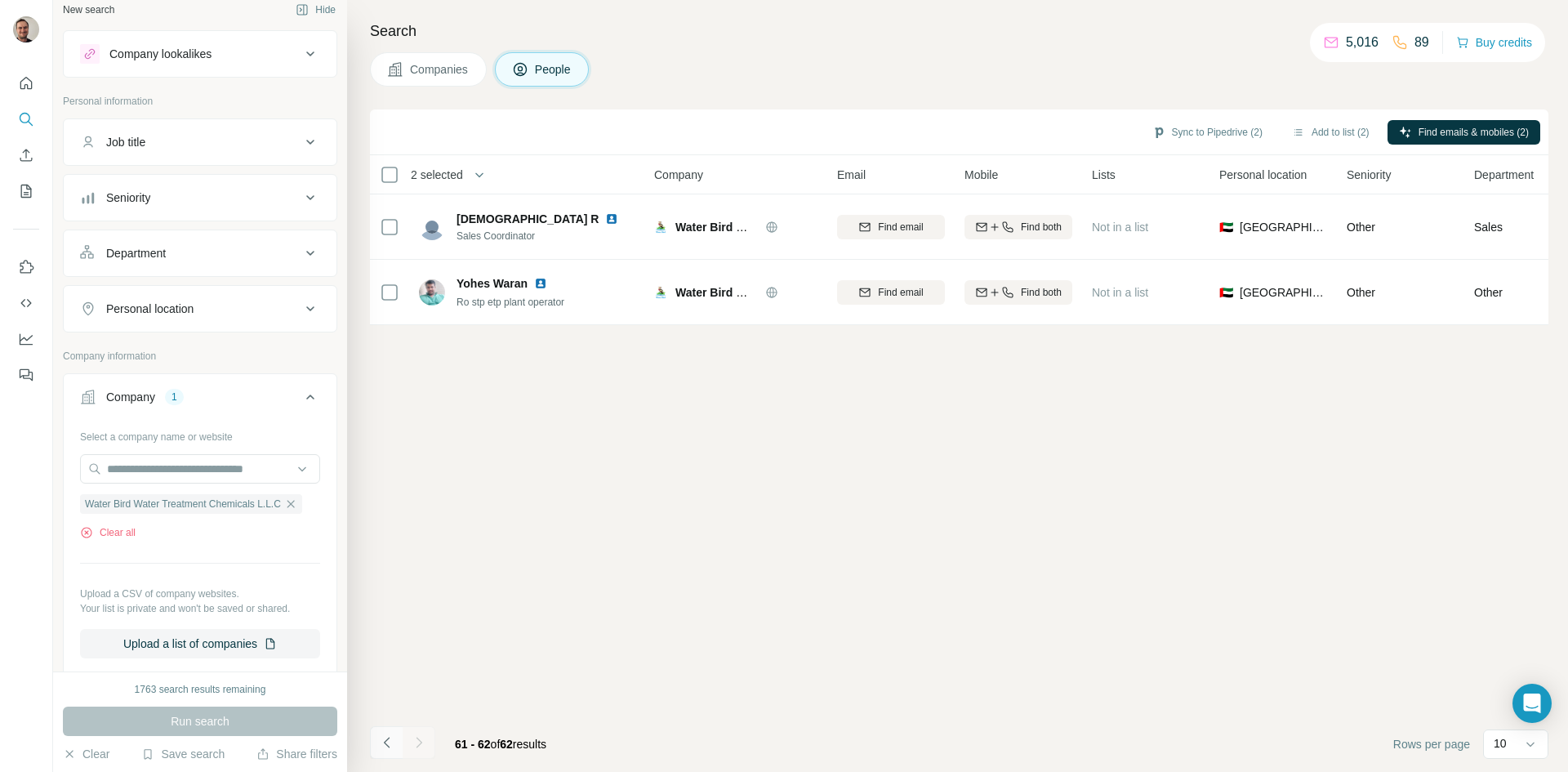
click at [381, 743] on icon "Navigate to previous page" at bounding box center [387, 743] width 16 height 16
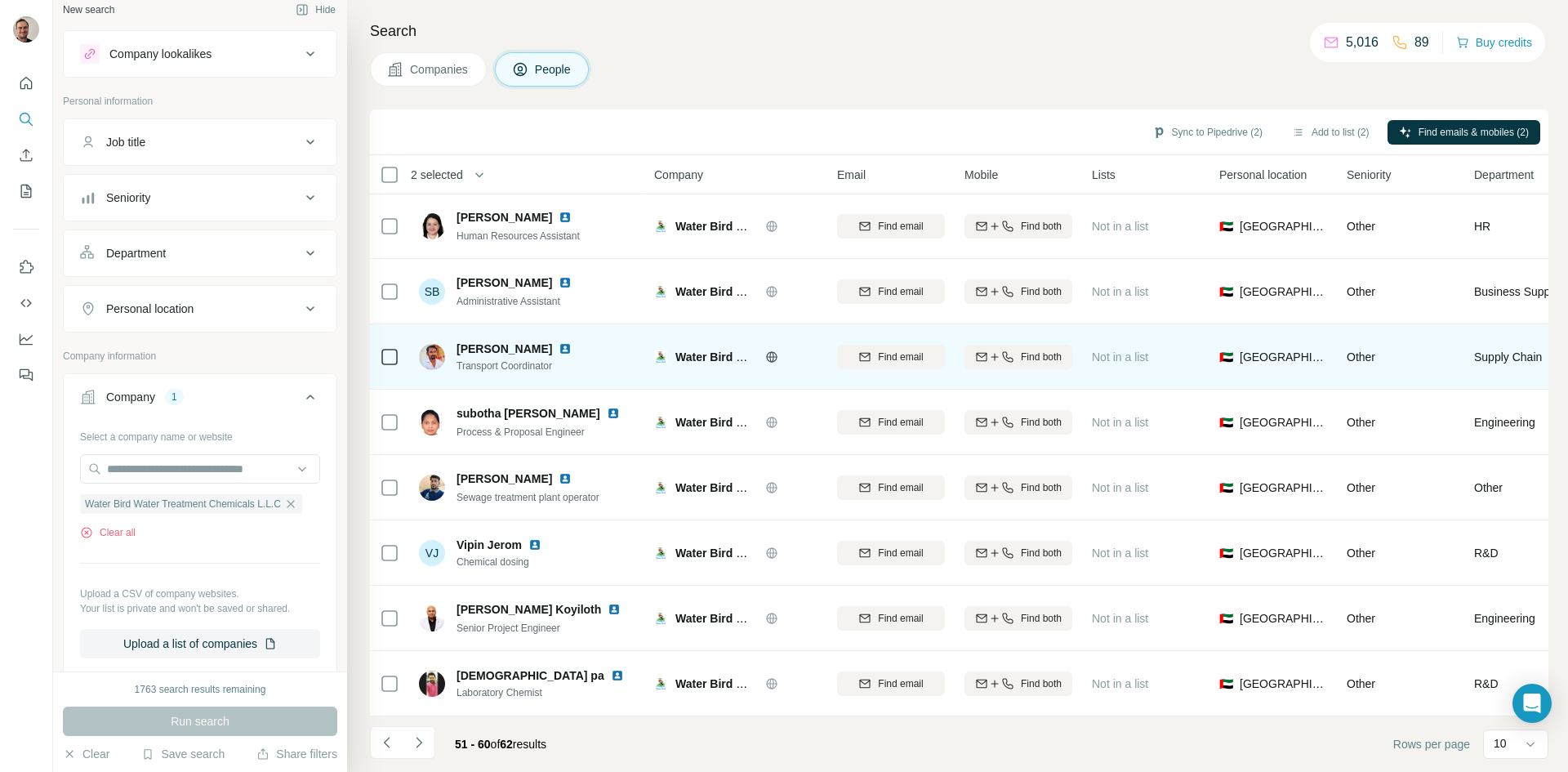
scroll to position [140, 0]
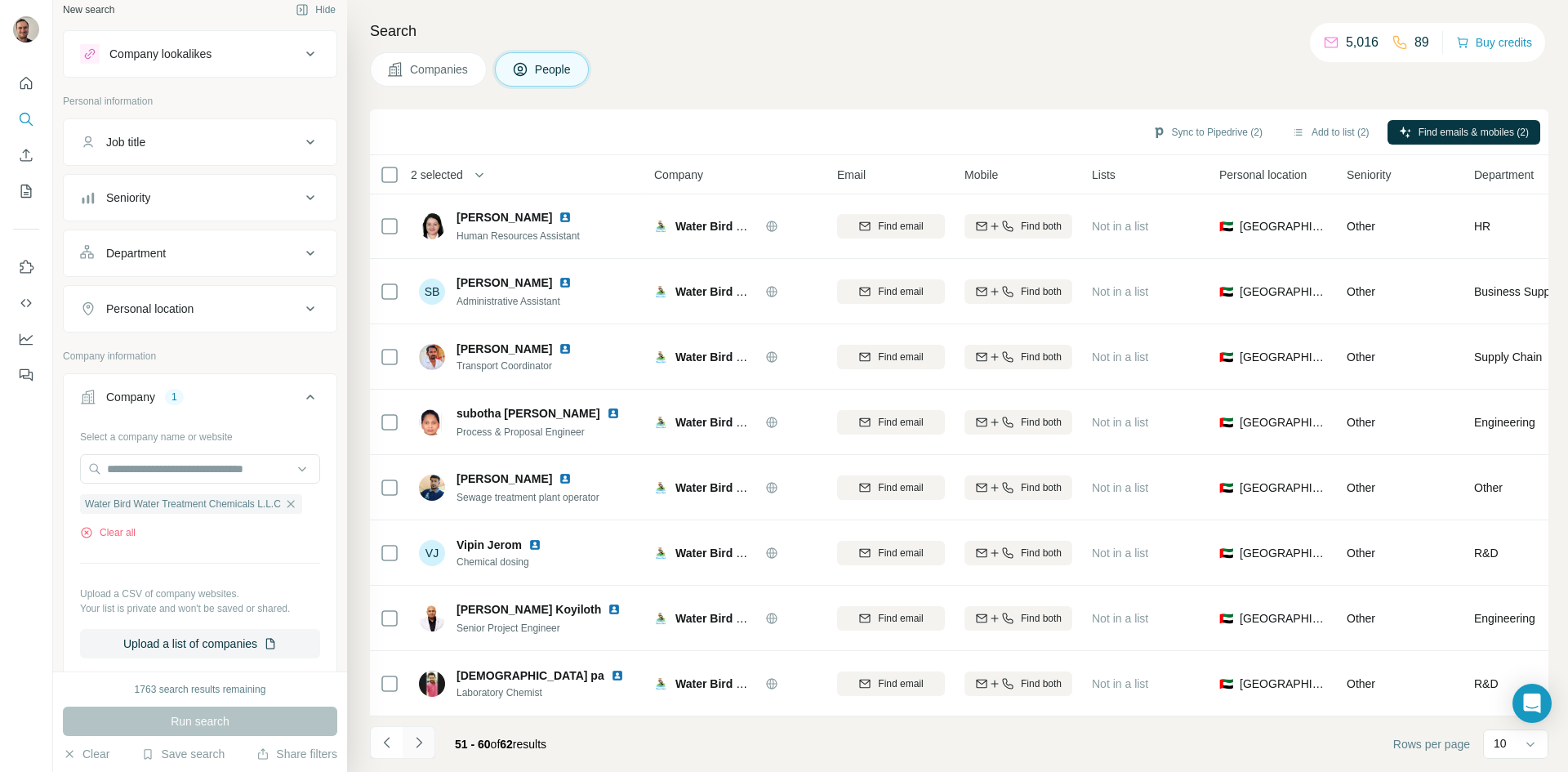
click at [418, 741] on icon "Navigate to next page" at bounding box center [419, 743] width 16 height 16
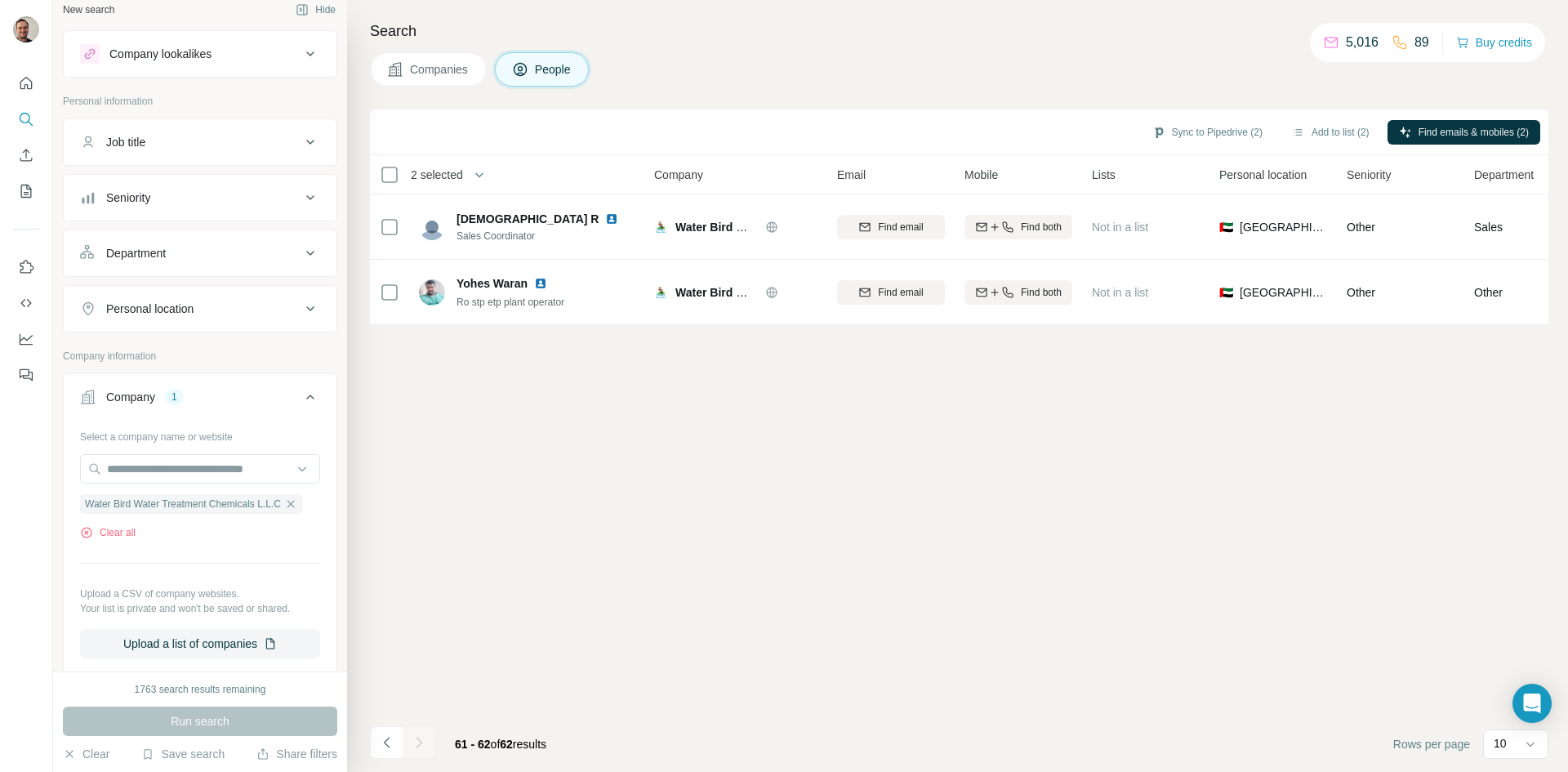
scroll to position [0, 0]
click at [391, 744] on icon "Navigate to previous page" at bounding box center [387, 743] width 16 height 16
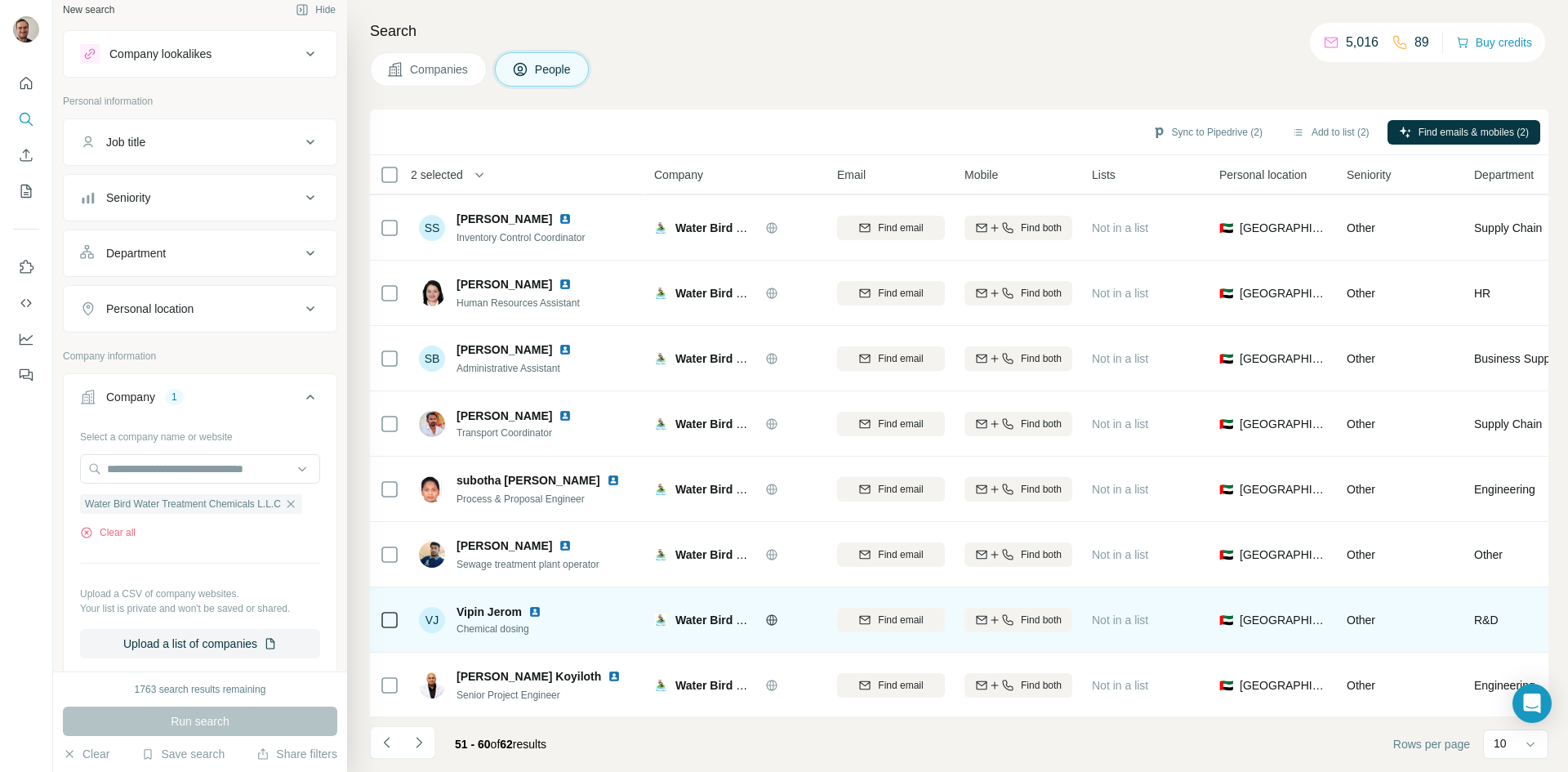
scroll to position [140, 0]
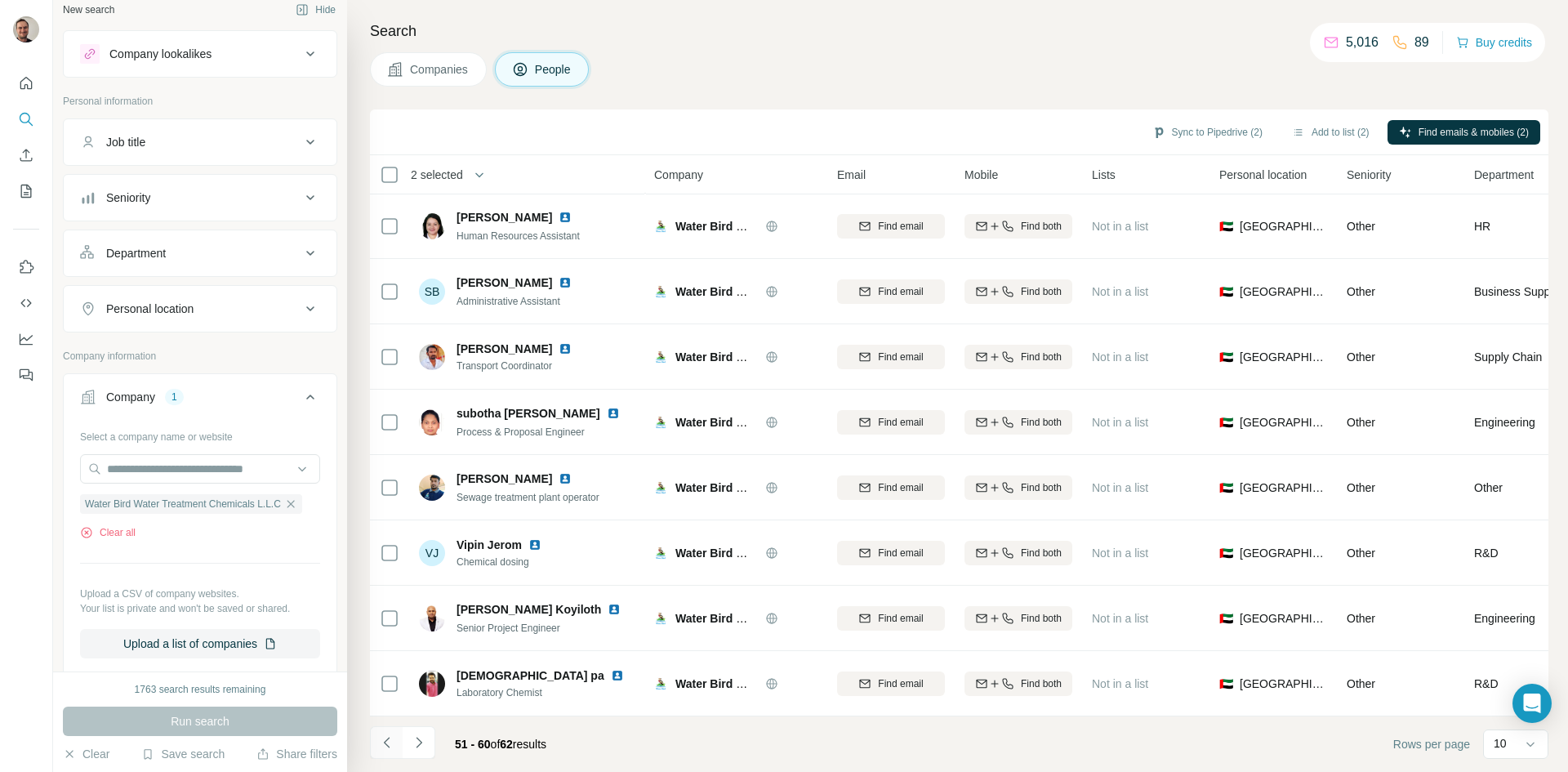
click at [379, 742] on icon "Navigate to previous page" at bounding box center [387, 743] width 16 height 16
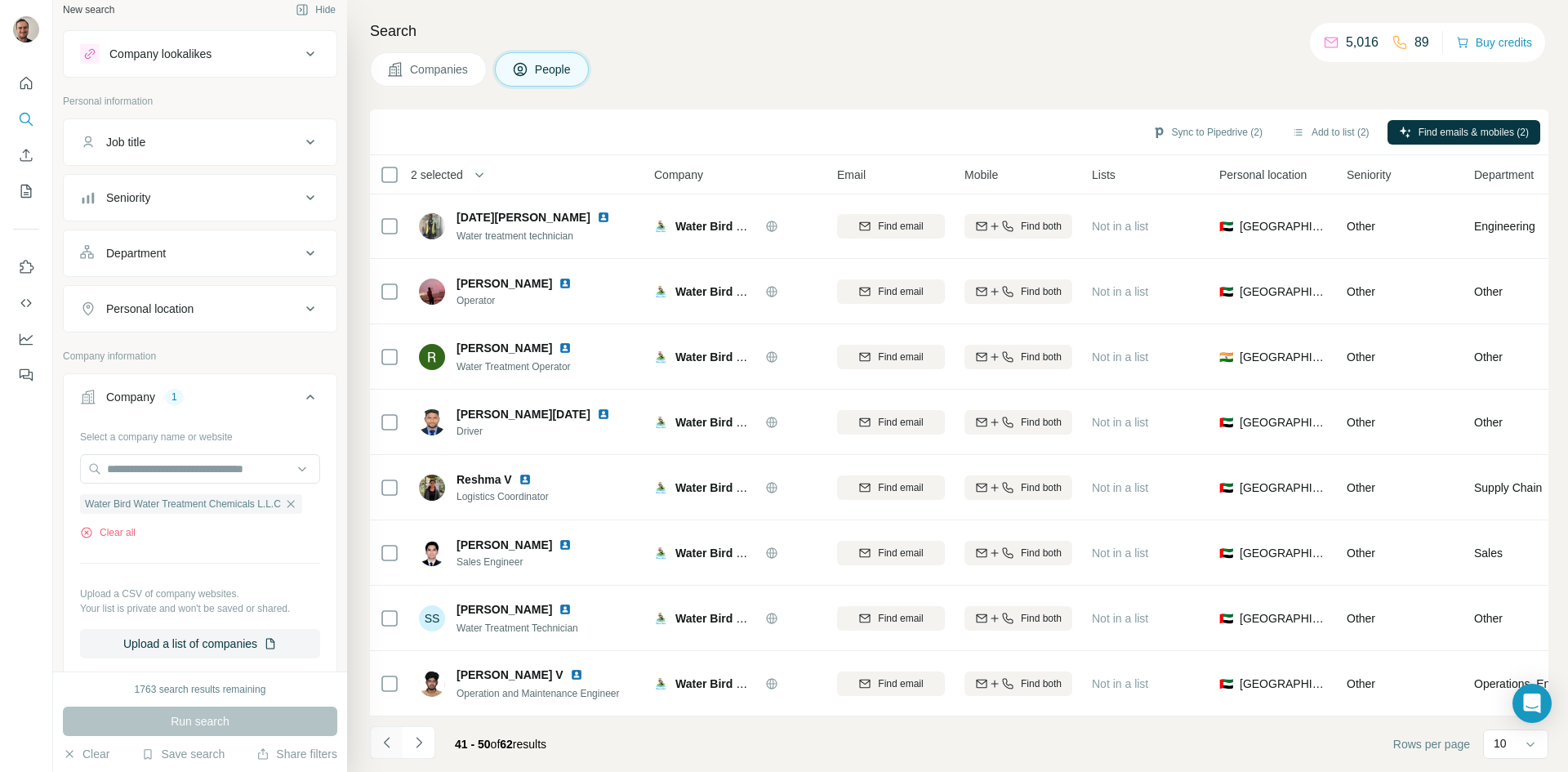
click at [389, 744] on icon "Navigate to previous page" at bounding box center [387, 743] width 16 height 16
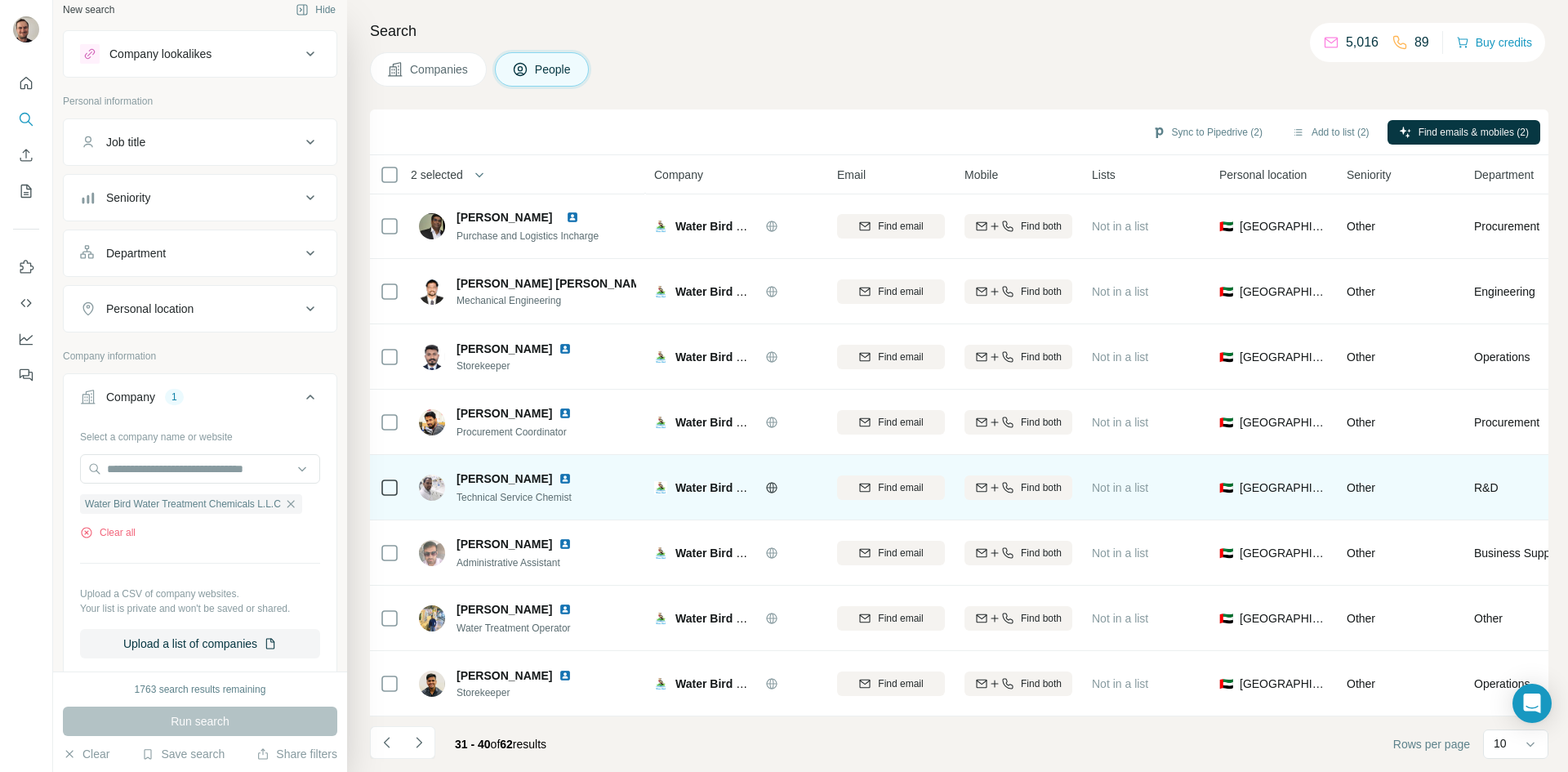
scroll to position [0, 0]
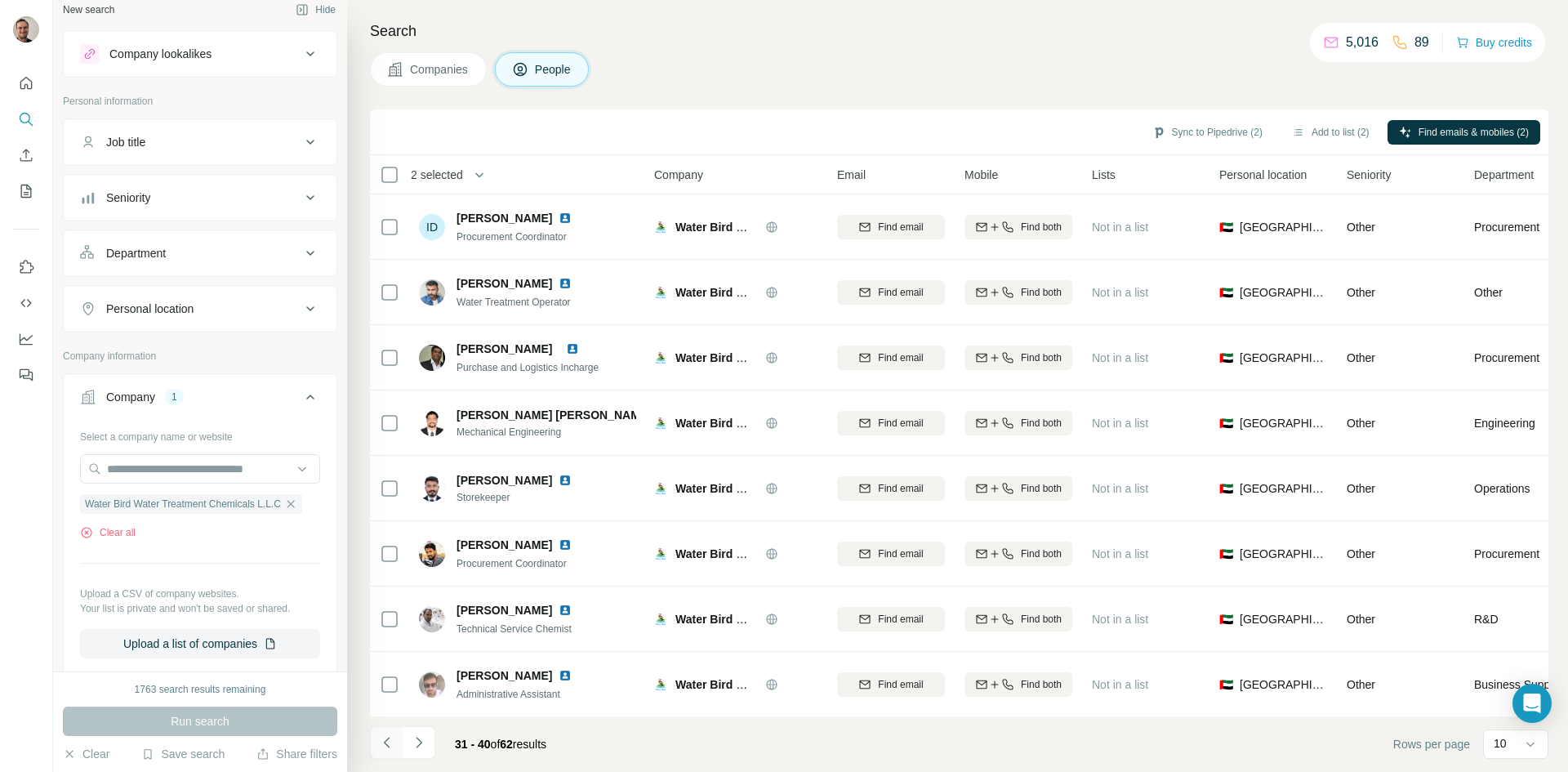
click at [390, 736] on icon "Navigate to previous page" at bounding box center [387, 743] width 16 height 16
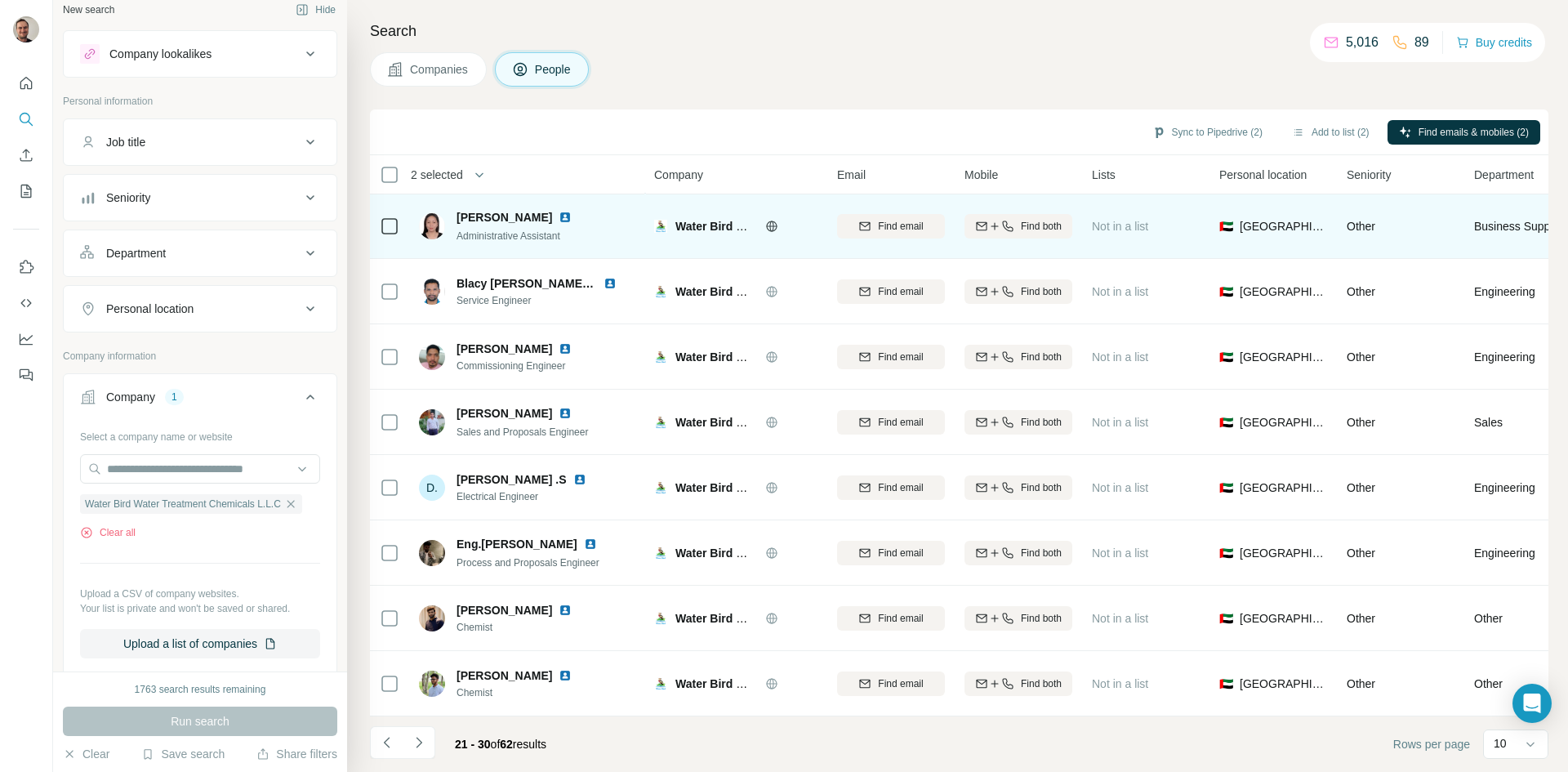
scroll to position [140, 0]
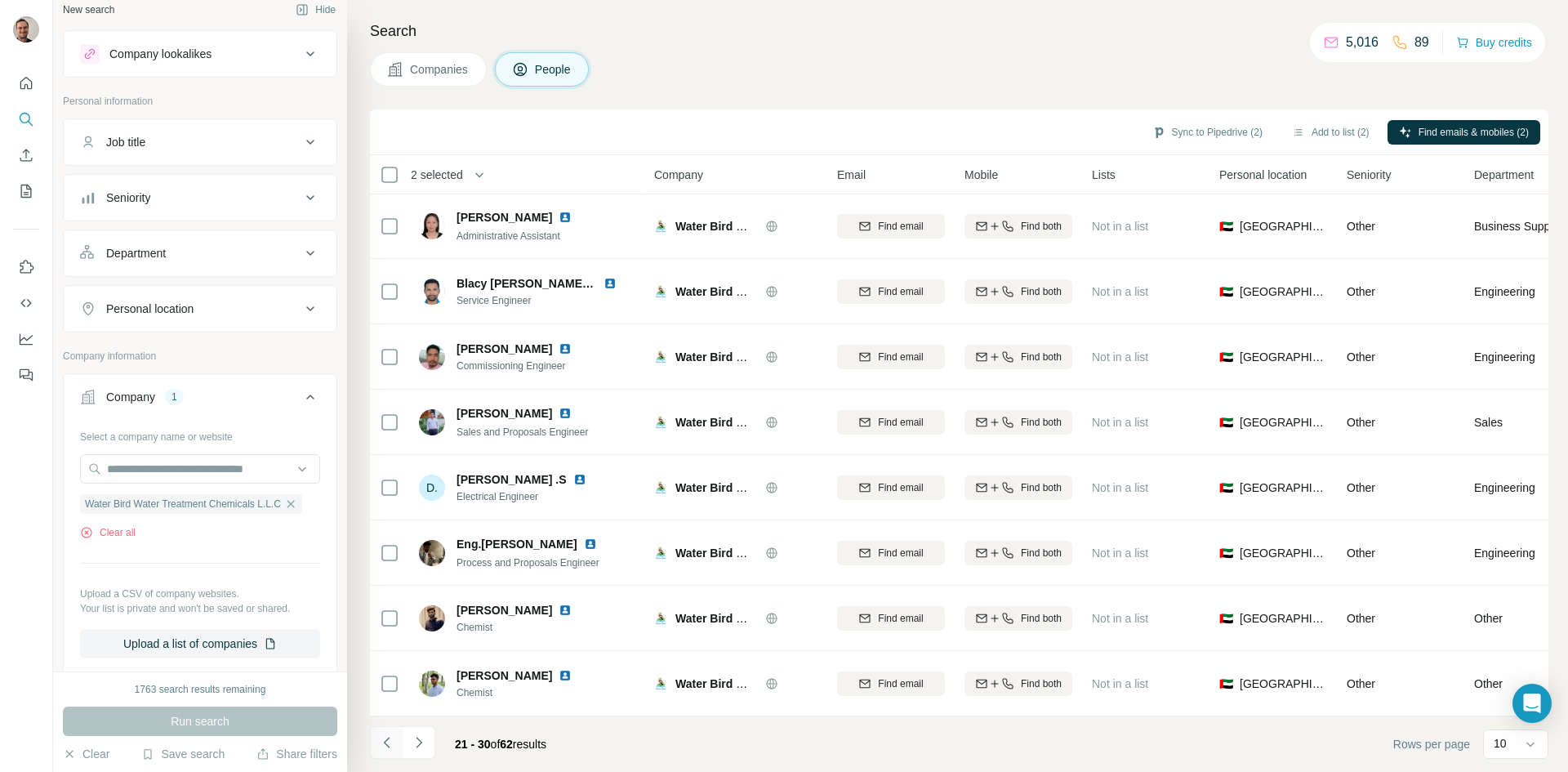
click at [386, 736] on icon "Navigate to previous page" at bounding box center [387, 743] width 16 height 16
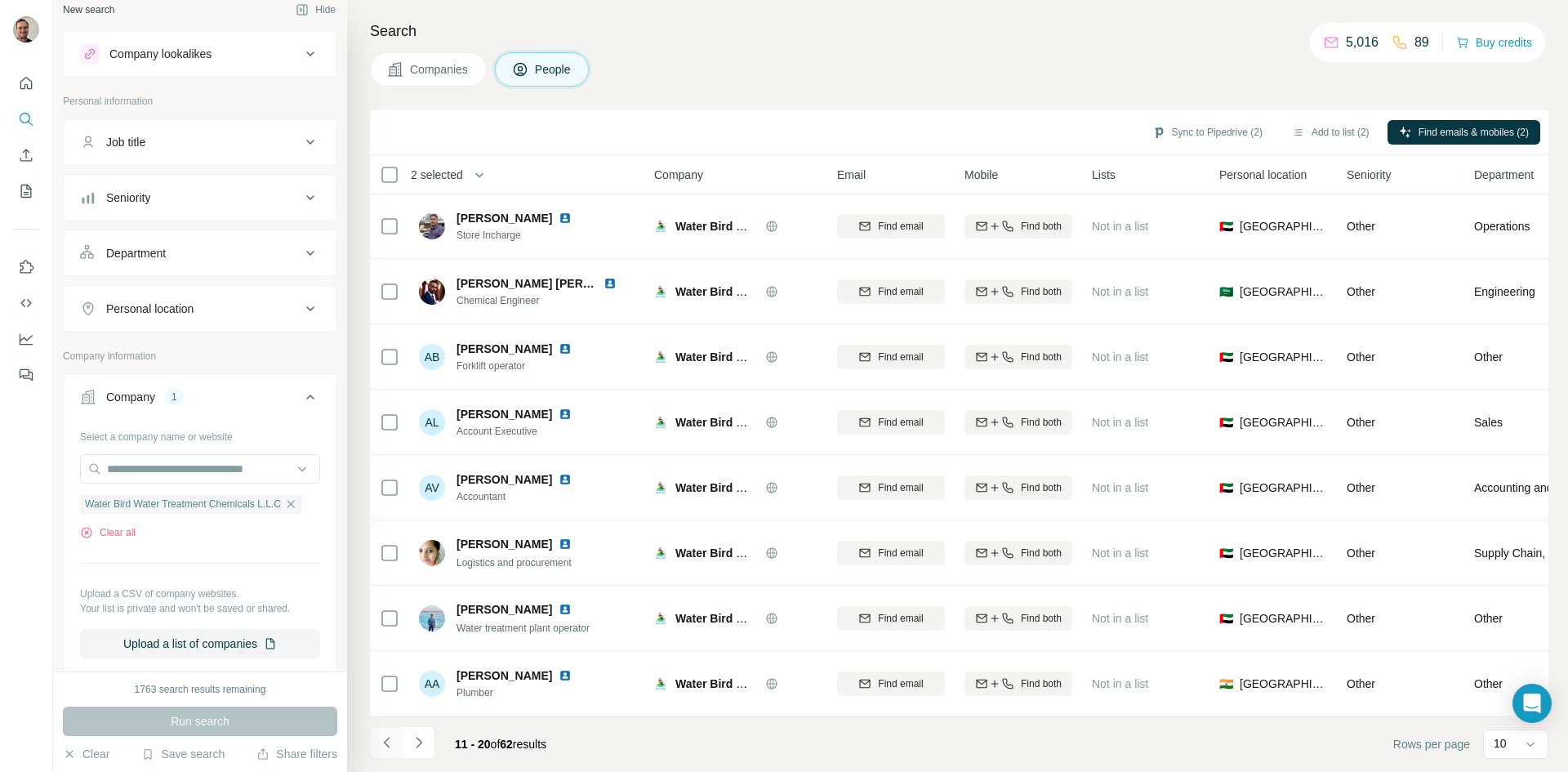
click at [382, 742] on icon "Navigate to previous page" at bounding box center [387, 743] width 16 height 16
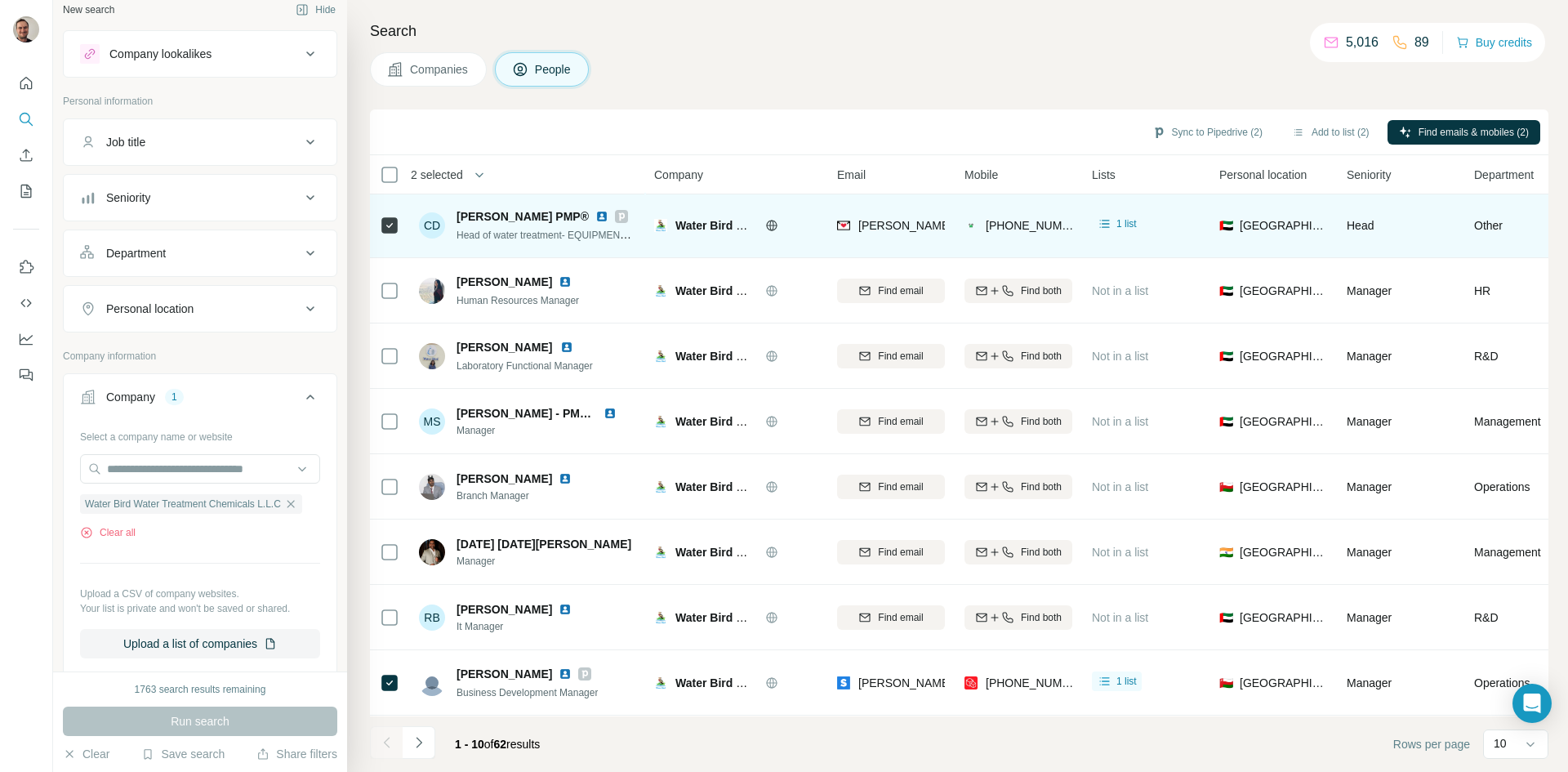
scroll to position [0, 0]
